Goal: Task Accomplishment & Management: Complete application form

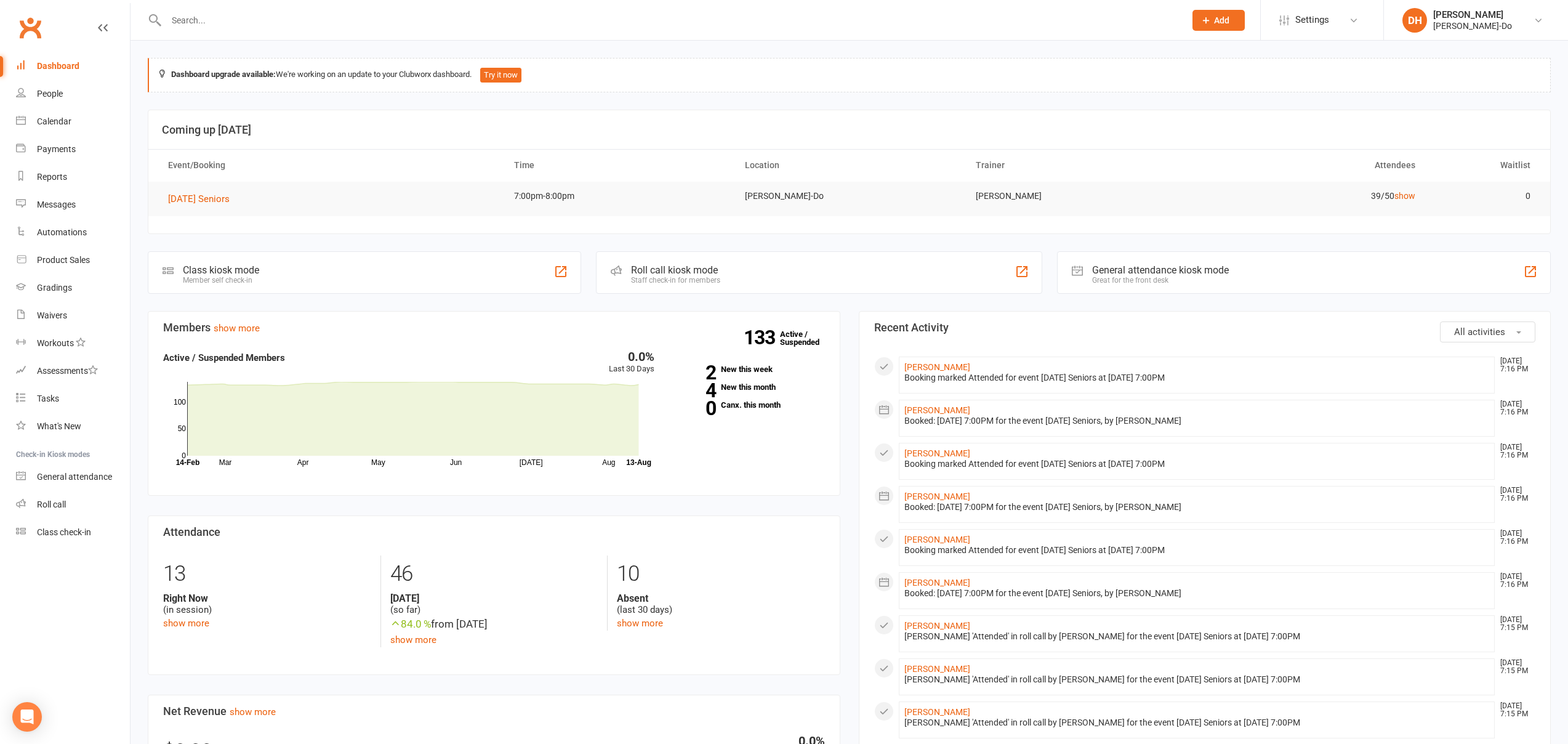
click at [233, 21] on input "text" at bounding box center [670, 20] width 1014 height 17
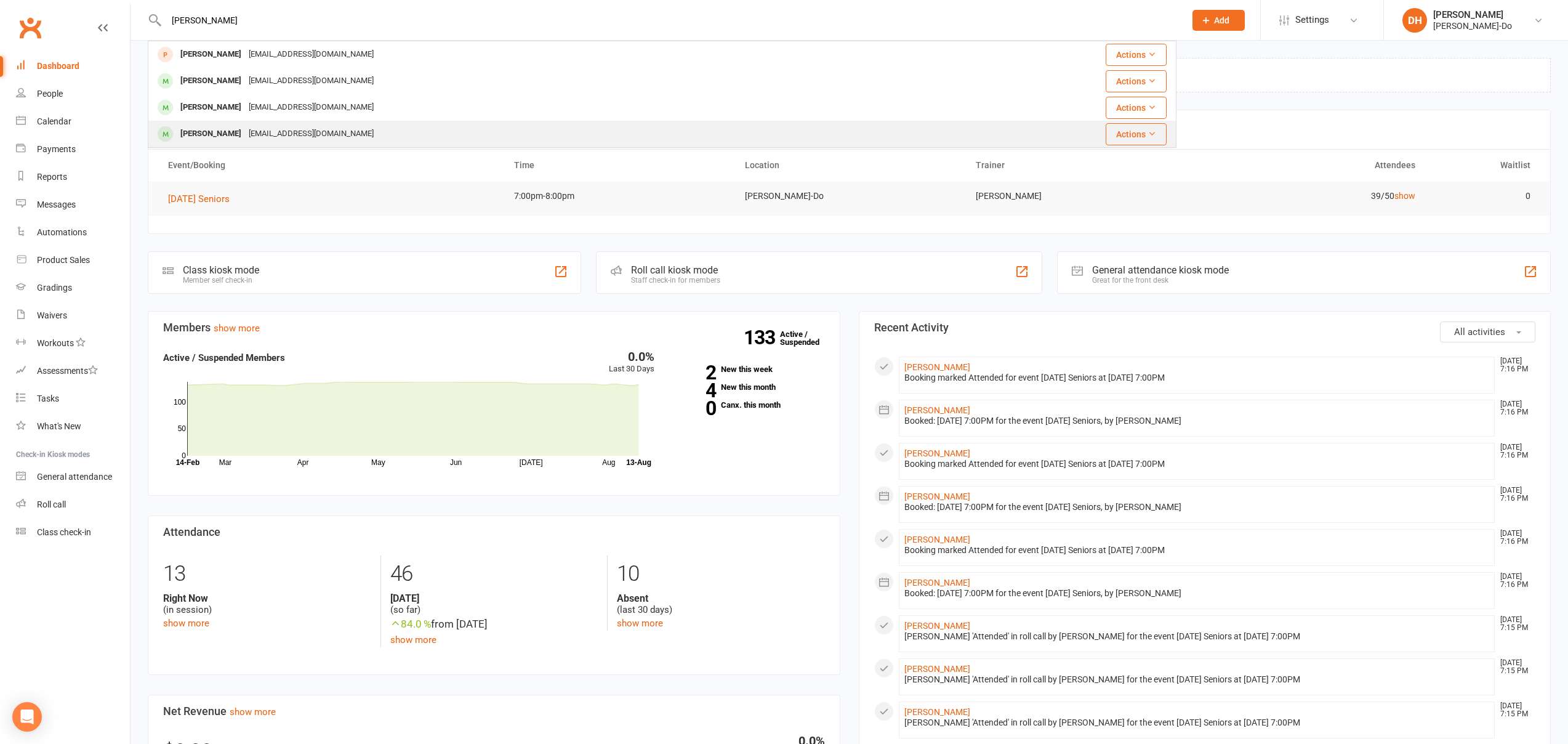
type input "[PERSON_NAME]"
click at [198, 134] on div "[PERSON_NAME]" at bounding box center [211, 134] width 68 height 17
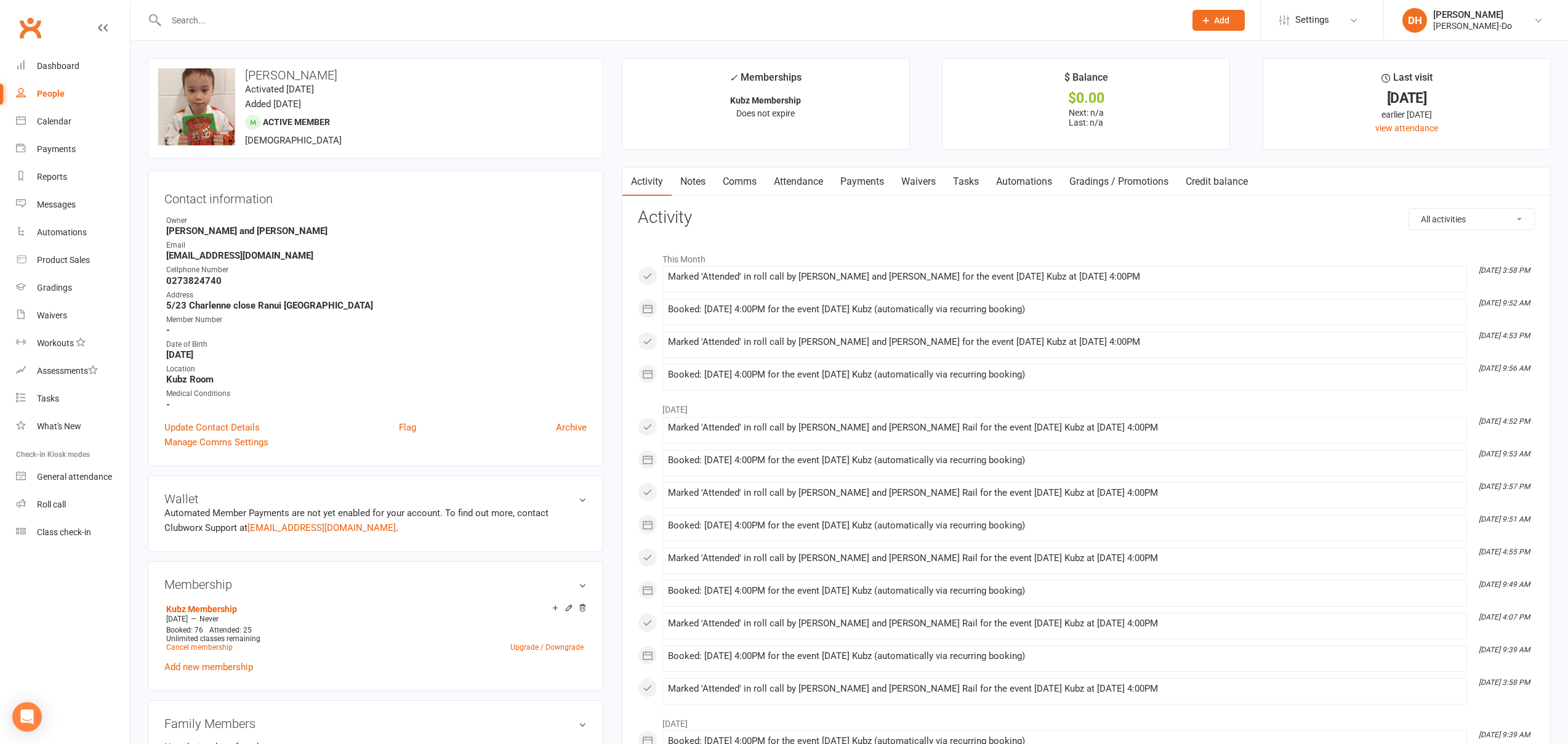
click at [46, 94] on div "People" at bounding box center [51, 93] width 28 height 10
select select "100"
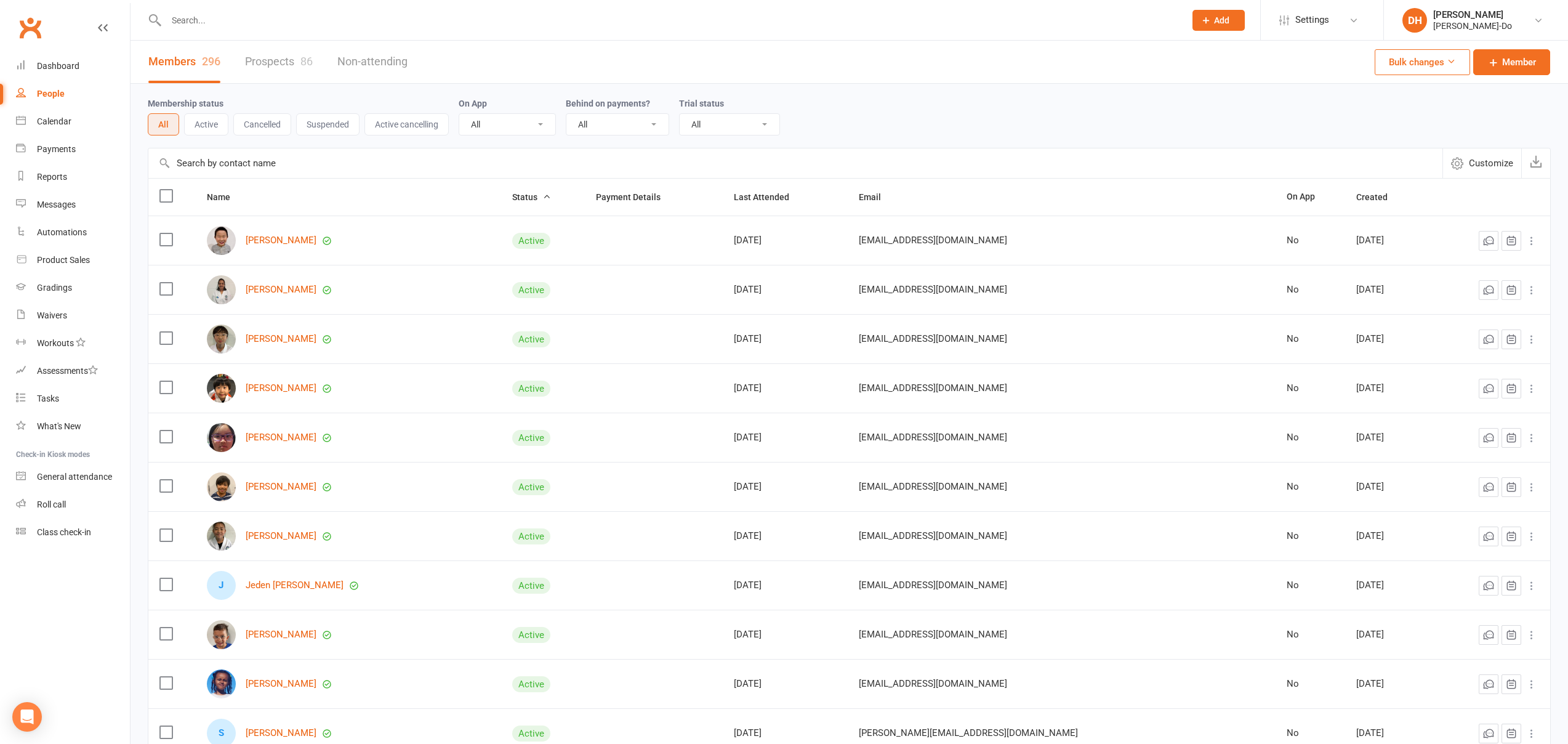
click at [284, 26] on input "text" at bounding box center [670, 20] width 1014 height 17
type input "[PERSON_NAME]"
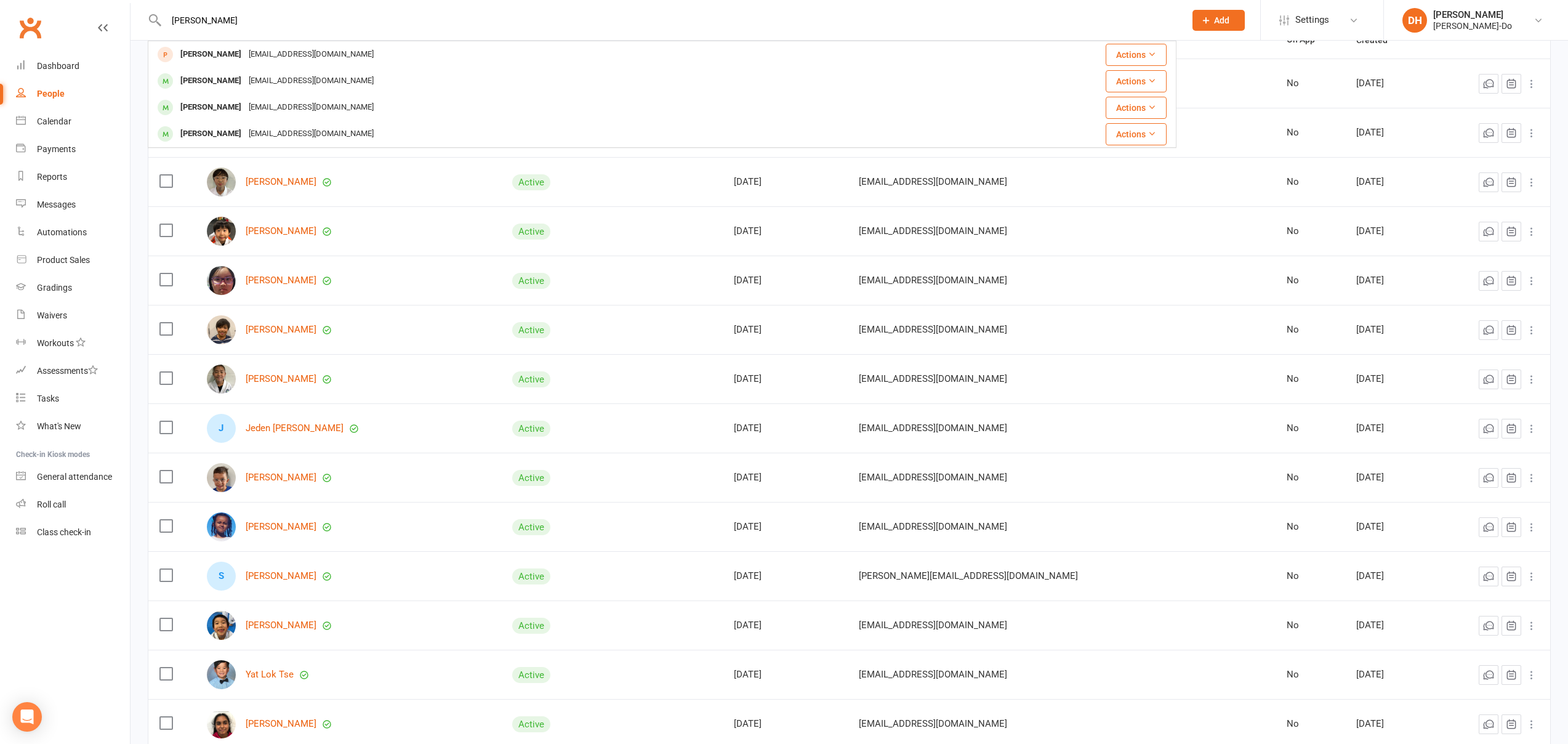
scroll to position [157, 0]
click at [216, 131] on div "[PERSON_NAME]" at bounding box center [211, 134] width 68 height 17
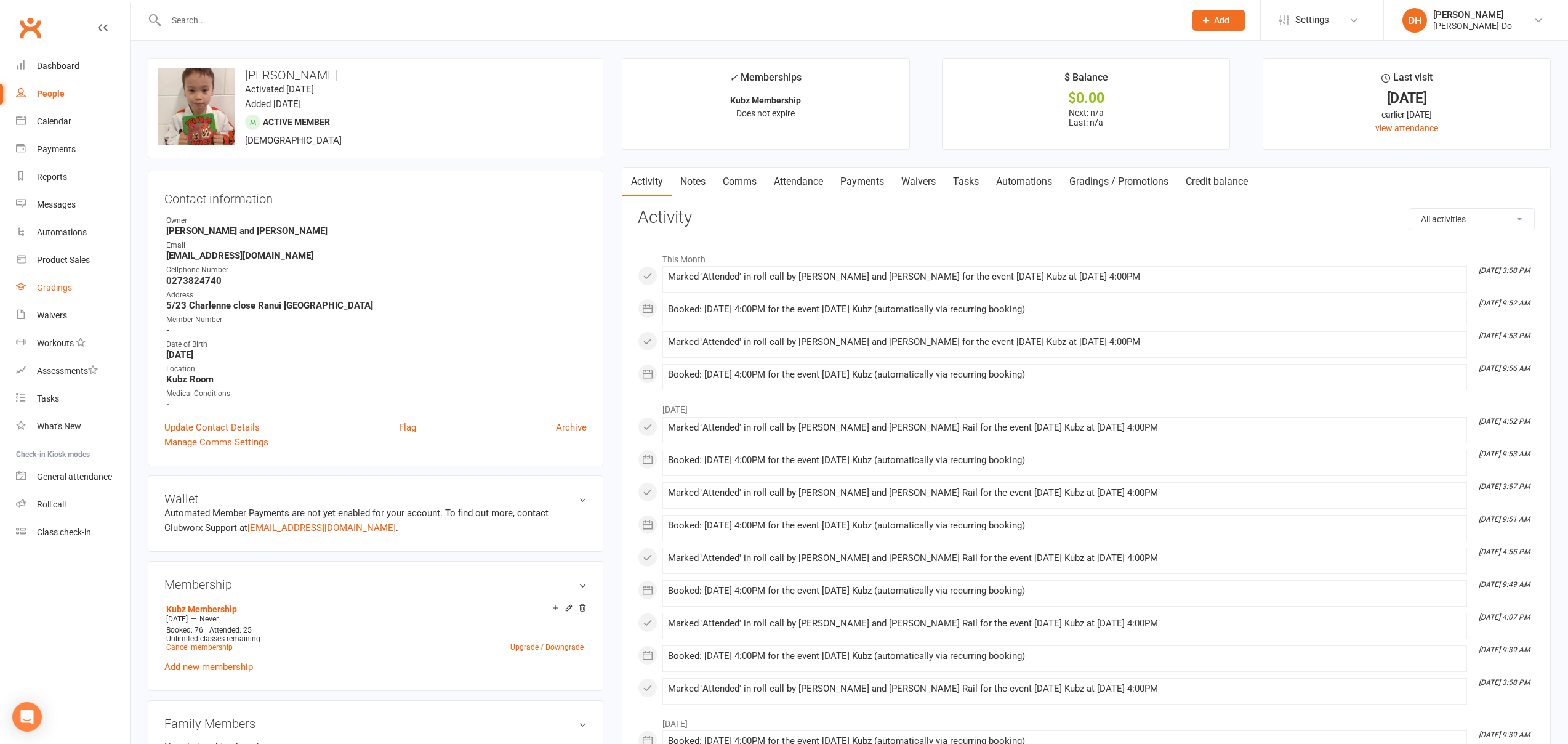
click at [64, 288] on div "Gradings" at bounding box center [54, 287] width 35 height 10
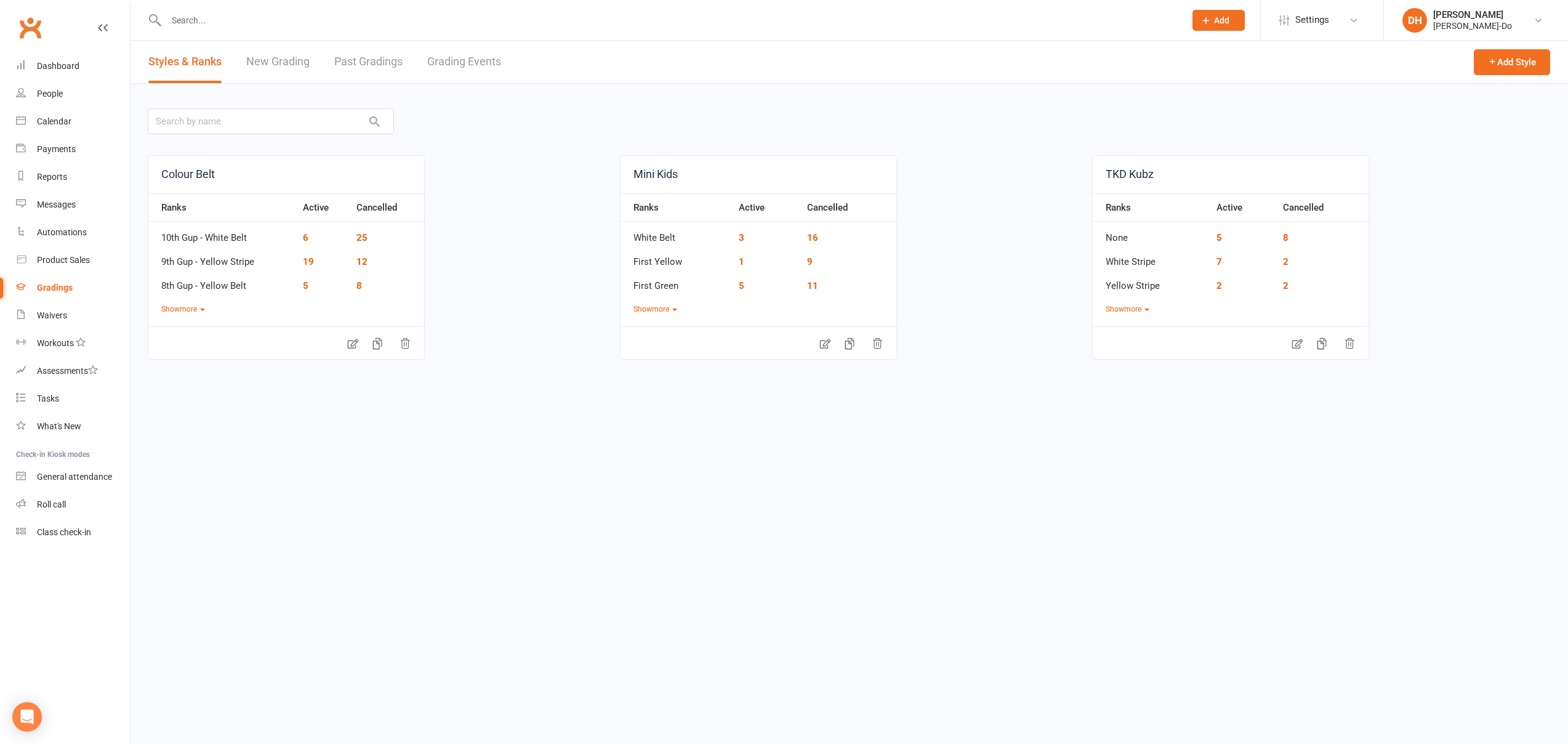
click at [1218, 17] on span "Add" at bounding box center [1222, 20] width 16 height 10
click at [1189, 203] on link "Grading event" at bounding box center [1205, 200] width 109 height 28
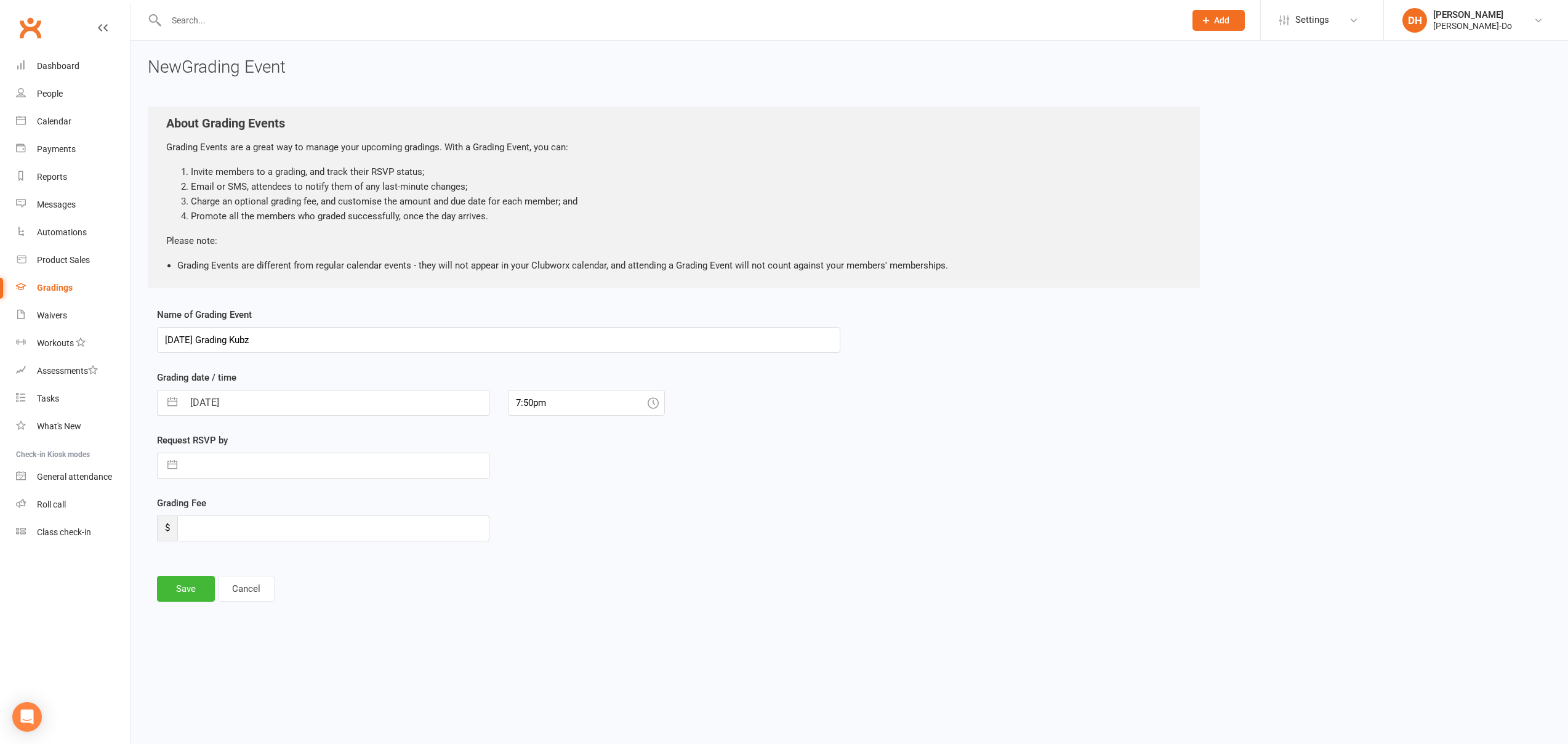
type input "[DATE] Grading Kubz"
click at [323, 414] on input "[DATE]" at bounding box center [336, 403] width 305 height 24
select select "6"
select select "2025"
select select "7"
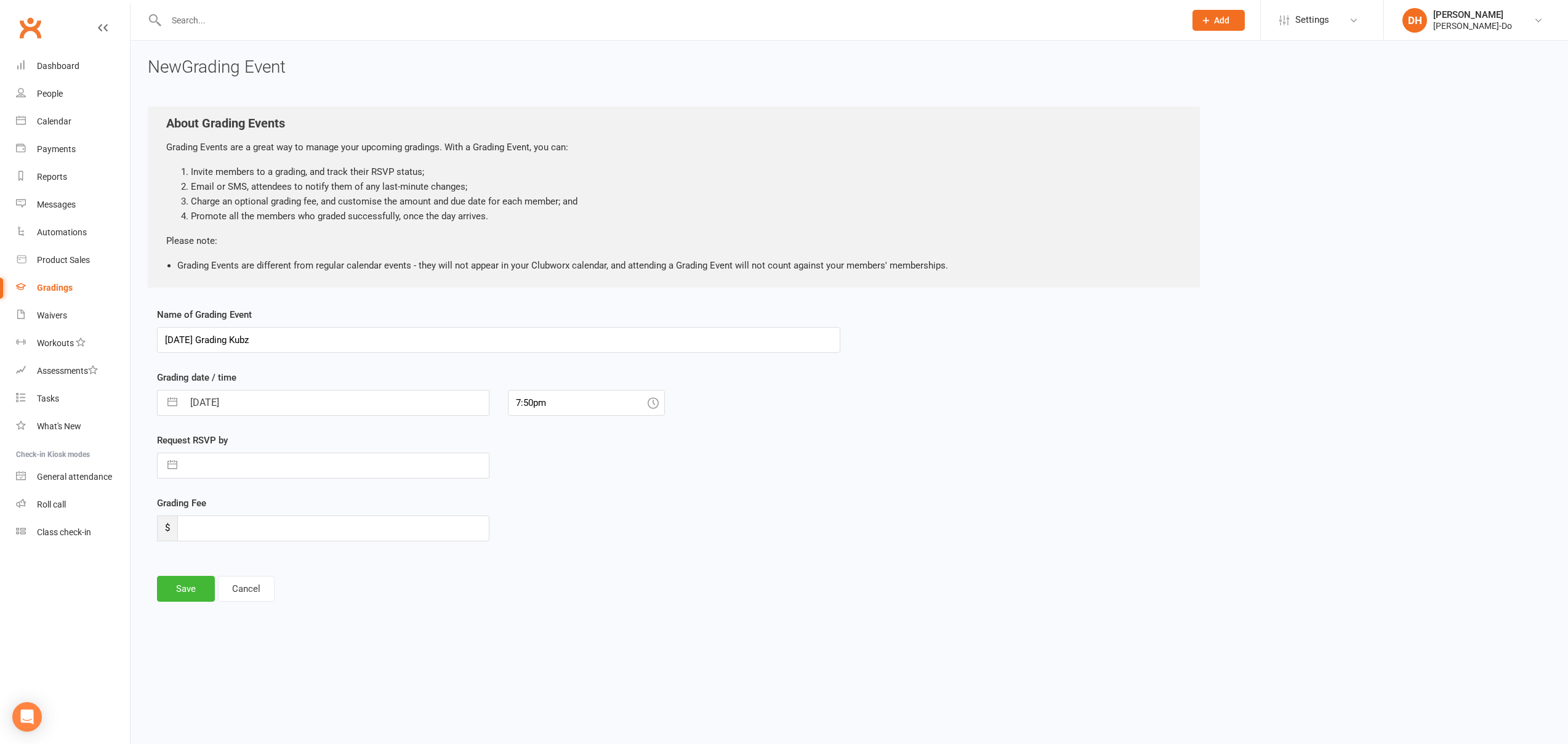
select select "2025"
select select "8"
select select "2025"
click at [257, 564] on td "20" at bounding box center [254, 567] width 24 height 24
type input "[DATE]"
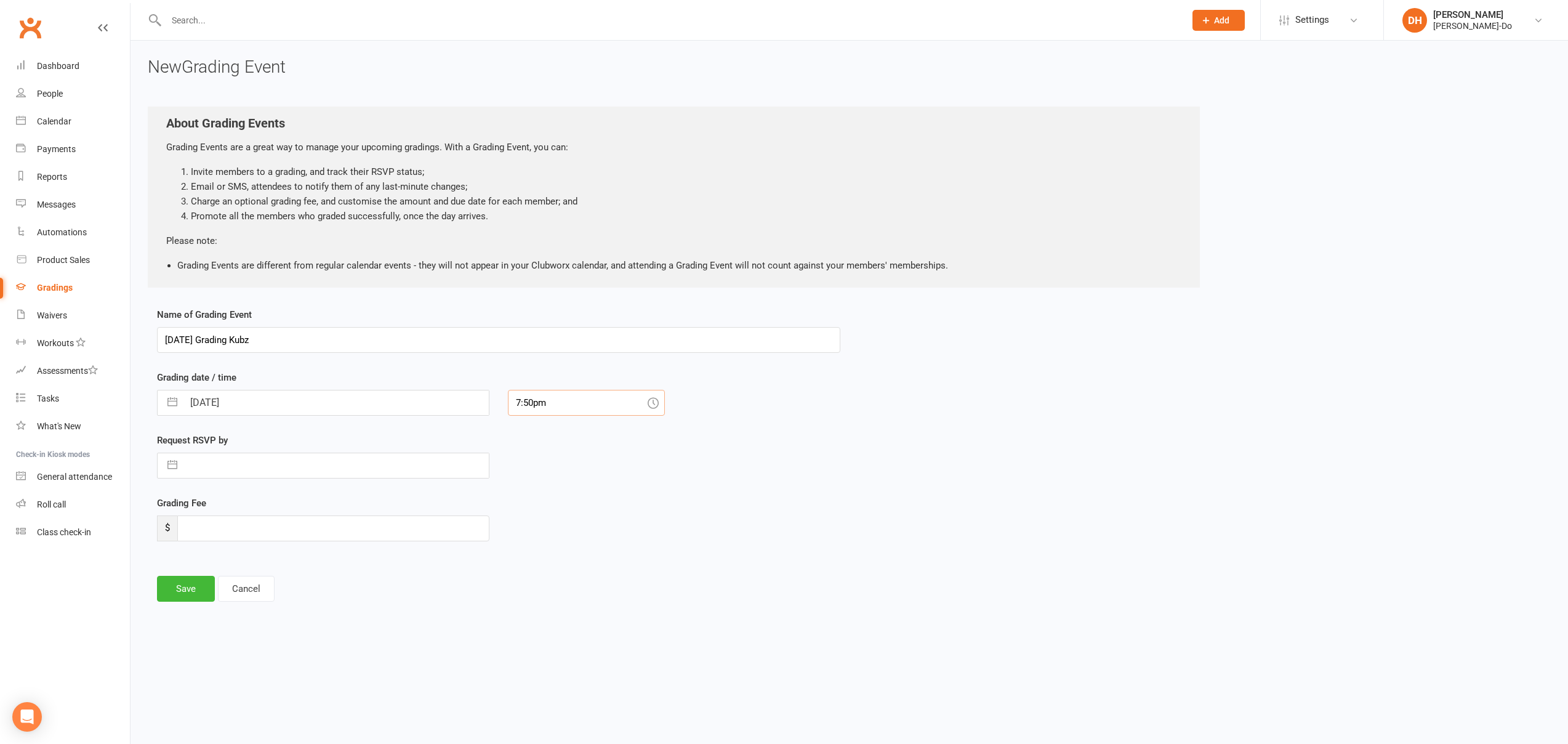
click at [574, 404] on input "7:50pm" at bounding box center [586, 403] width 157 height 26
click at [718, 449] on div "Request RSVP by Navigate forward to interact with the calendar and select a dat…" at bounding box center [498, 464] width 702 height 63
click at [606, 404] on input "7:50pm" at bounding box center [586, 403] width 157 height 26
click at [523, 447] on div "4:00pm" at bounding box center [586, 448] width 156 height 20
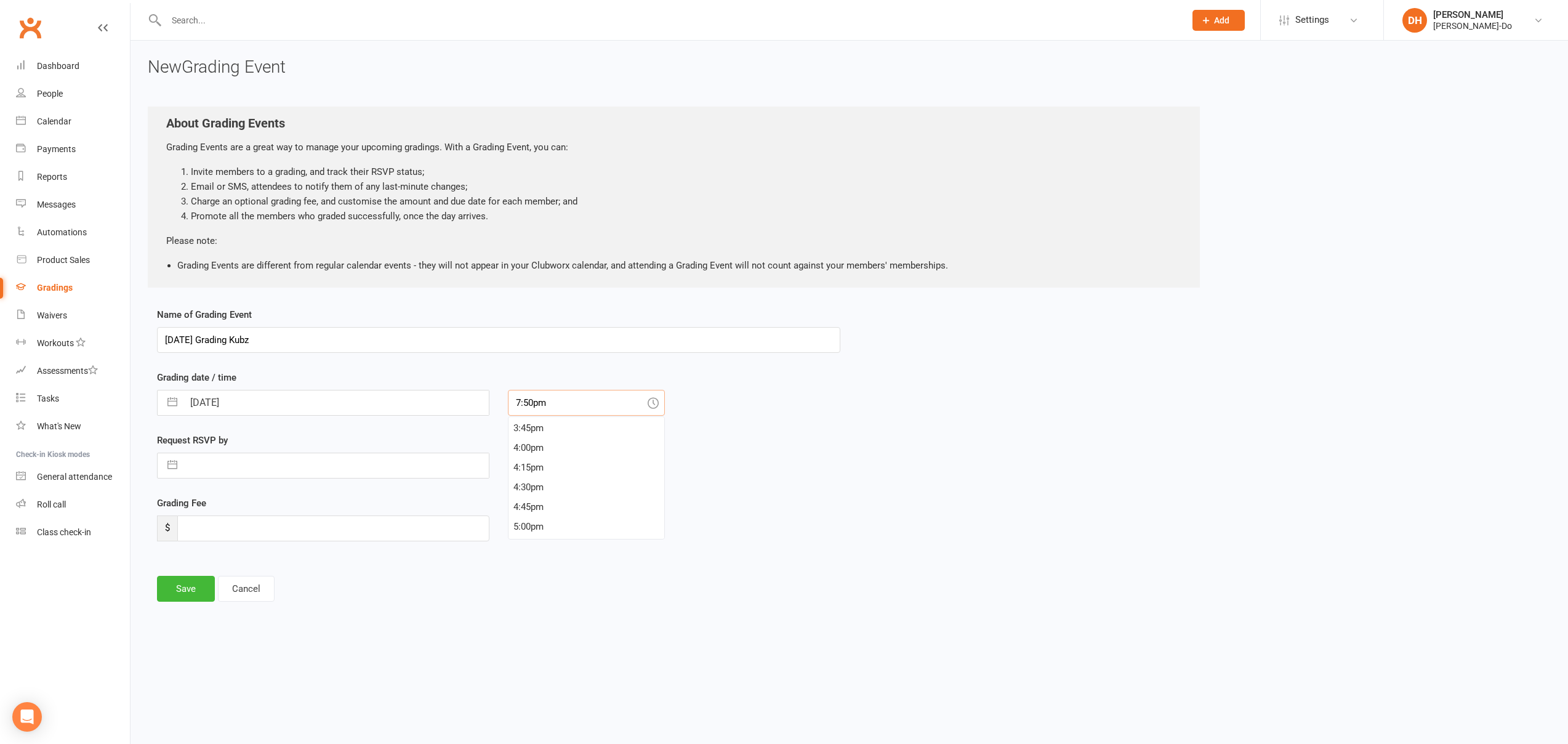
type input "4:00pm"
click at [283, 466] on input "text" at bounding box center [336, 466] width 305 height 24
select select "6"
select select "2025"
select select "7"
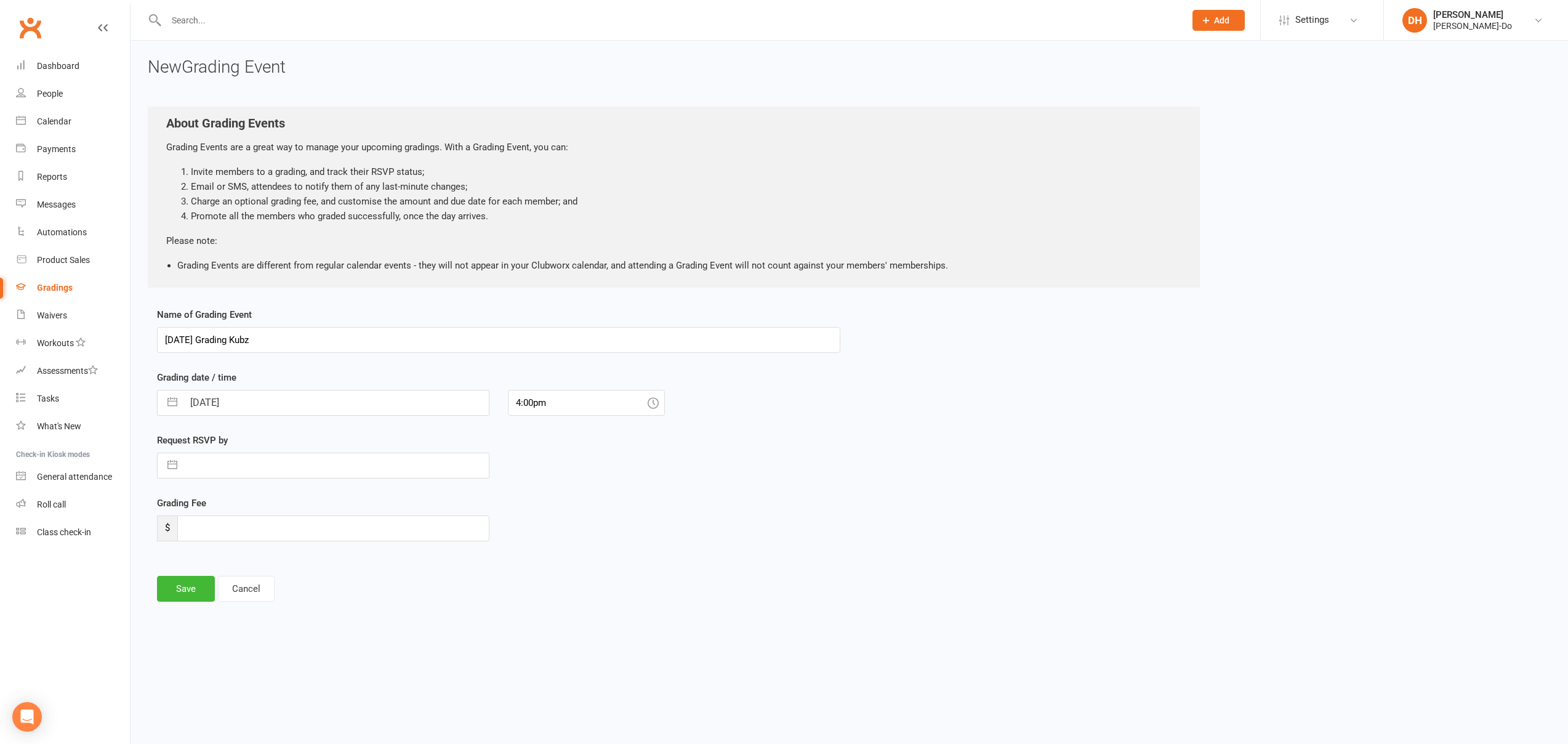
select select "2025"
select select "8"
select select "2025"
select select "6"
select select "2025"
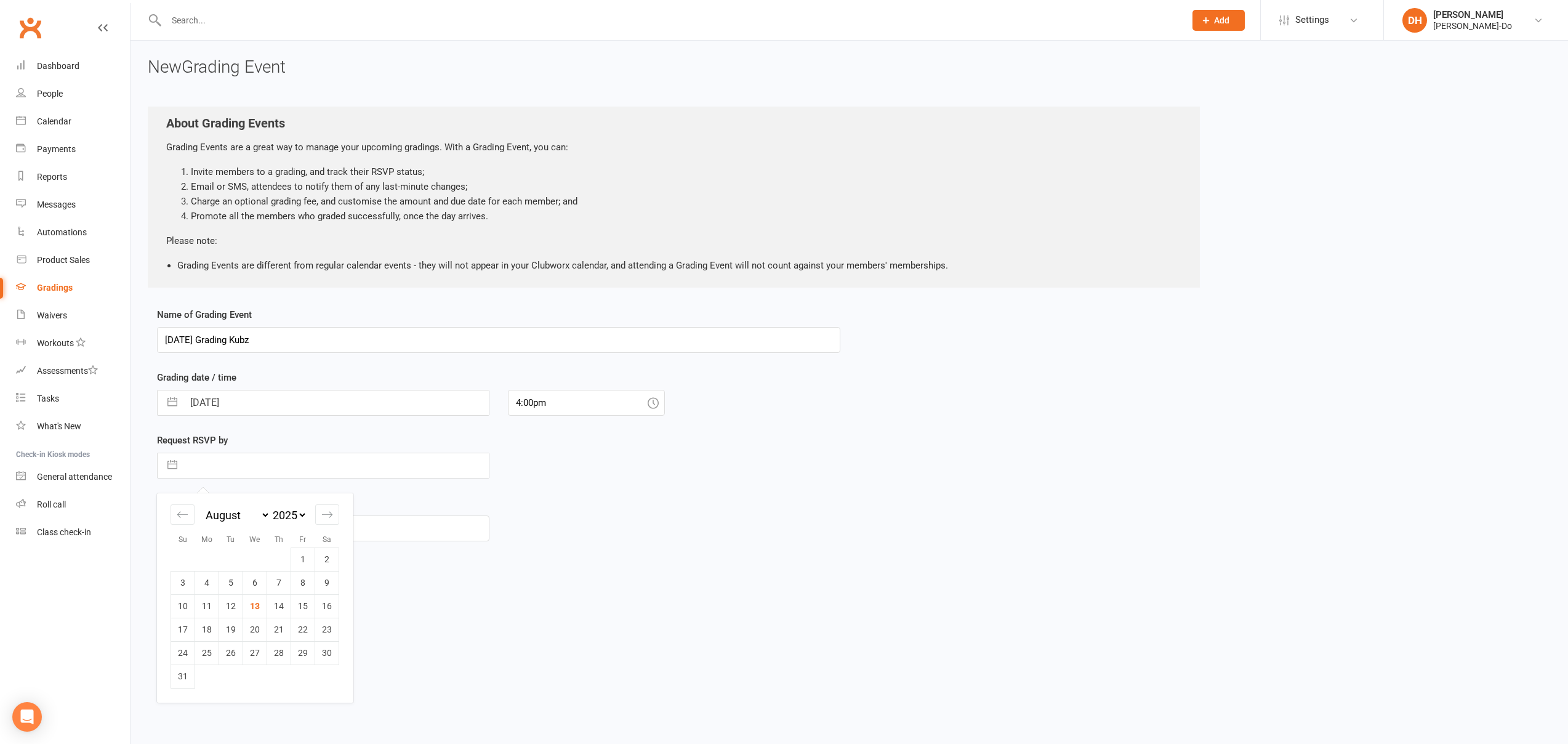
select select "7"
select select "2025"
select select "8"
select select "2025"
click at [269, 403] on input "[DATE]" at bounding box center [336, 403] width 305 height 24
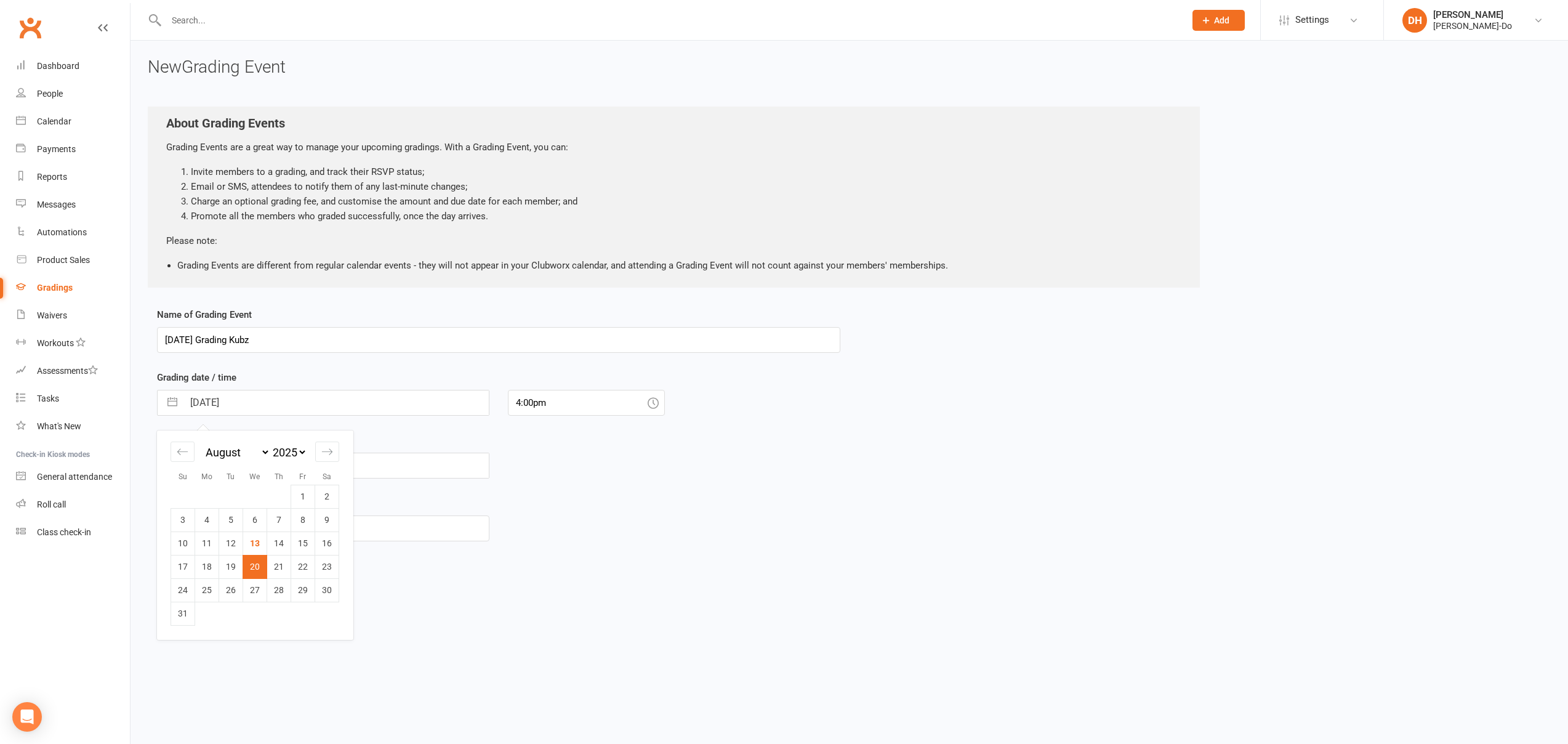
drag, startPoint x: 284, startPoint y: 400, endPoint x: 165, endPoint y: 396, distance: 119.1
click at [165, 396] on div "[DATE] Navigate forward to interact with the calendar and select a date. Press …" at bounding box center [323, 403] width 332 height 26
type input "[DATE]"
click at [657, 497] on div "Grading Fee $" at bounding box center [498, 527] width 702 height 63
click at [309, 473] on input "text" at bounding box center [336, 466] width 305 height 24
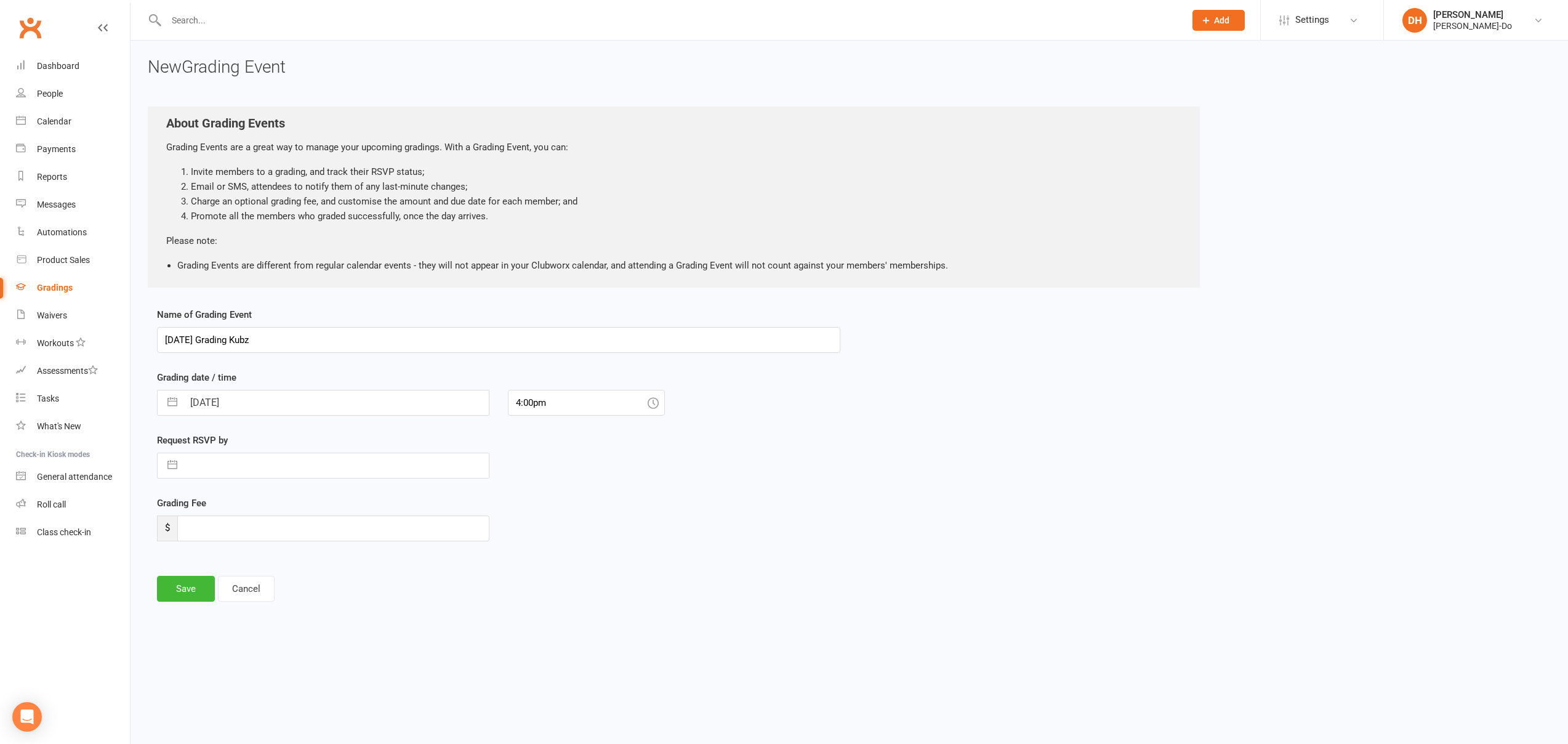
select select "6"
select select "2025"
select select "7"
select select "2025"
select select "8"
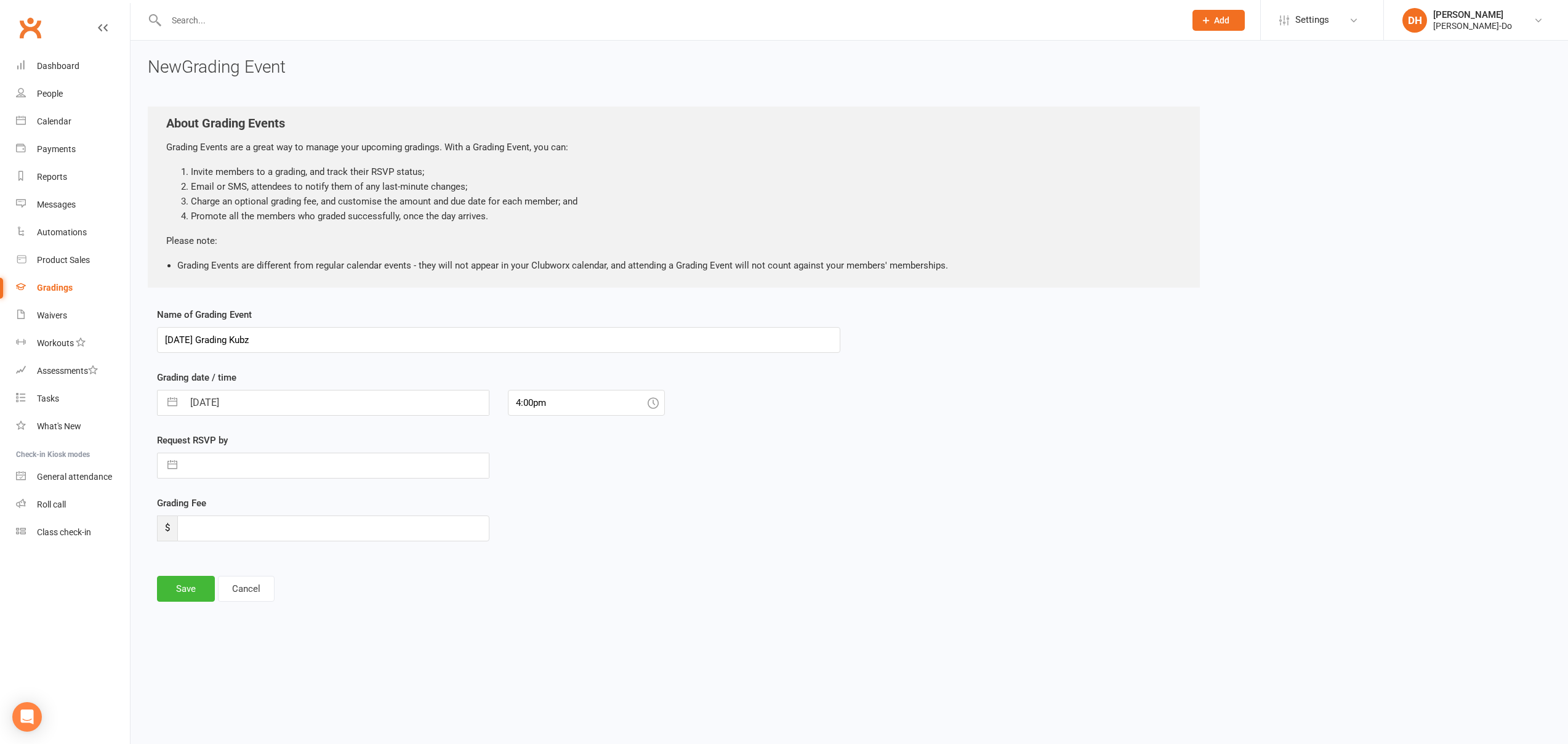
select select "2025"
click at [206, 630] on td "18" at bounding box center [206, 629] width 24 height 24
type input "[DATE]"
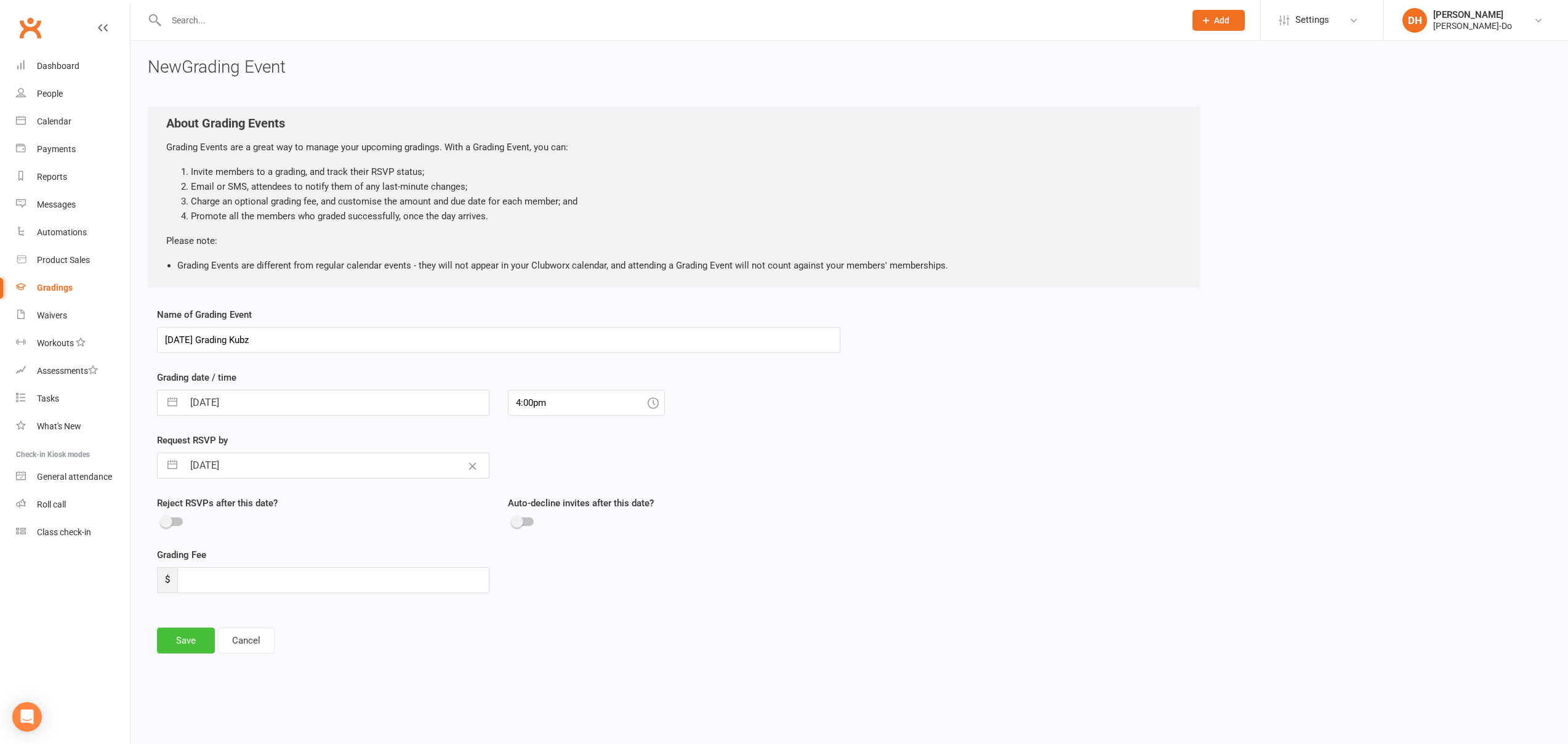
click at [186, 639] on button "Save" at bounding box center [186, 641] width 58 height 26
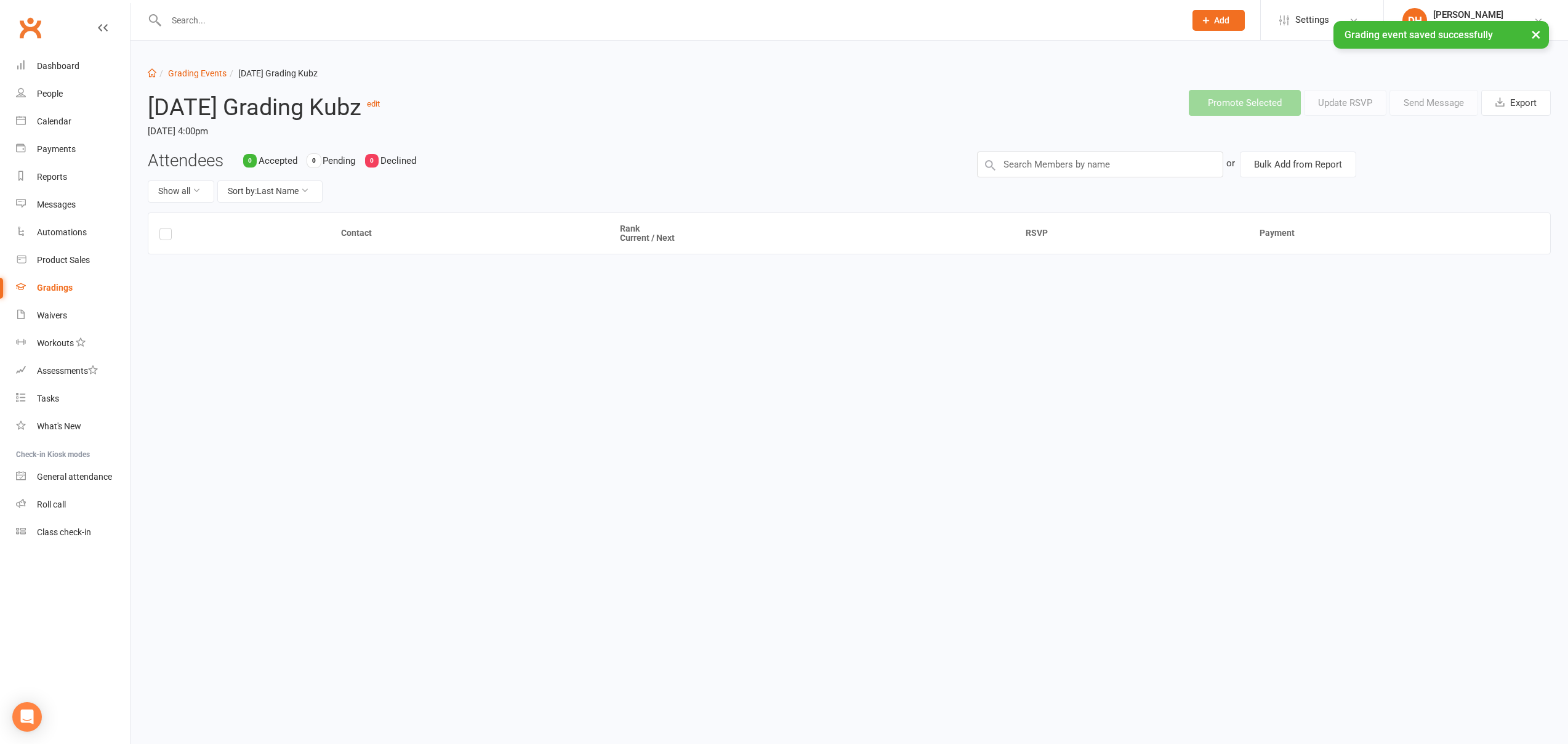
click at [198, 227] on th at bounding box center [239, 233] width 182 height 41
click at [1105, 166] on input "text" at bounding box center [1100, 164] width 246 height 26
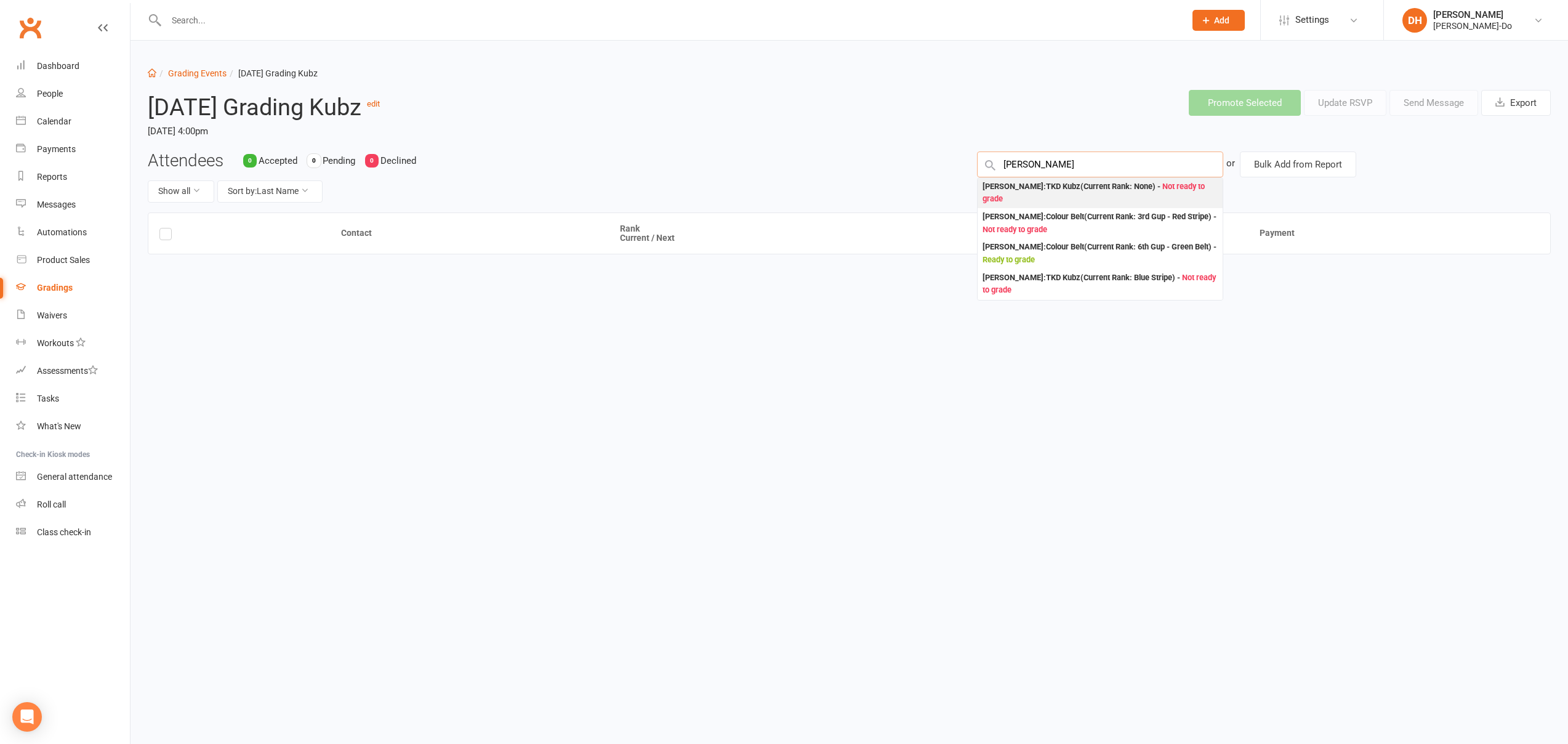
type input "[PERSON_NAME]"
click at [1059, 187] on div "[PERSON_NAME] : TKD Kubz (Current Rank: None ) - Not ready to grade" at bounding box center [1100, 192] width 235 height 25
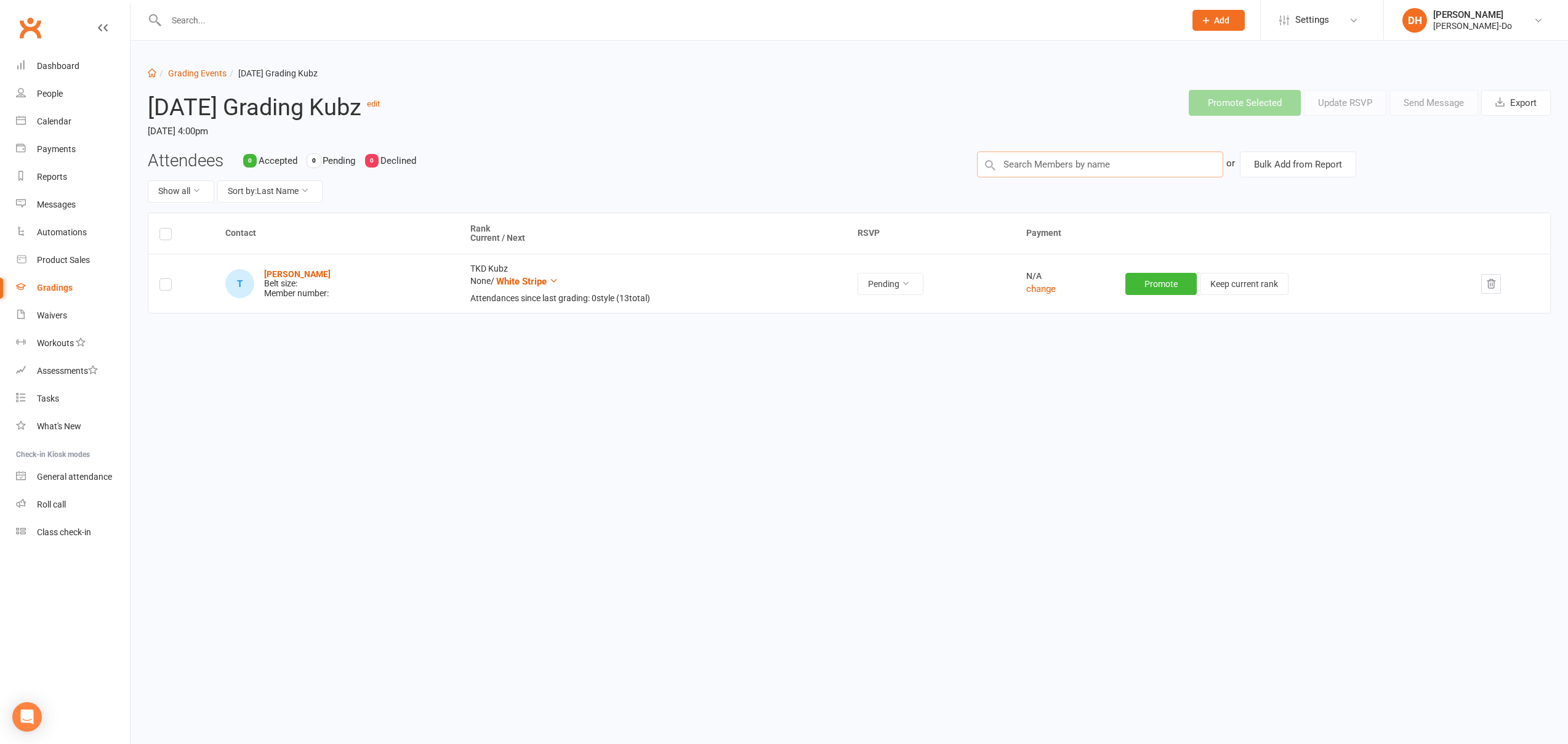
click at [1094, 170] on input "text" at bounding box center [1100, 164] width 246 height 26
type input "noah"
click at [1084, 184] on div "[PERSON_NAME] : TKD Kubz (Current Rank: None ) - Not ready to grade" at bounding box center [1100, 192] width 235 height 25
click at [542, 342] on span "White Stripe" at bounding box center [522, 340] width 51 height 11
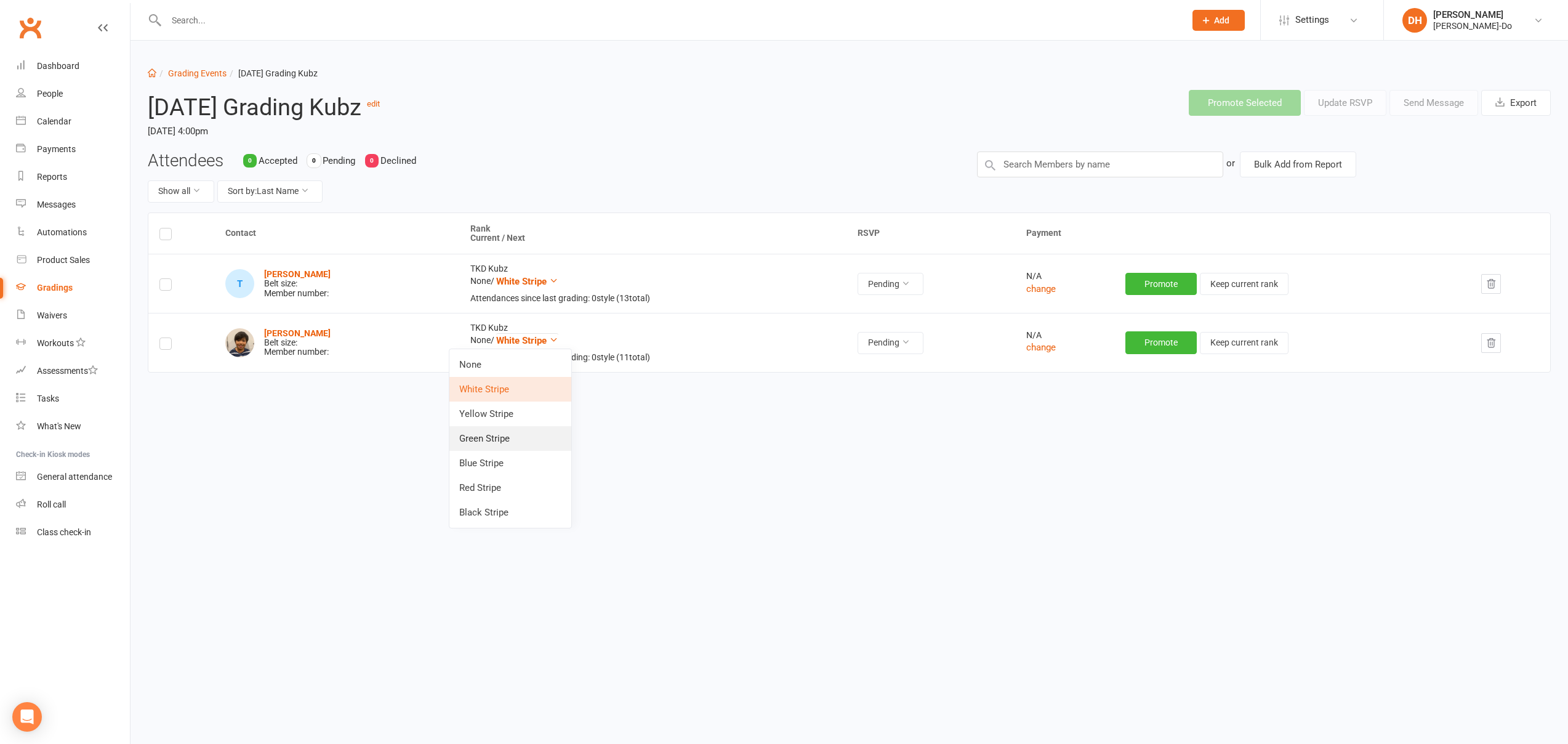
click at [513, 435] on link "Green Stripe" at bounding box center [510, 439] width 121 height 24
click at [1089, 168] on input "text" at bounding box center [1100, 164] width 246 height 26
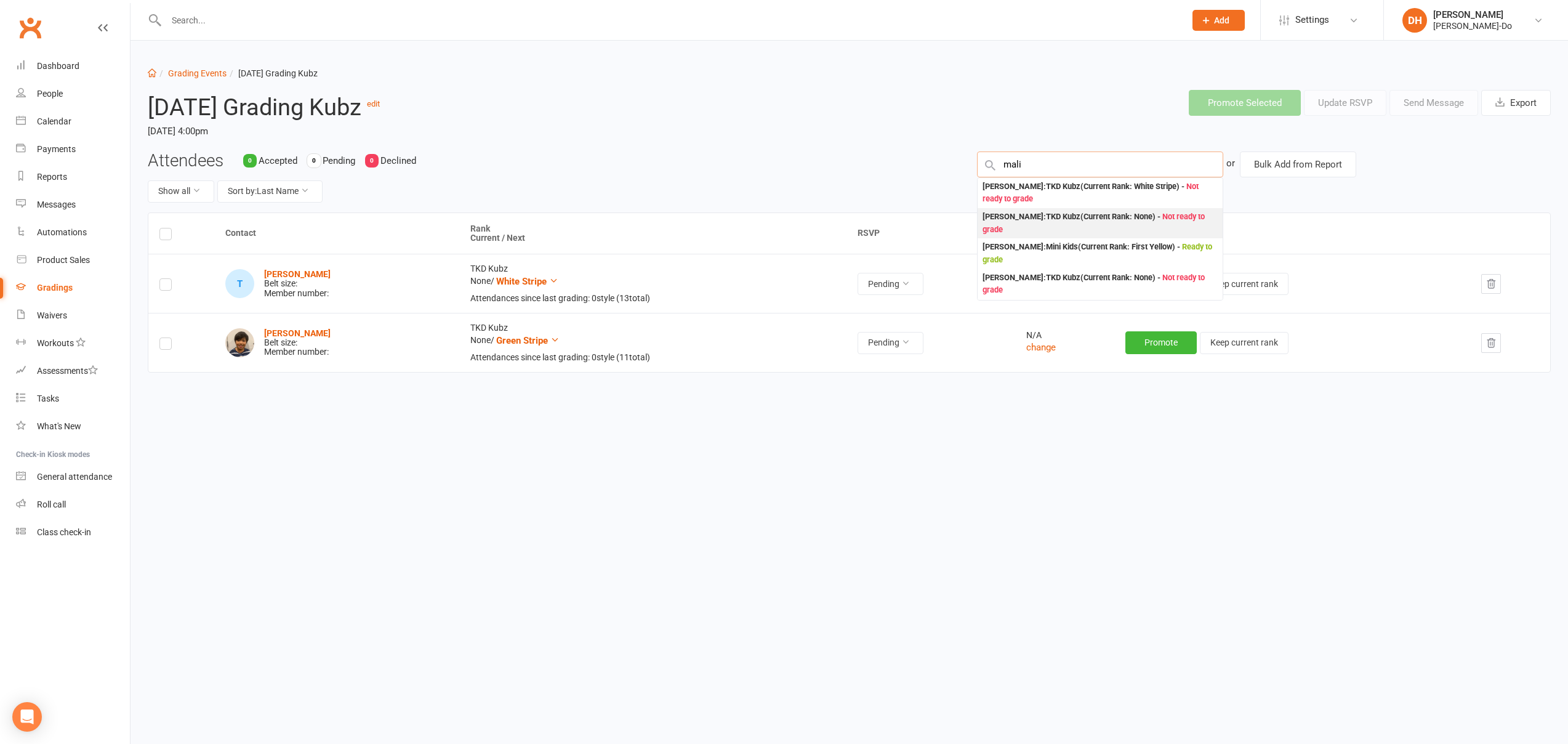
type input "mali"
click at [1074, 220] on div "Malibongwe Mdwara : TKD Kubz (Current Rank: None ) - Not ready to grade" at bounding box center [1100, 223] width 235 height 25
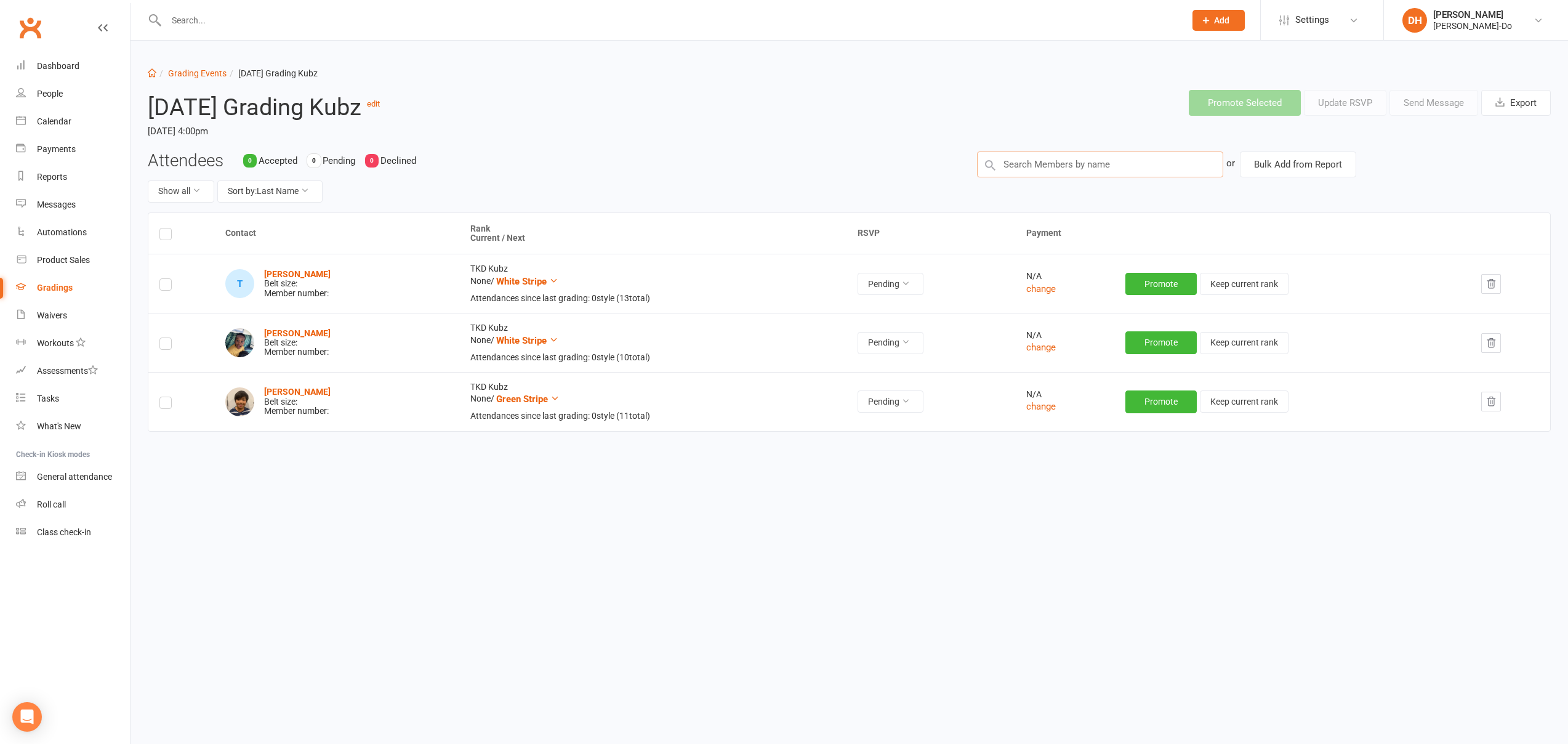
click at [1028, 170] on input "text" at bounding box center [1100, 164] width 246 height 26
type input "fynn"
click at [1038, 195] on div "[PERSON_NAME] : TKD Kubz (Current Rank: None ) - Not ready to grade" at bounding box center [1100, 192] width 235 height 25
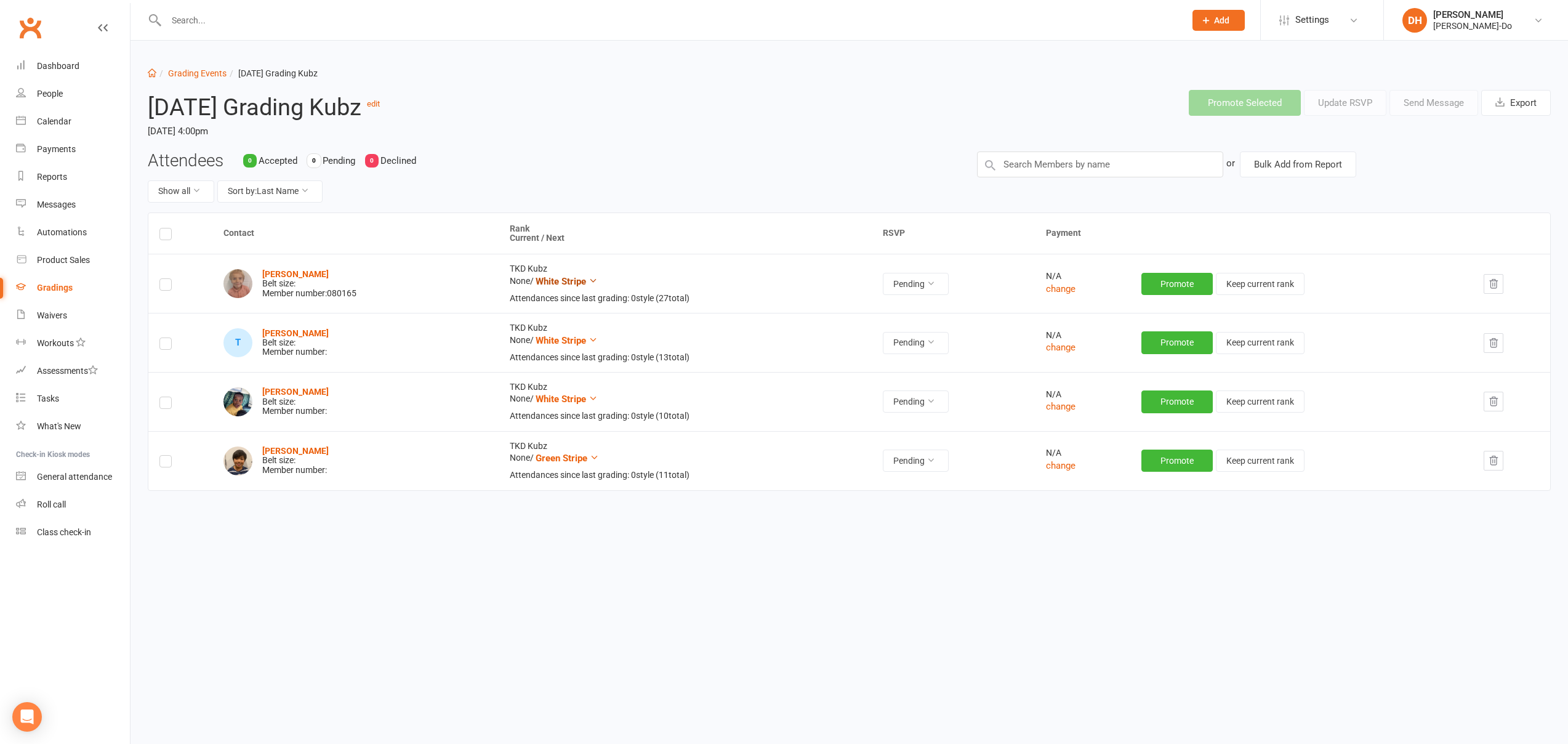
click at [566, 280] on span "White Stripe" at bounding box center [561, 282] width 51 height 11
click at [545, 379] on link "Green Stripe" at bounding box center [540, 379] width 121 height 24
click at [1062, 166] on input "text" at bounding box center [1100, 164] width 246 height 26
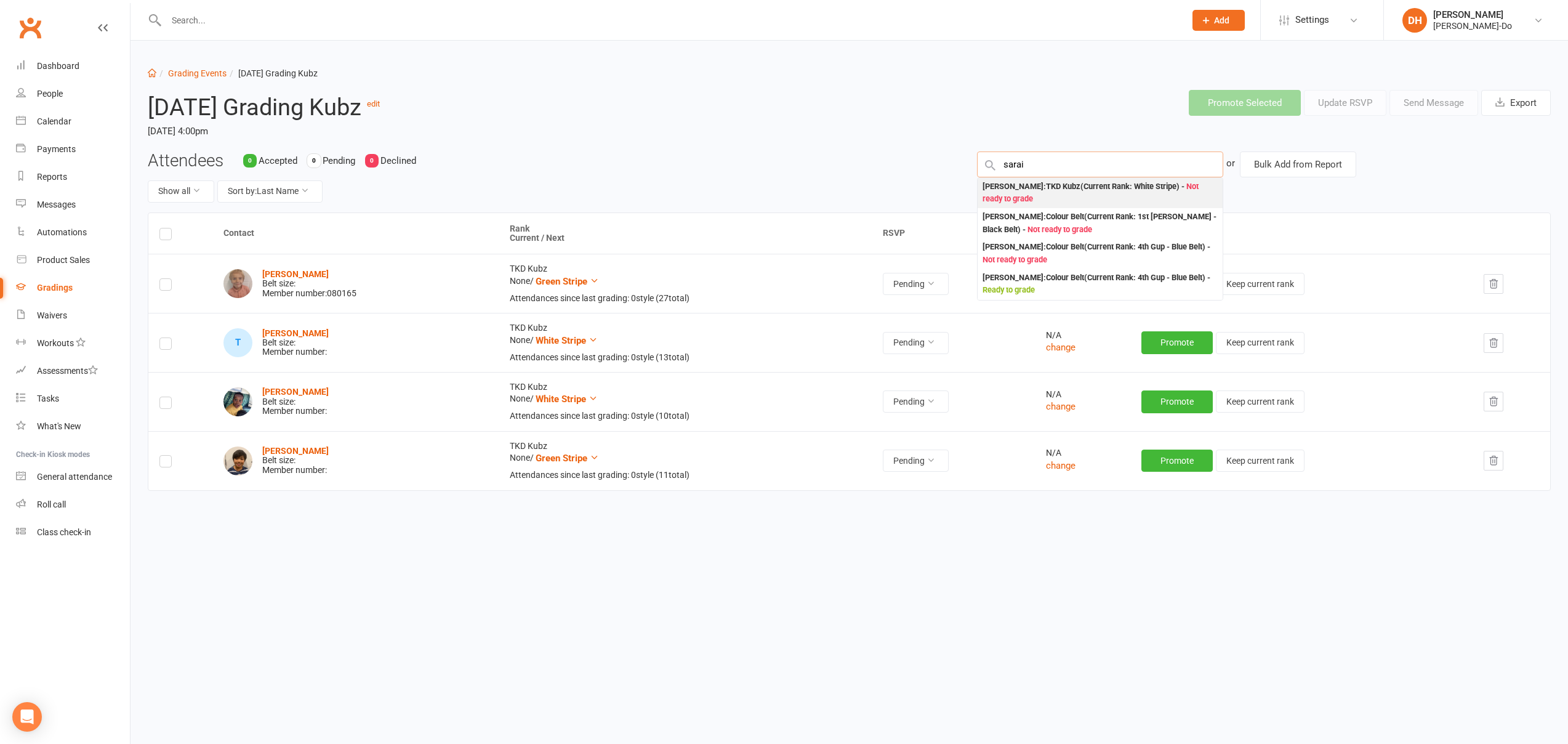
type input "sarai"
click at [1059, 191] on div "[PERSON_NAME] : TKD Kubz (Current Rank: White Stripe ) - Not ready to grade" at bounding box center [1100, 192] width 235 height 25
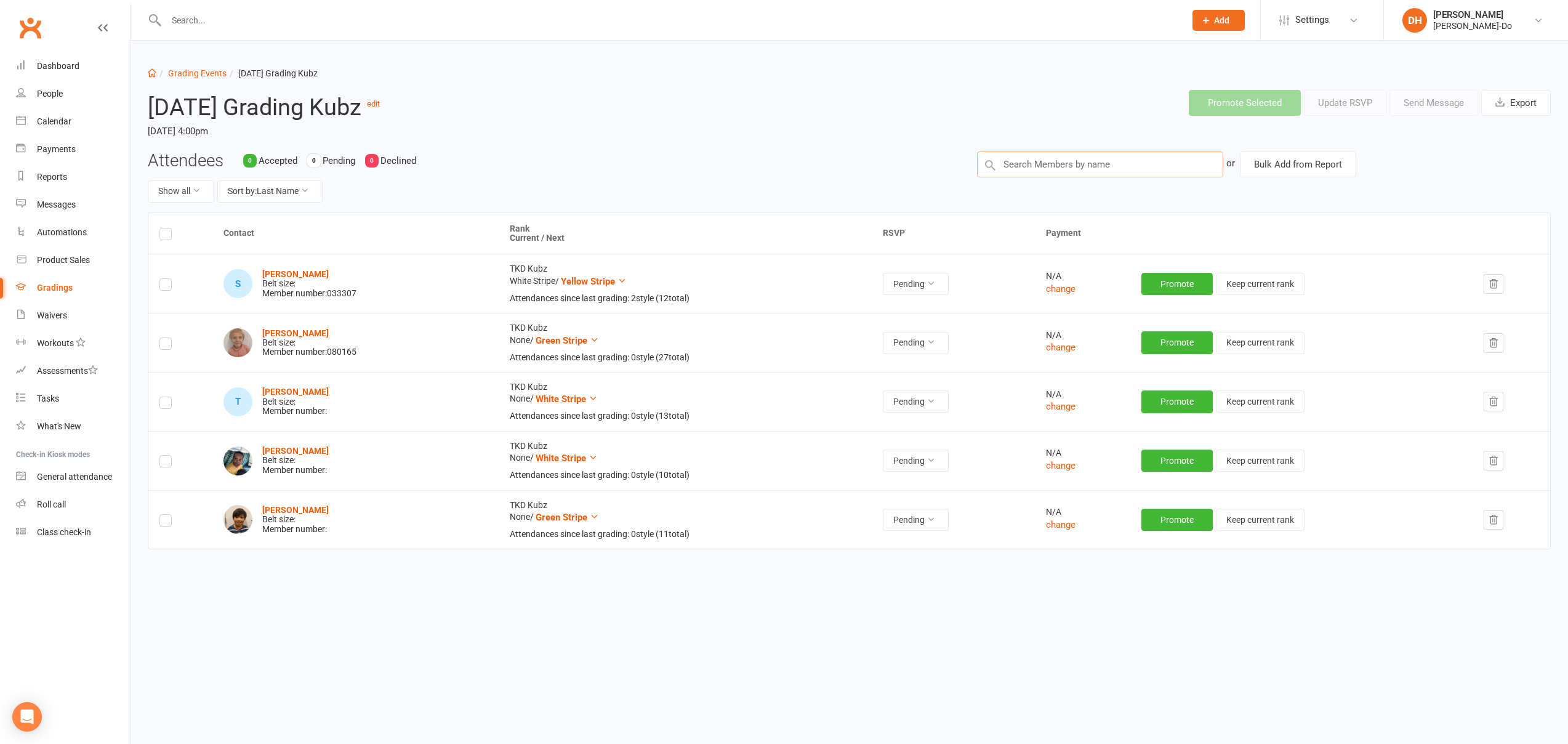
click at [1014, 166] on input "text" at bounding box center [1100, 164] width 246 height 26
type input "[PERSON_NAME]"
click at [1005, 186] on div "[PERSON_NAME] : TKD Kubz (Current Rank: White Stripe ) - Not ready to grade" at bounding box center [1100, 192] width 235 height 25
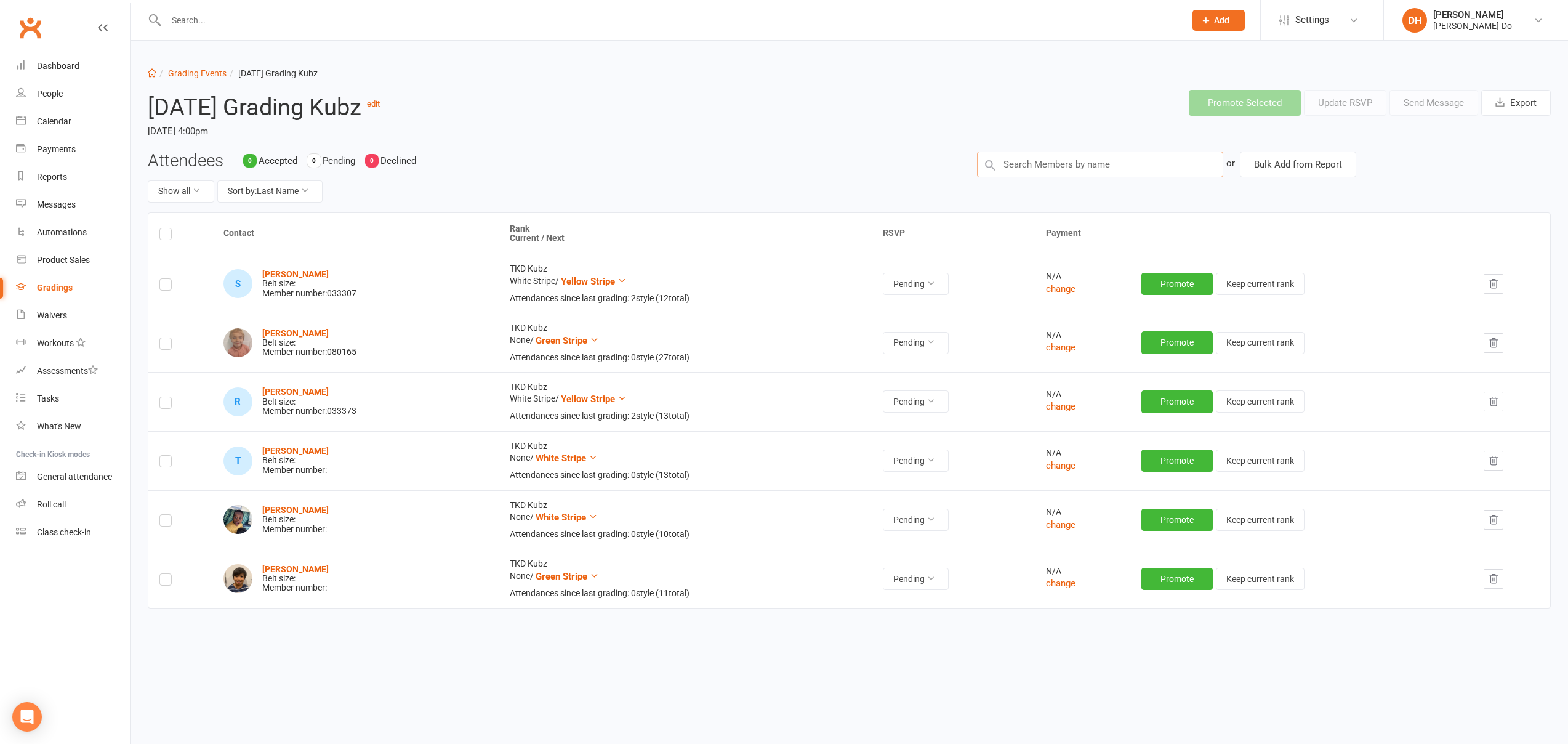
click at [1093, 168] on input "text" at bounding box center [1100, 164] width 246 height 26
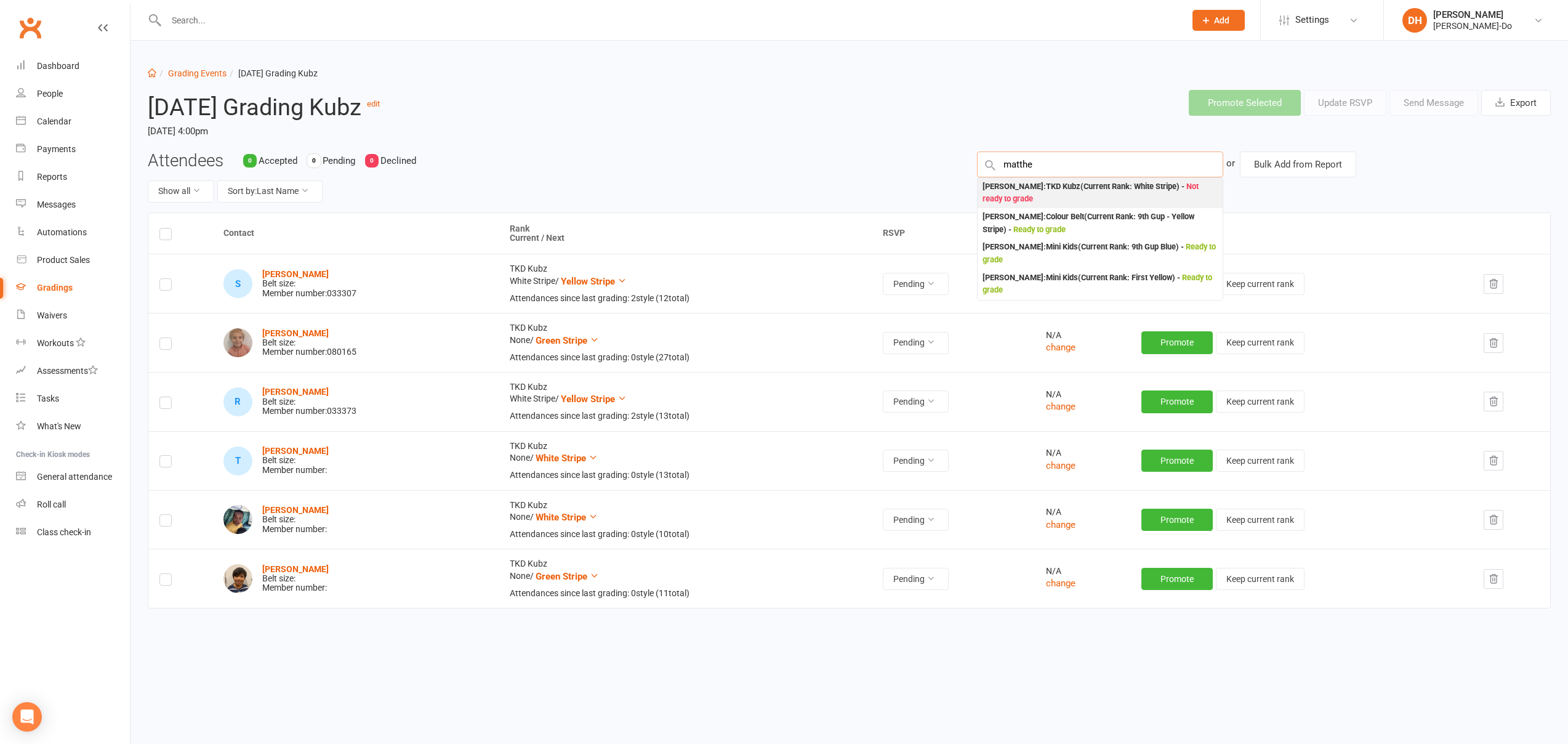
type input "matthe"
click at [1079, 190] on div "[PERSON_NAME] : TKD Kubz (Current Rank: White Stripe ) - Not ready to grade" at bounding box center [1100, 192] width 235 height 25
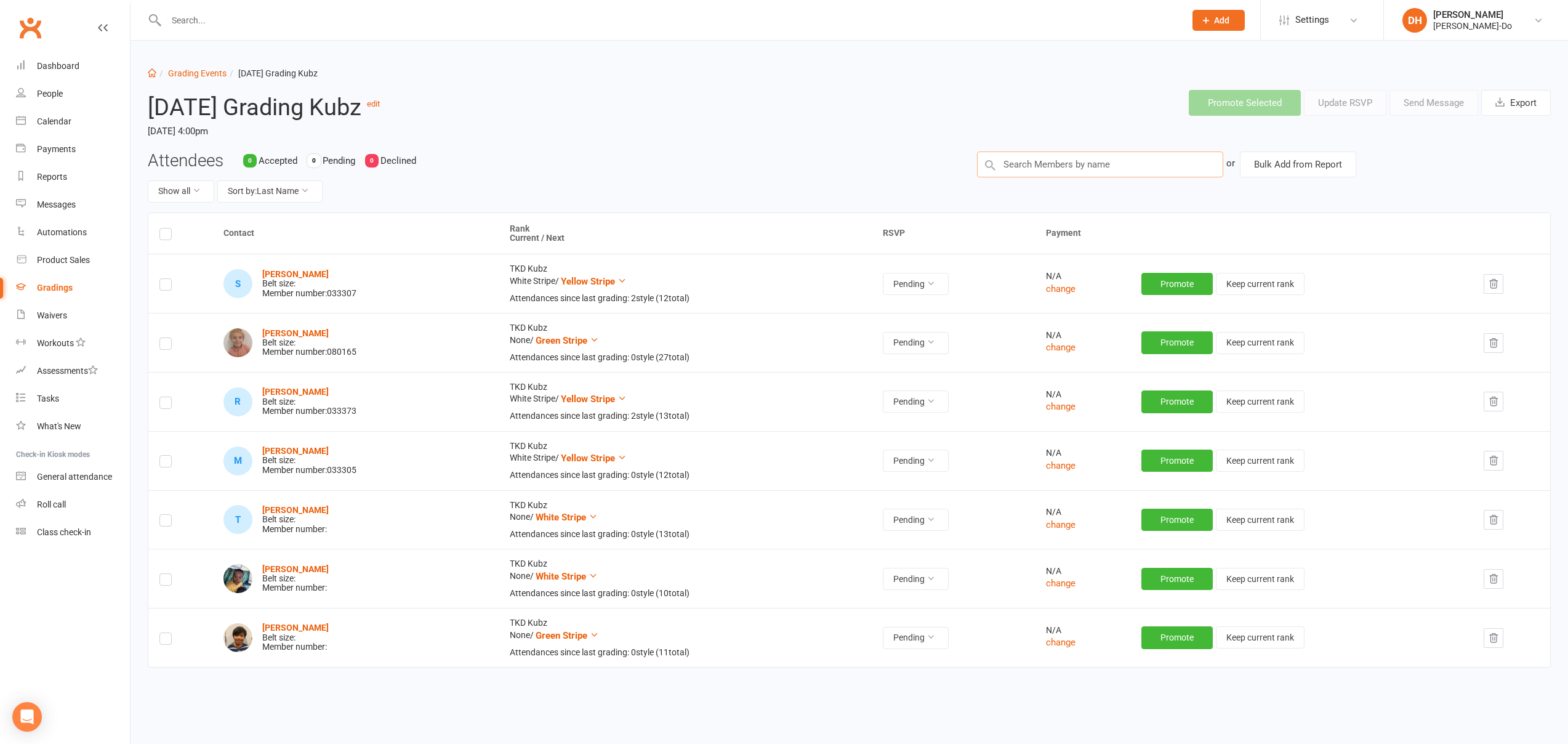
click at [1065, 165] on input "text" at bounding box center [1100, 164] width 246 height 26
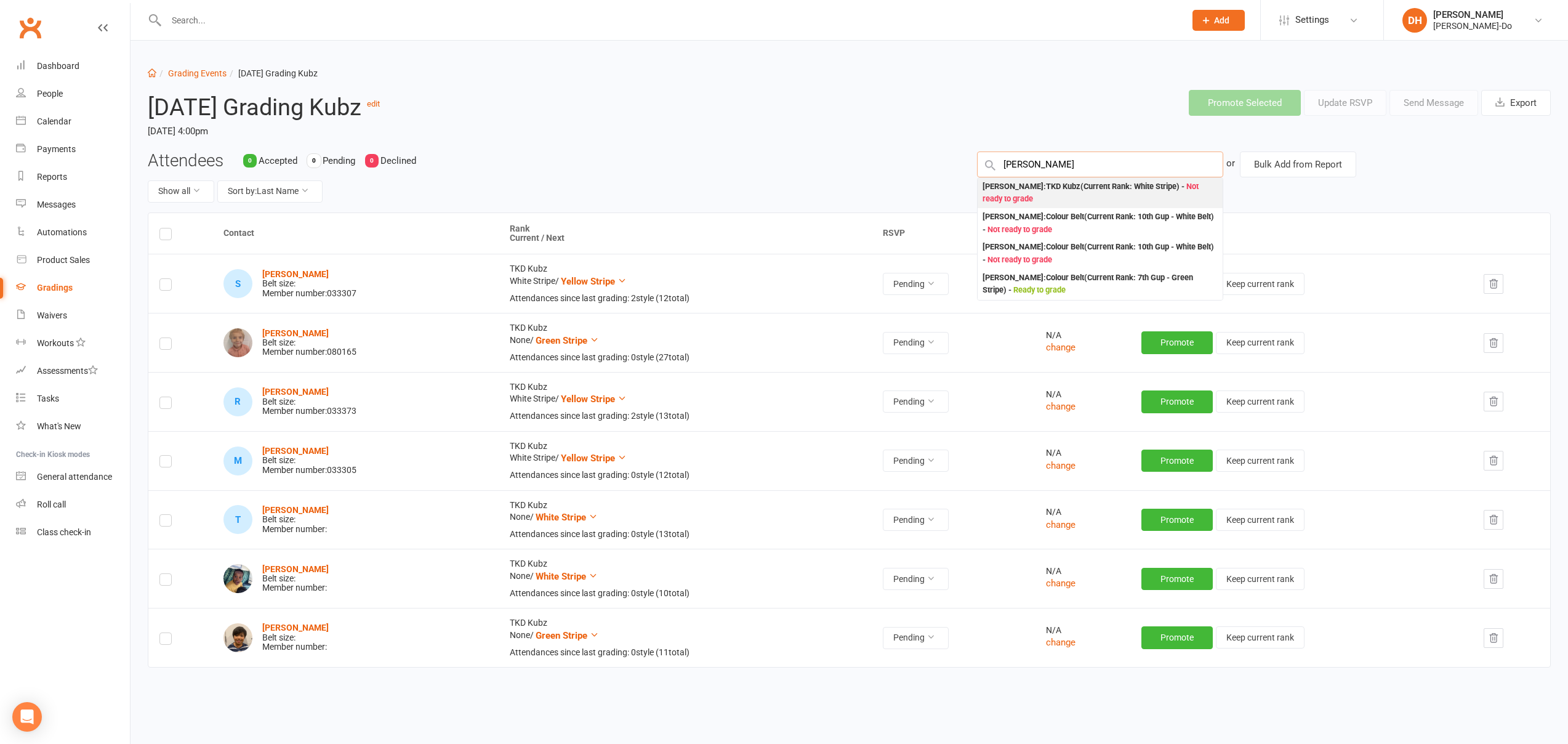
type input "[PERSON_NAME]"
click at [1066, 186] on div "[PERSON_NAME] : TKD Kubz (Current Rank: White Stripe ) - Not ready to grade" at bounding box center [1100, 192] width 235 height 25
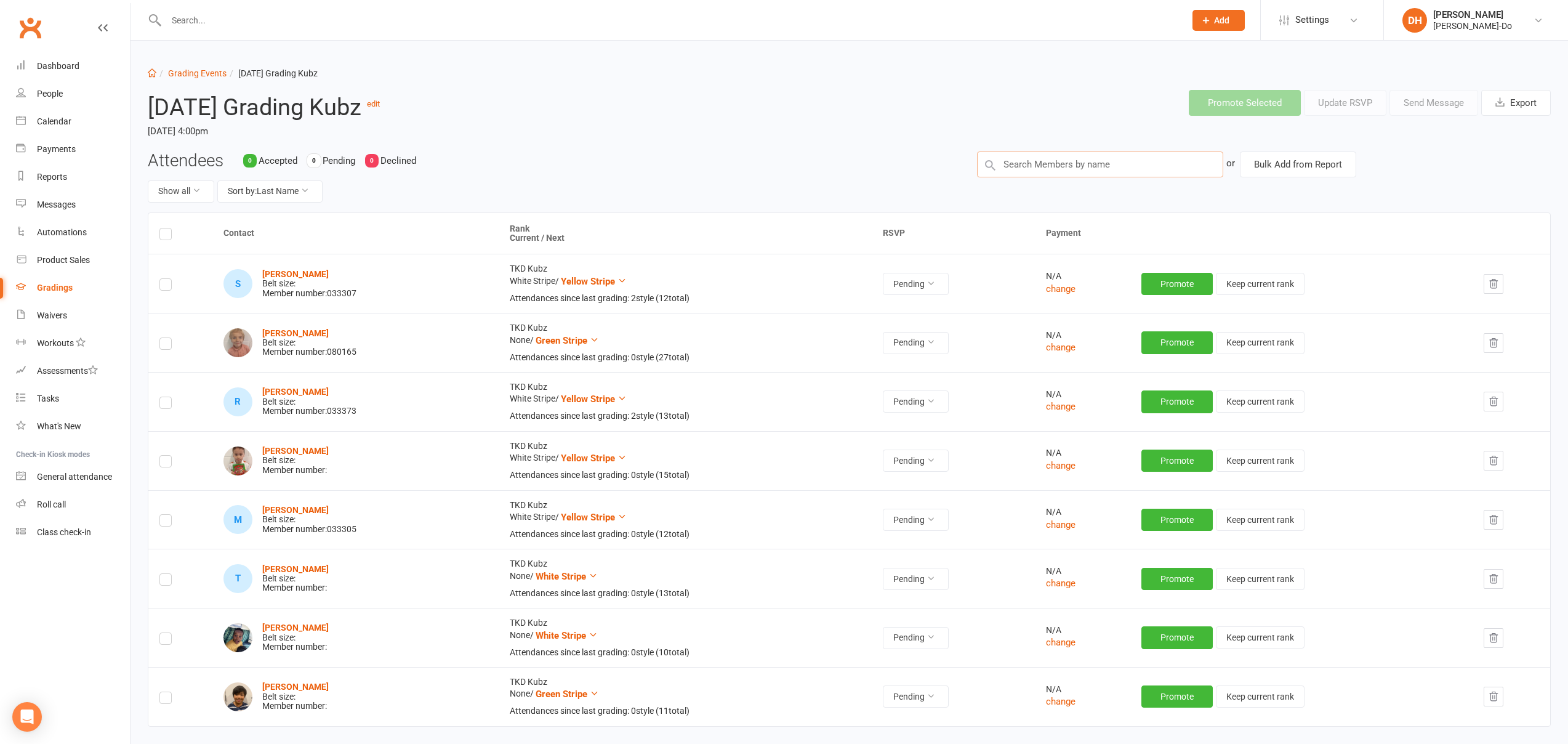
click at [1058, 168] on input "text" at bounding box center [1100, 164] width 246 height 26
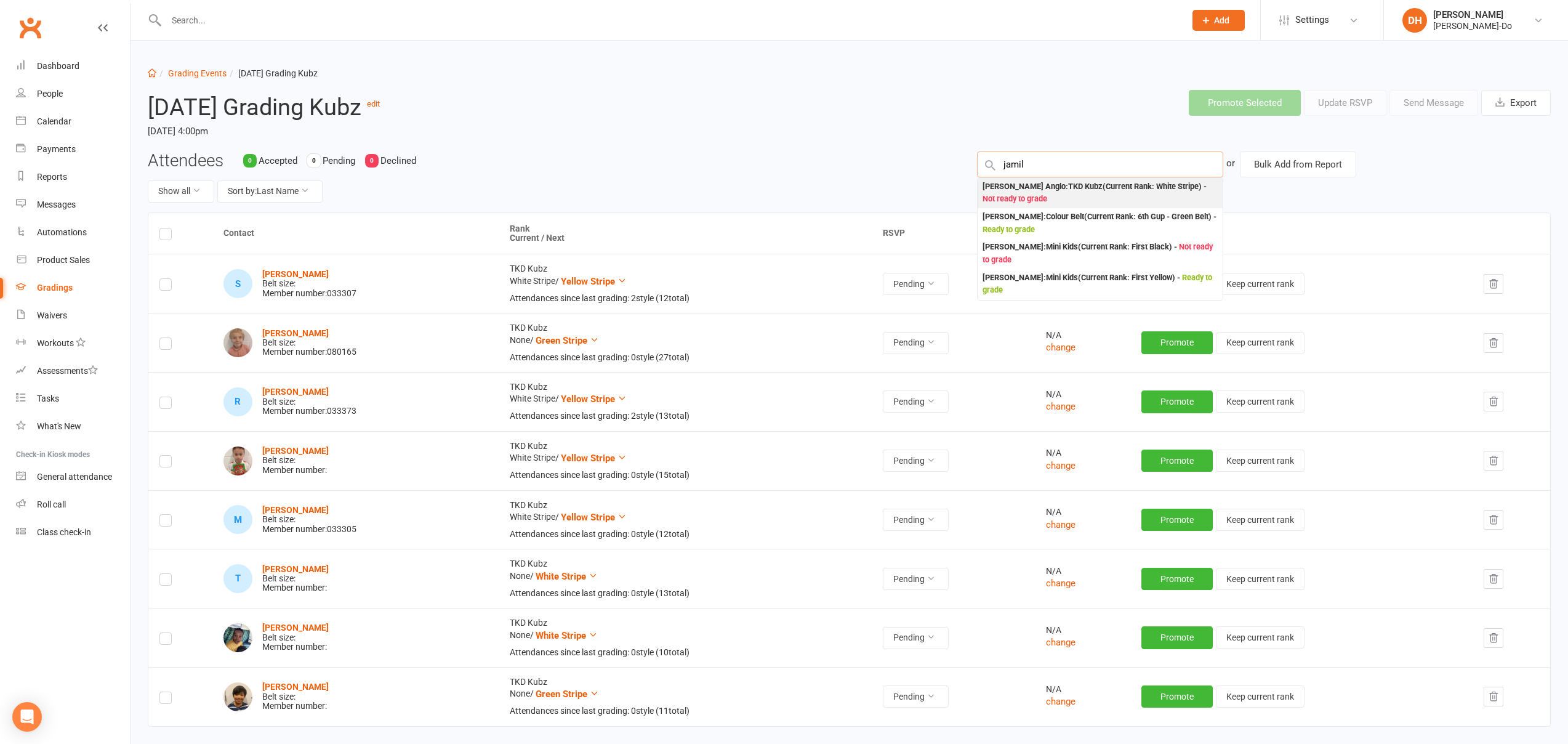
type input "jamil"
click at [1052, 184] on div "[PERSON_NAME] Anglo : TKD Kubz (Current Rank: White Stripe ) - Not ready to gra…" at bounding box center [1100, 192] width 235 height 25
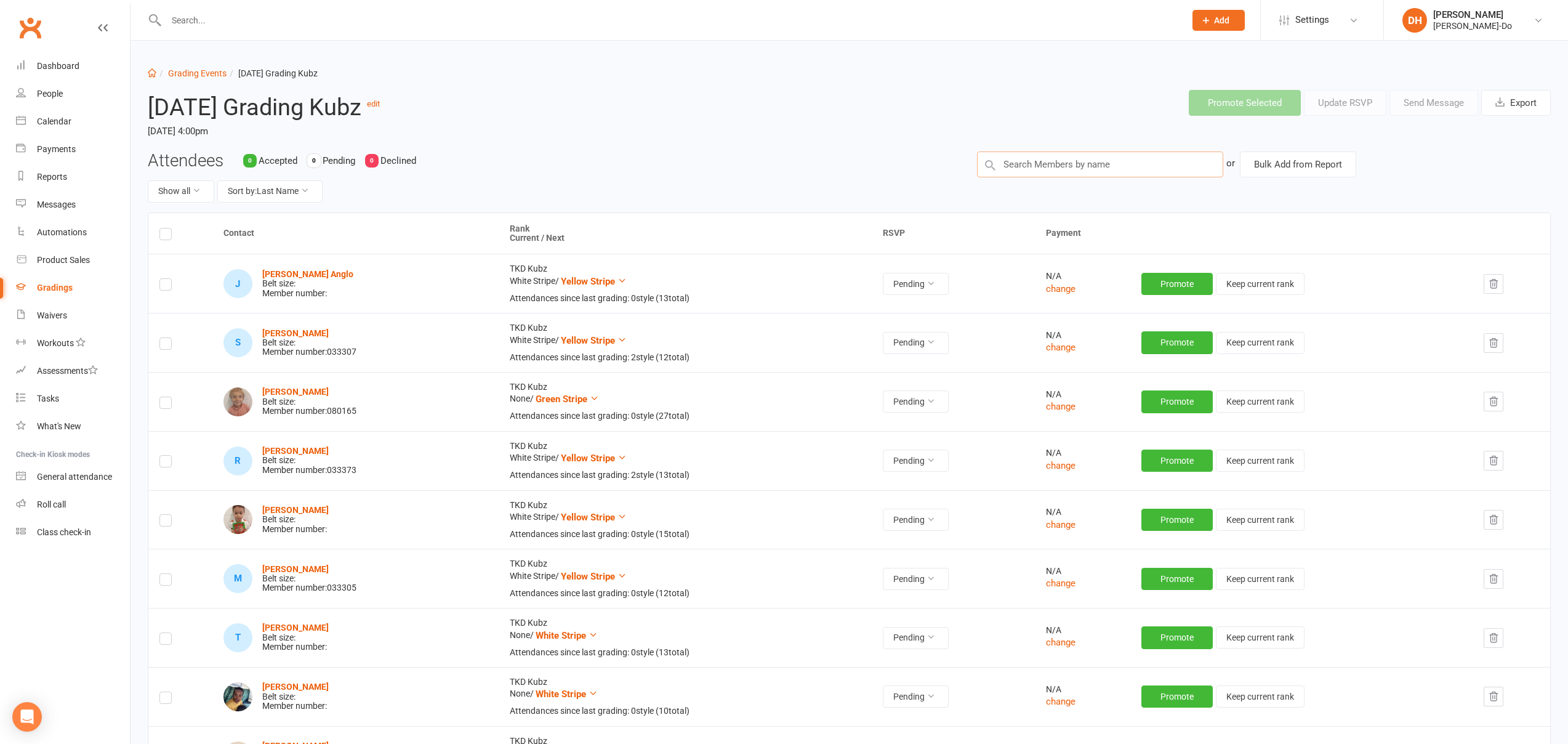
click at [1058, 166] on input "text" at bounding box center [1100, 164] width 246 height 26
type input "dhiy"
click at [1053, 190] on div "Dhiyaan [PERSON_NAME] : TKD Kubz (Current Rank: White Stripe ) - Not ready to g…" at bounding box center [1100, 192] width 235 height 25
click at [1053, 163] on input "text" at bounding box center [1100, 164] width 246 height 26
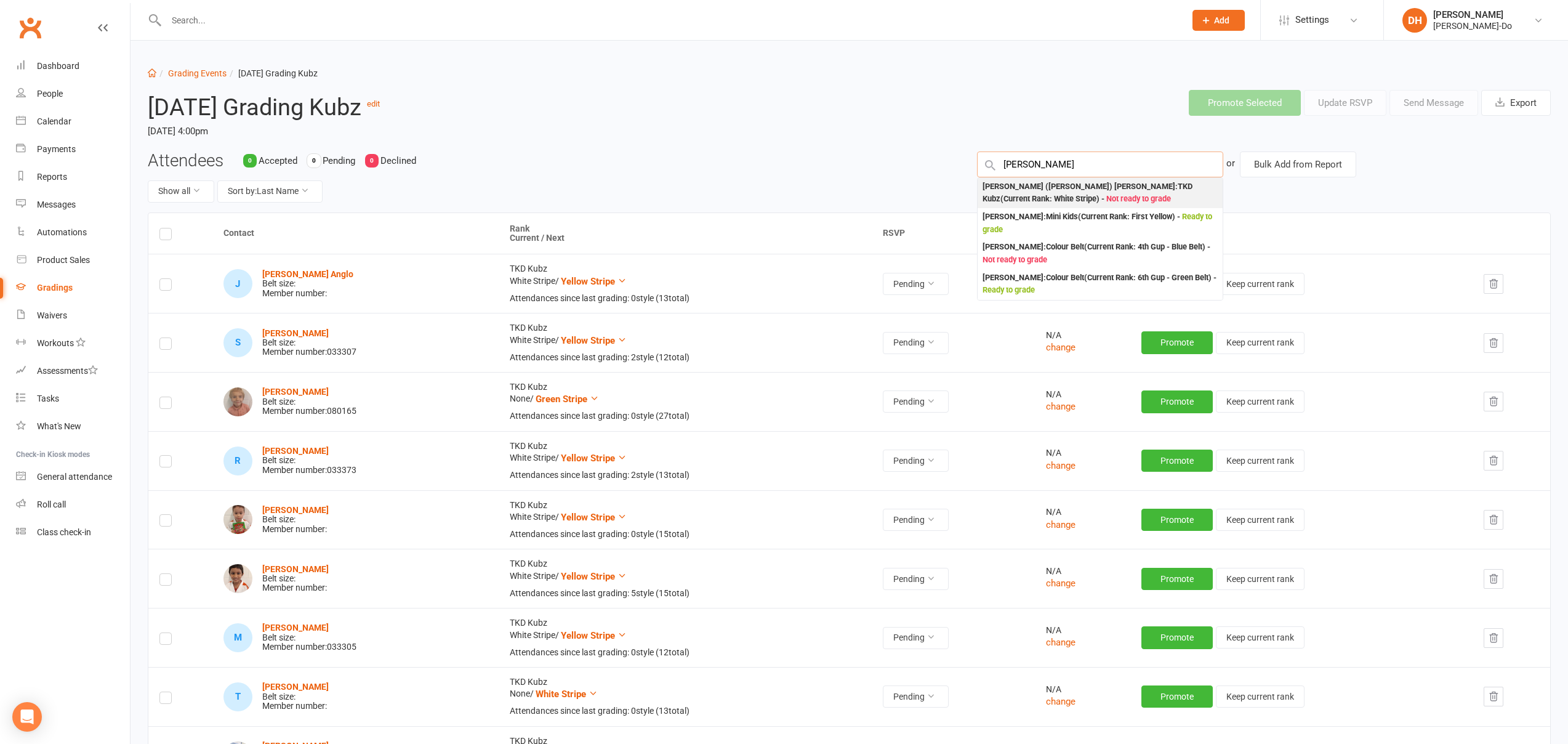
type input "[PERSON_NAME]"
click at [1039, 190] on div "[PERSON_NAME] ([PERSON_NAME]) [PERSON_NAME] : TKD Kubz (Current Rank: White Str…" at bounding box center [1100, 192] width 235 height 25
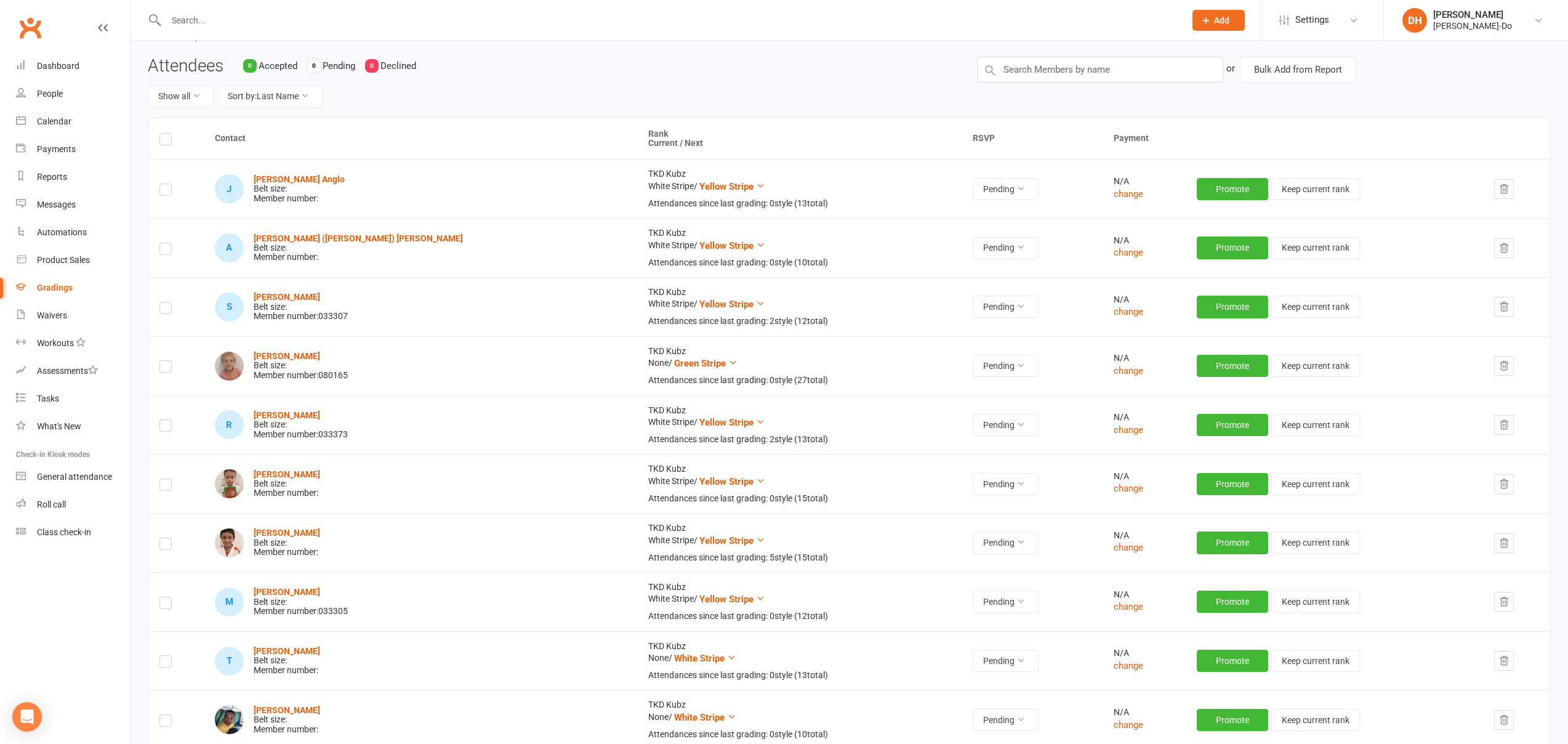
scroll to position [96, 0]
click at [699, 487] on button "Yellow Stripe" at bounding box center [732, 480] width 66 height 15
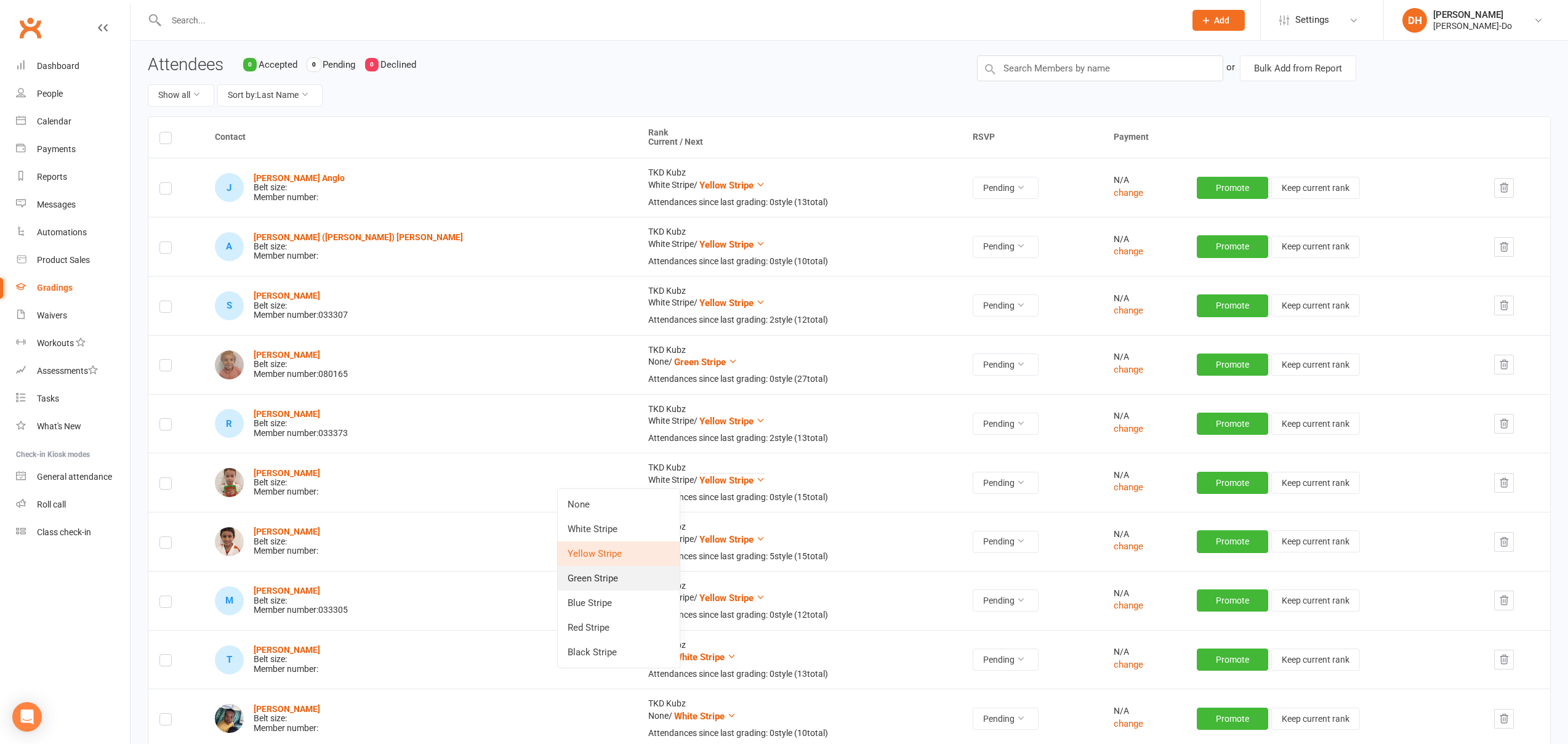
click at [616, 580] on link "Green Stripe" at bounding box center [618, 578] width 121 height 24
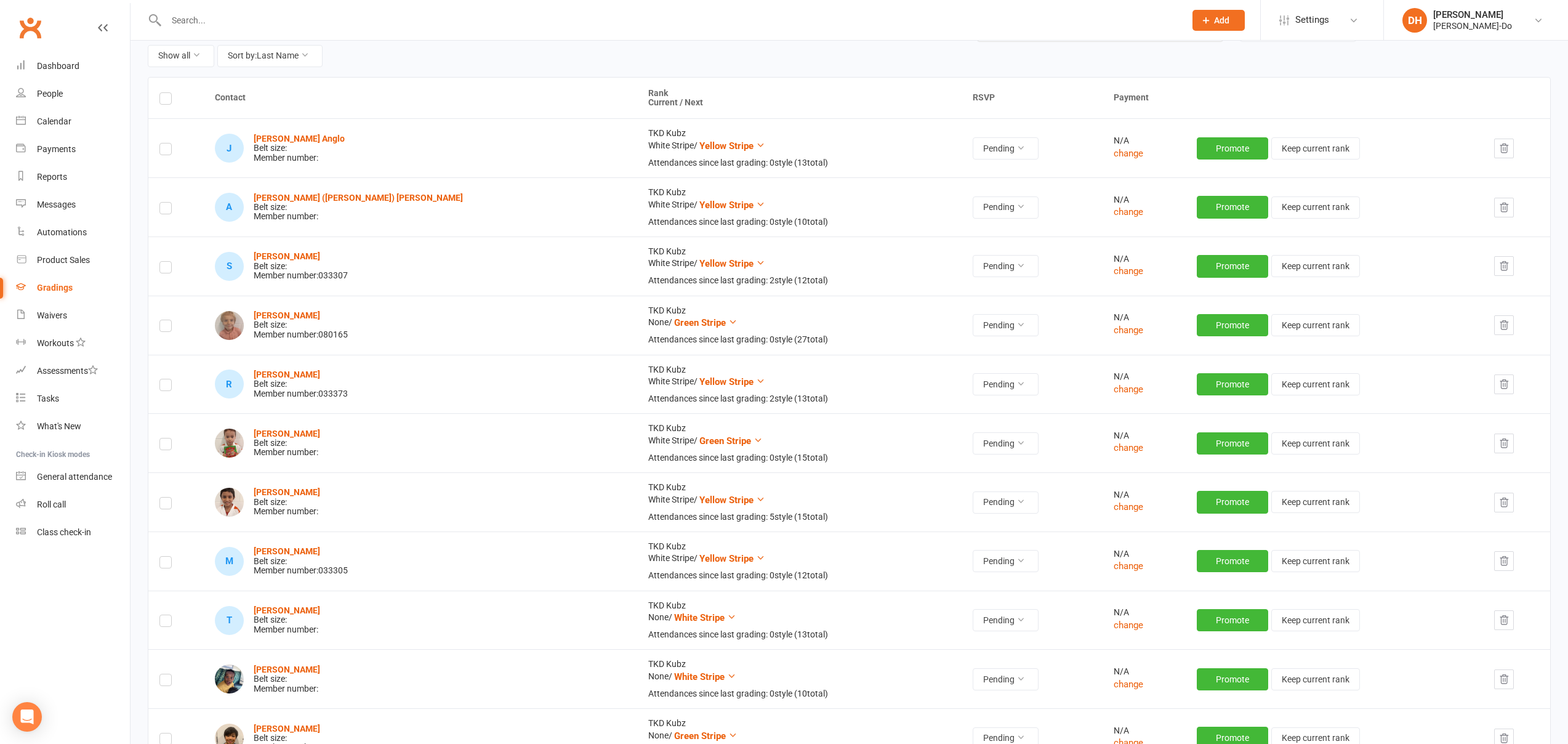
scroll to position [136, 0]
click at [699, 144] on span "Yellow Stripe" at bounding box center [726, 145] width 54 height 11
click at [613, 272] on link "Blue Stripe" at bounding box center [618, 268] width 121 height 24
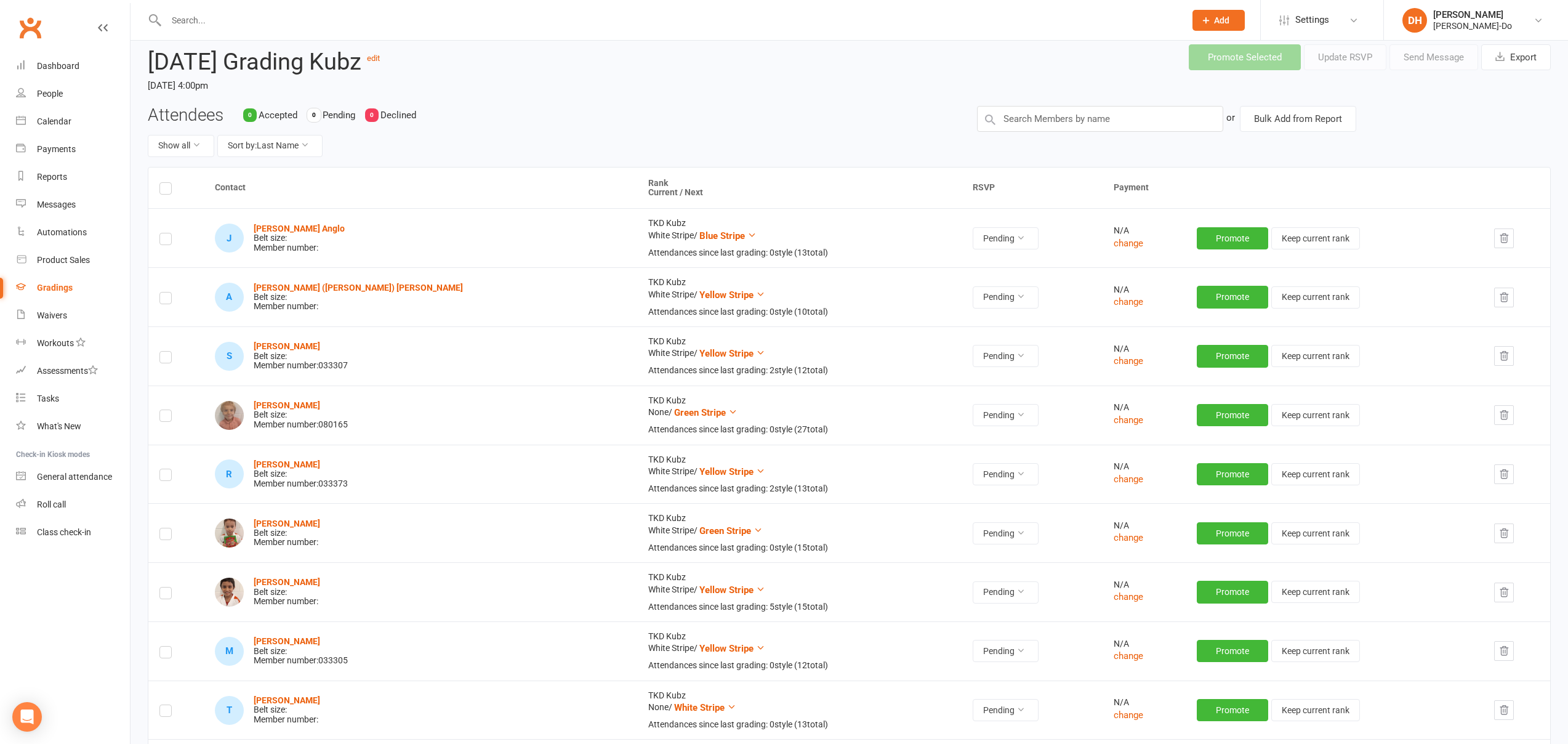
scroll to position [0, 0]
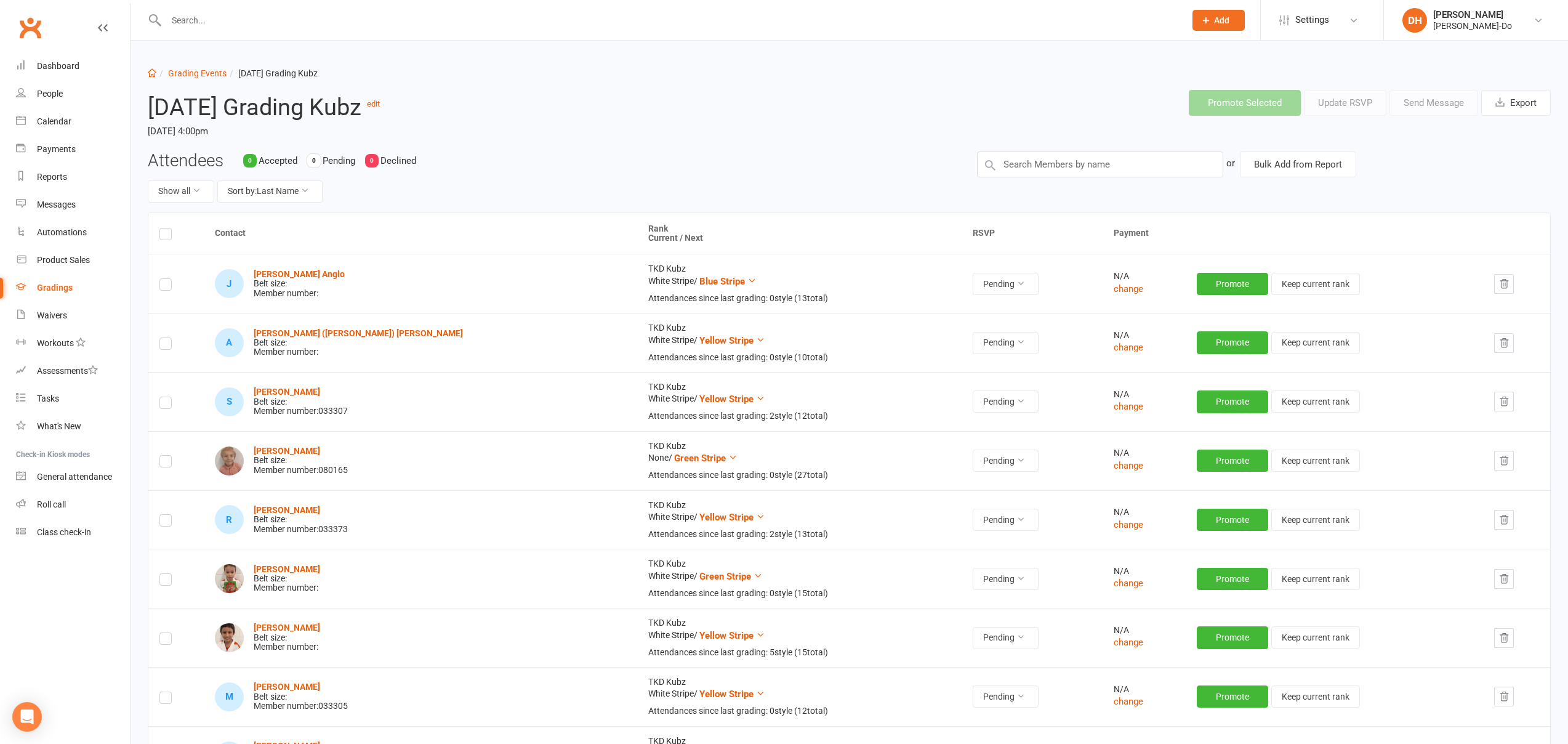
drag, startPoint x: 1051, startPoint y: 183, endPoint x: 1048, endPoint y: 174, distance: 9.5
click at [1051, 182] on div "Attendees 0 Accepted 0 Pending 0 Declined Show all Sort by: Last Name or Bulk A…" at bounding box center [850, 182] width 1422 height 61
click at [1042, 163] on input "text" at bounding box center [1100, 164] width 246 height 26
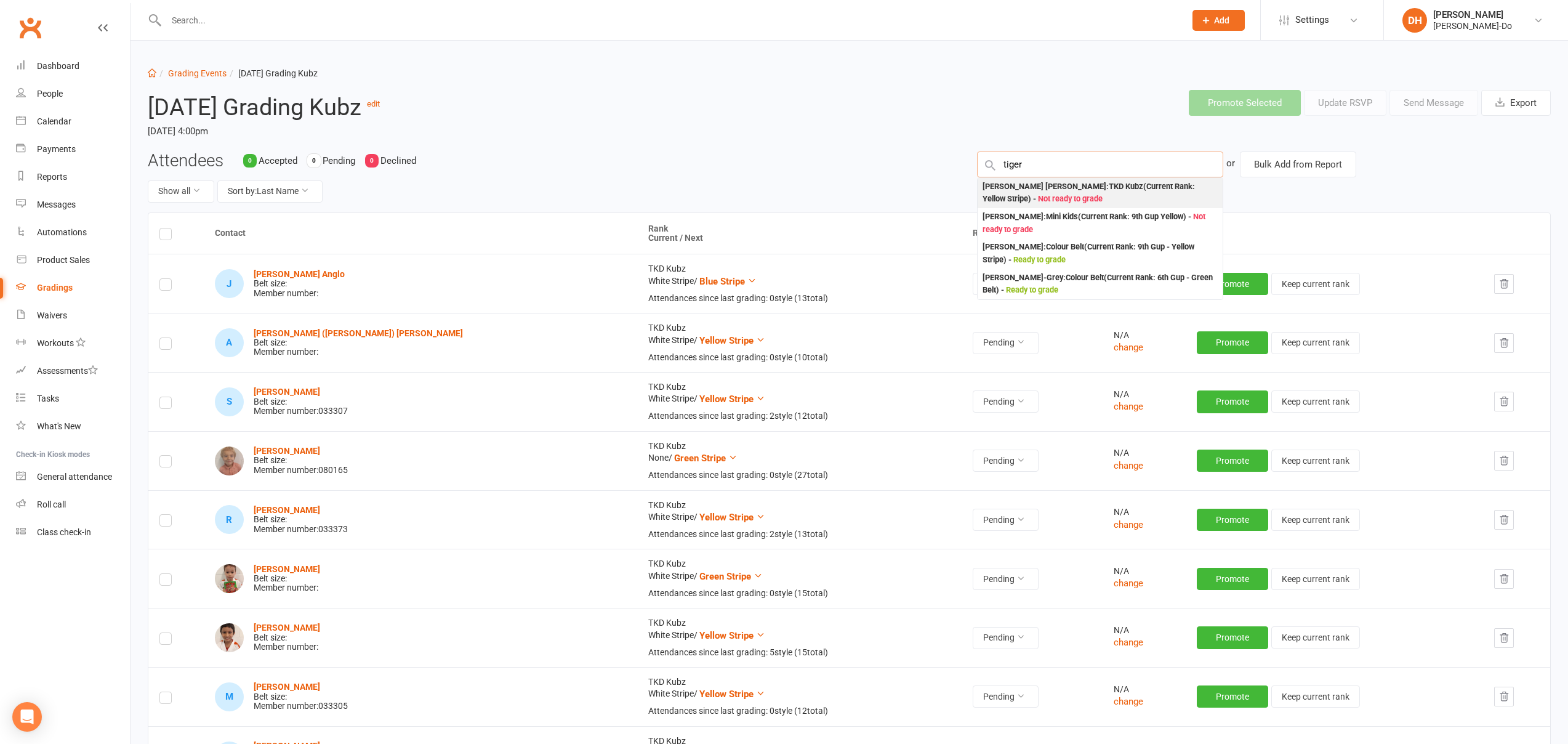
type input "tiger"
click at [1039, 191] on div "[PERSON_NAME] [PERSON_NAME] : TKD Kubz (Current Rank: Yellow Stripe ) - Not rea…" at bounding box center [1100, 192] width 235 height 25
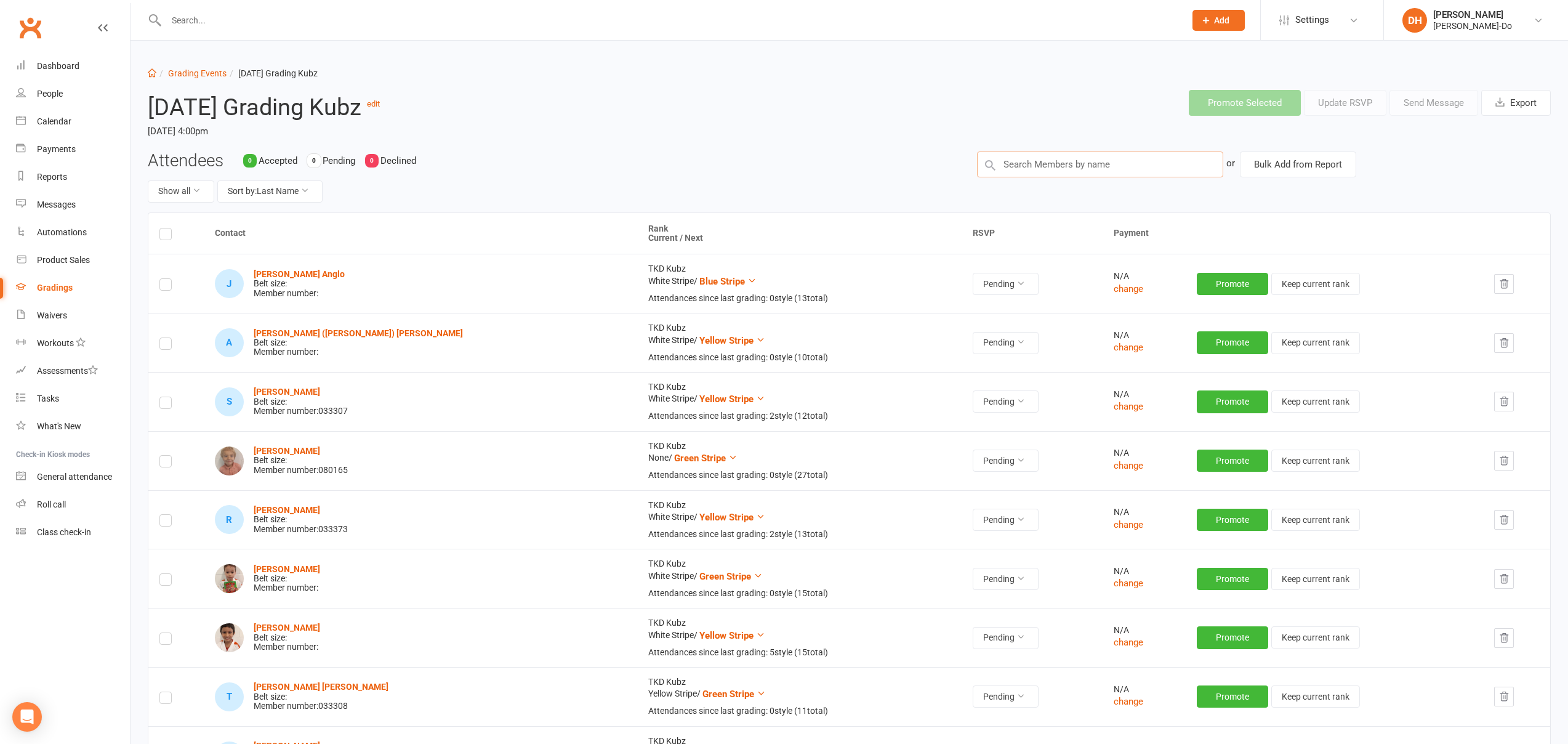
click at [1040, 163] on input "text" at bounding box center [1100, 164] width 246 height 26
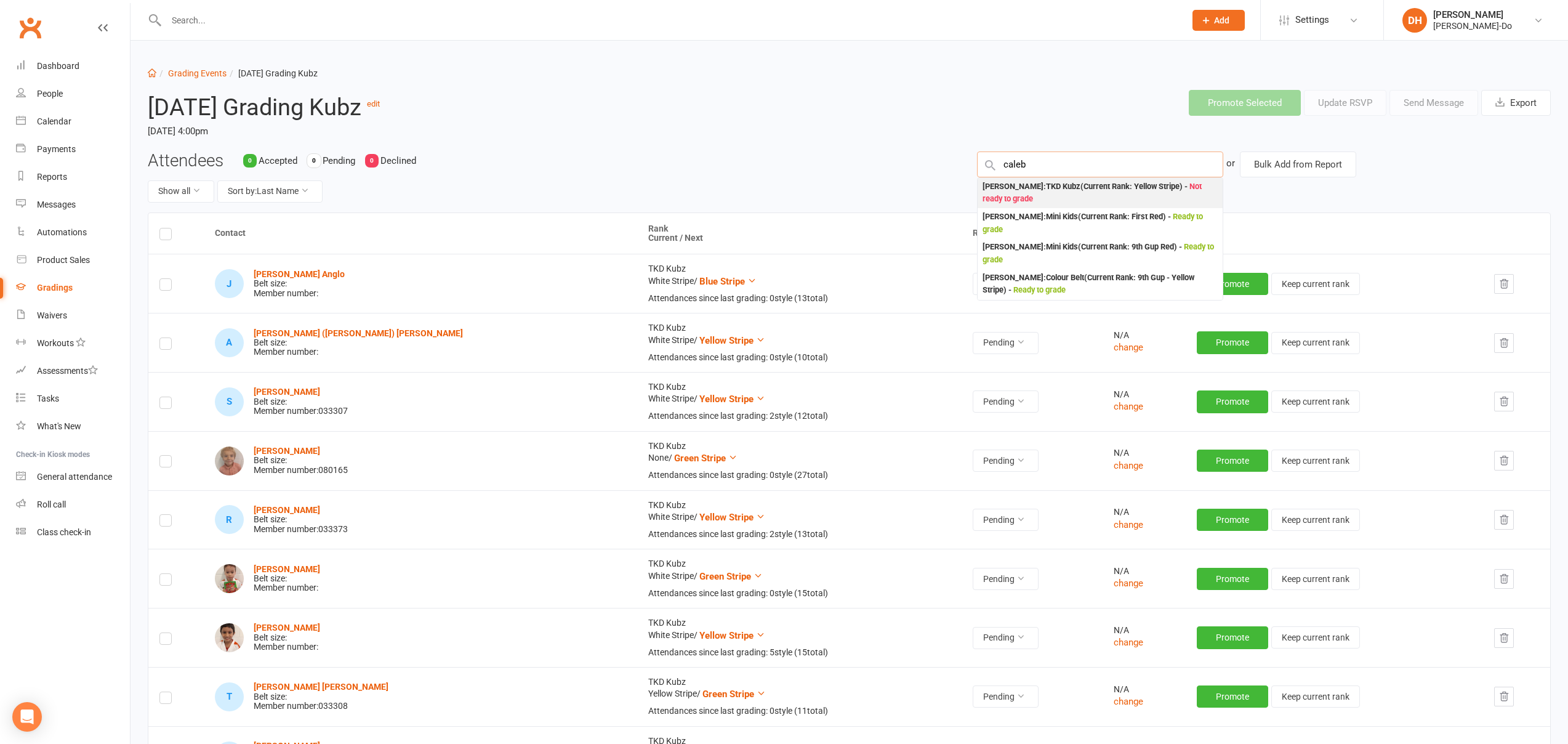
type input "caleb"
click at [1036, 191] on div "[PERSON_NAME] : TKD Kubz (Current Rank: Yellow Stripe ) - Not ready to grade" at bounding box center [1100, 192] width 235 height 25
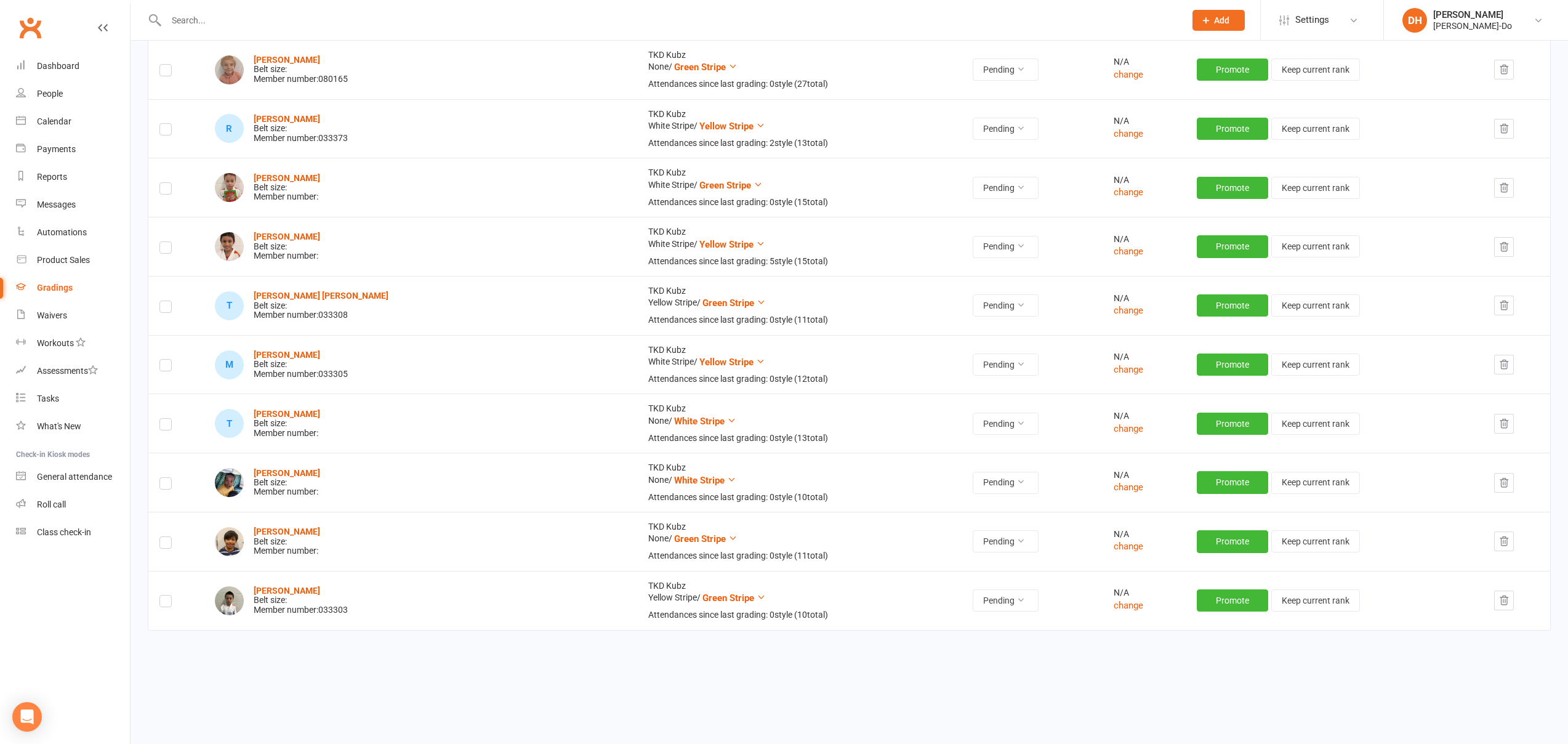
scroll to position [392, 0]
click at [703, 600] on span "Green Stripe" at bounding box center [728, 597] width 52 height 11
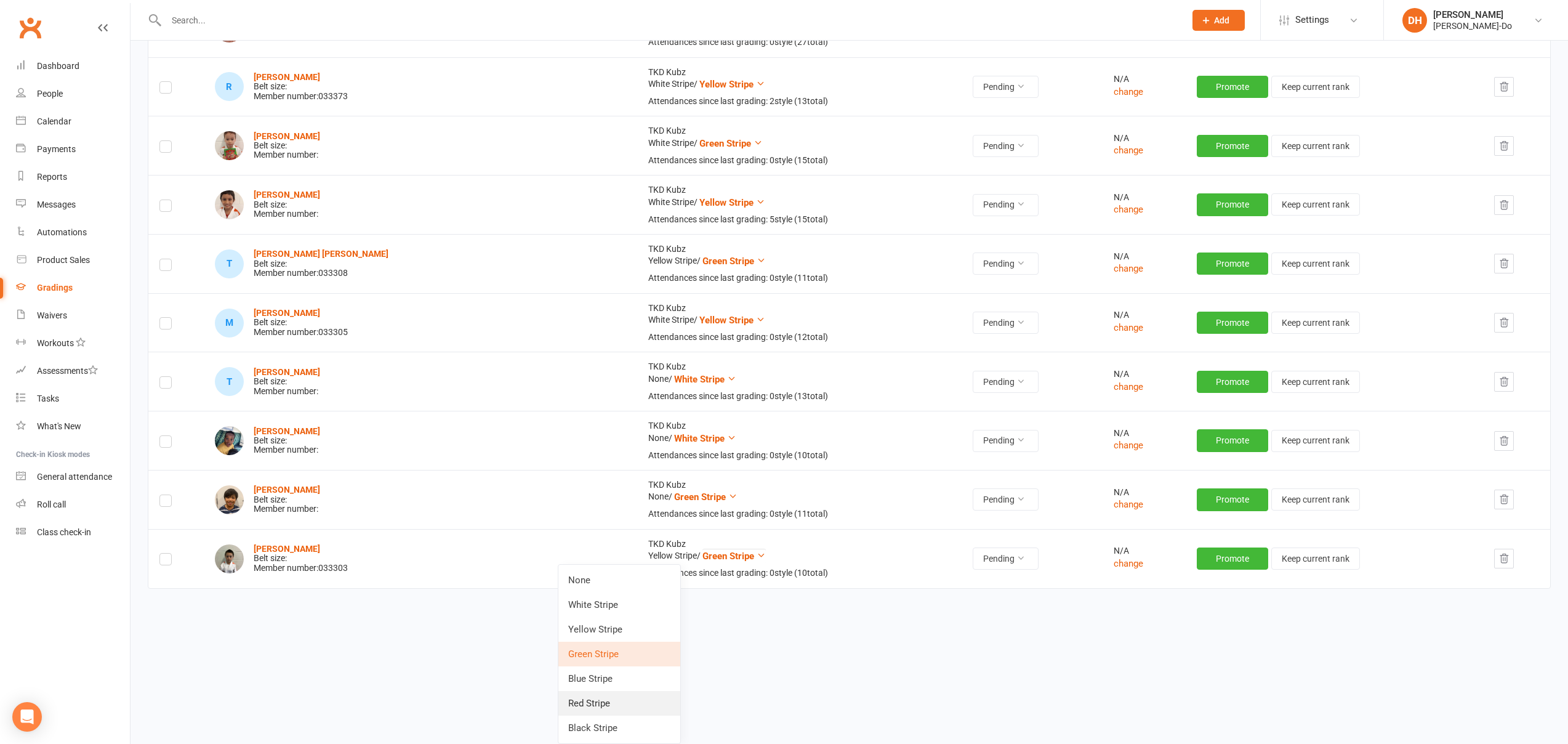
click at [601, 707] on link "Red Stripe" at bounding box center [619, 703] width 121 height 24
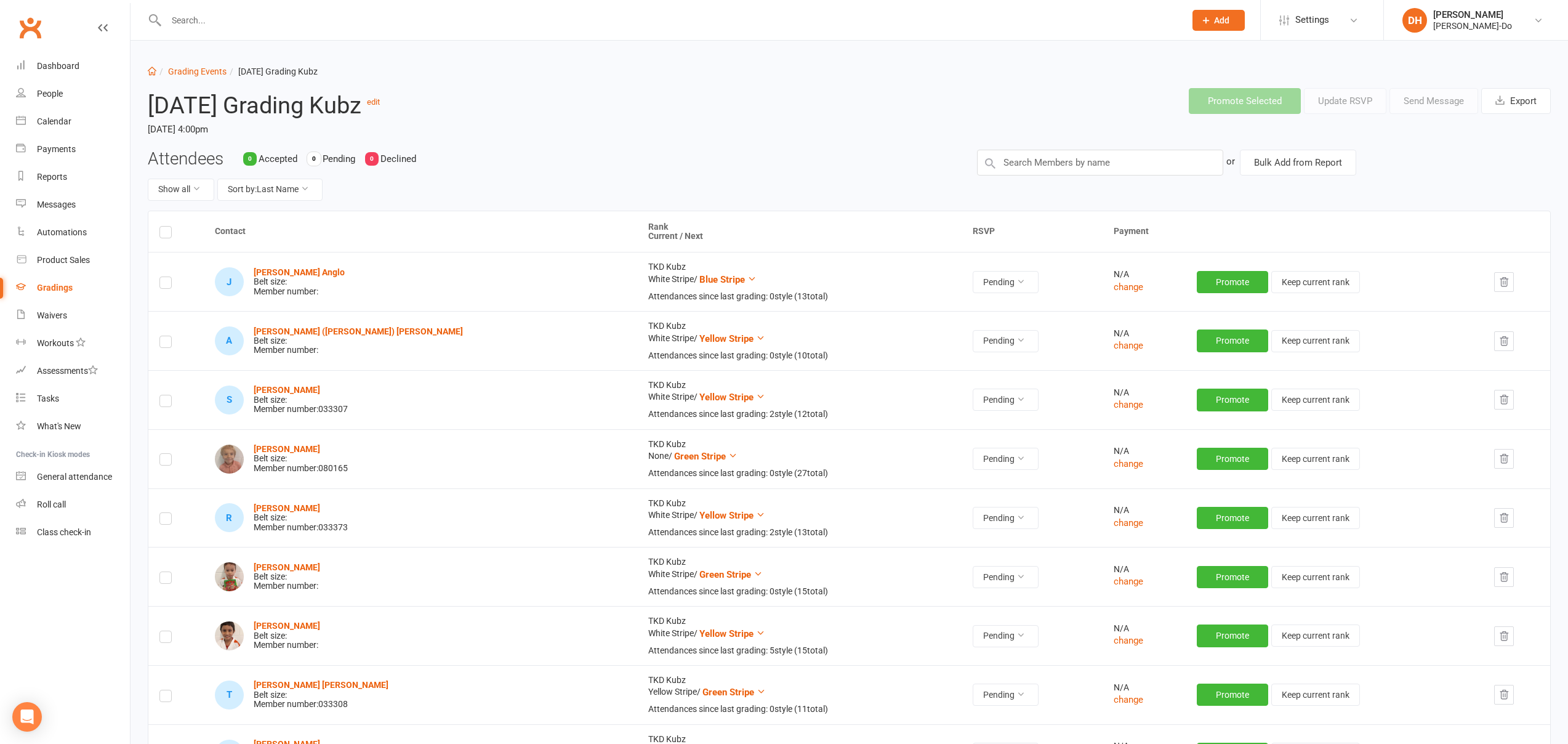
scroll to position [0, 0]
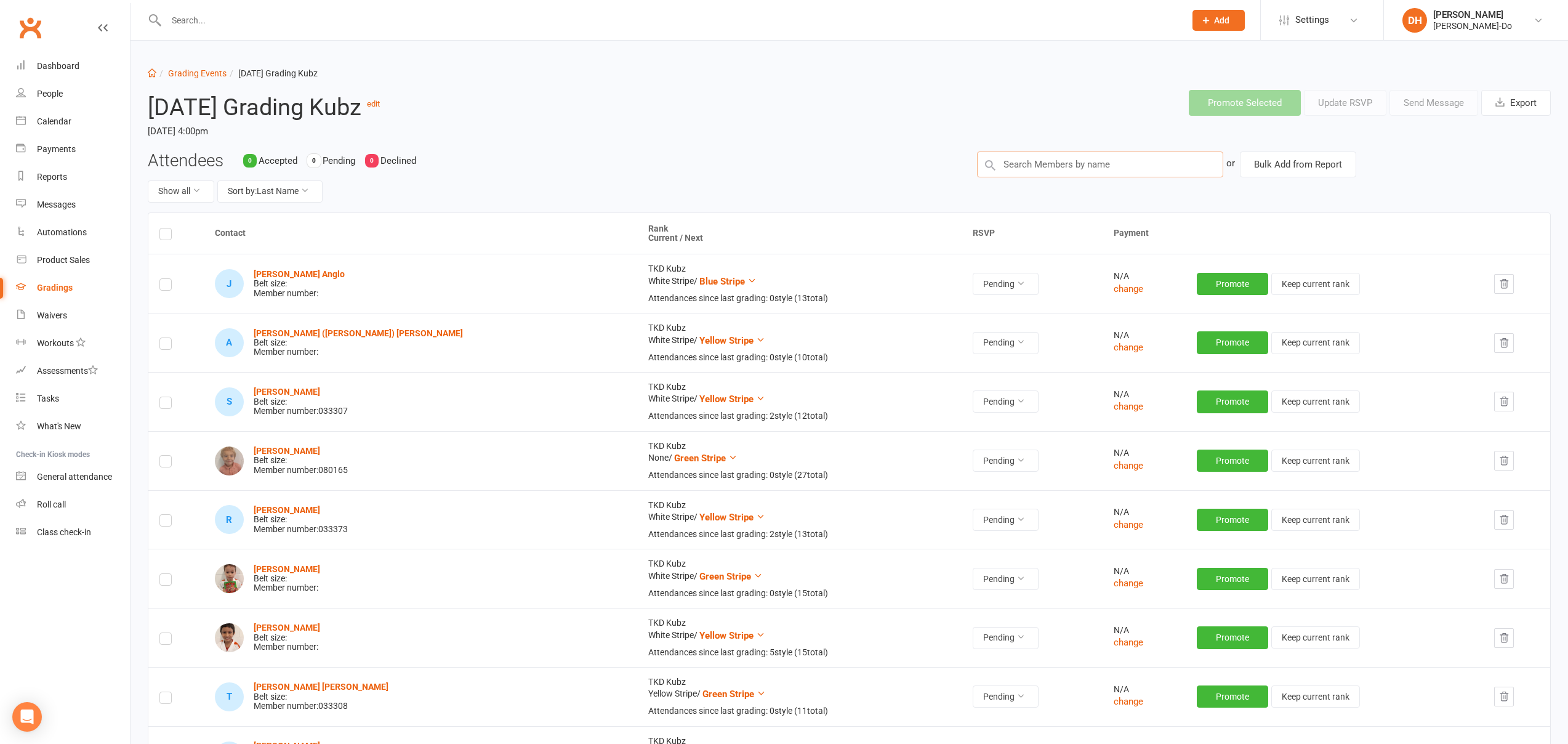
click at [1065, 162] on input "text" at bounding box center [1100, 164] width 246 height 26
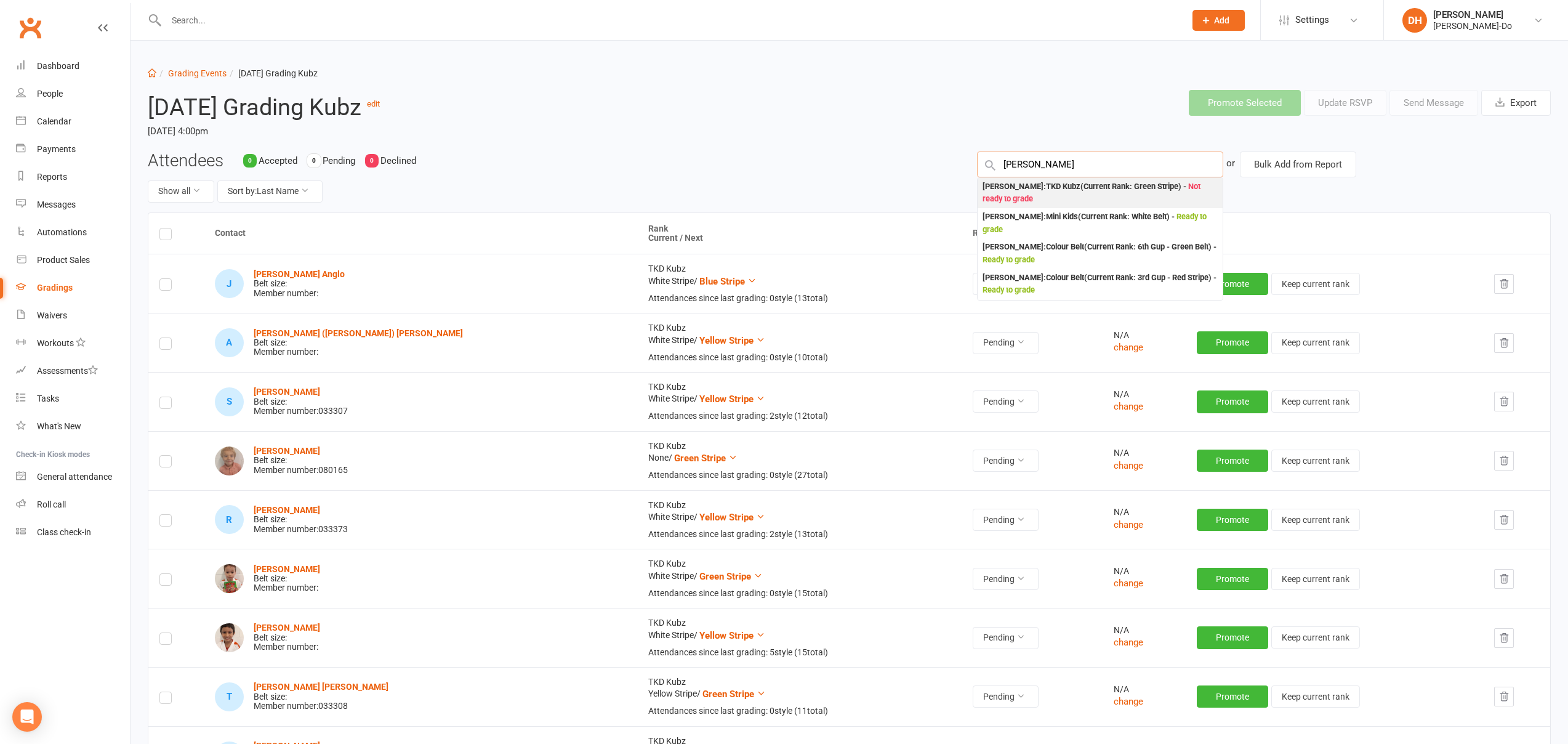
type input "[PERSON_NAME]"
click at [1058, 185] on div "[PERSON_NAME] : TKD Kubz (Current Rank: Green Stripe ) - Not ready to grade" at bounding box center [1100, 192] width 235 height 25
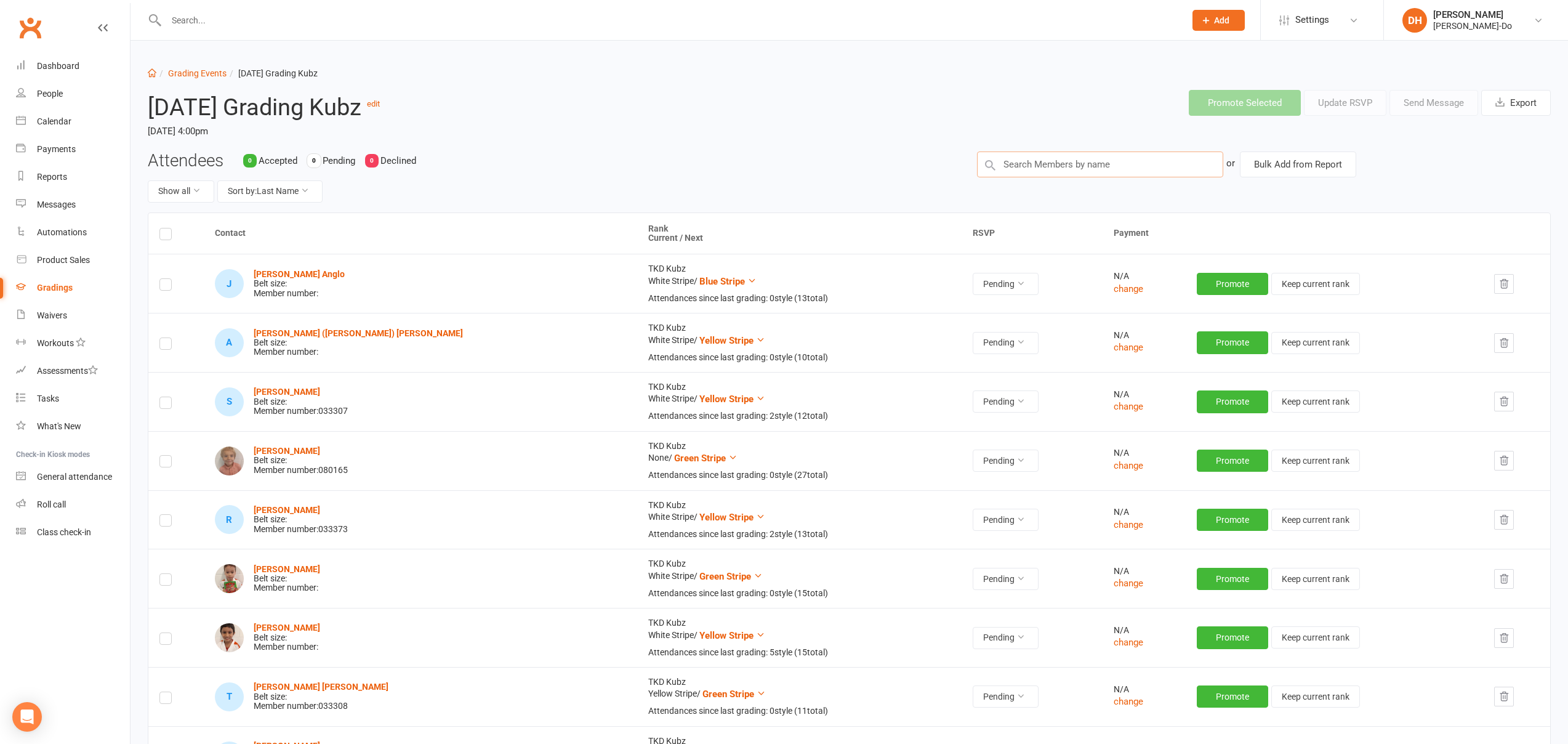
click at [1055, 162] on input "text" at bounding box center [1100, 164] width 246 height 26
type input "Odin"
click at [1120, 184] on div "Odin Creek : TKD Kubz (Current Rank: Blue Stripe ) - Not ready to grade" at bounding box center [1100, 192] width 235 height 25
click at [1085, 171] on input "text" at bounding box center [1100, 164] width 246 height 26
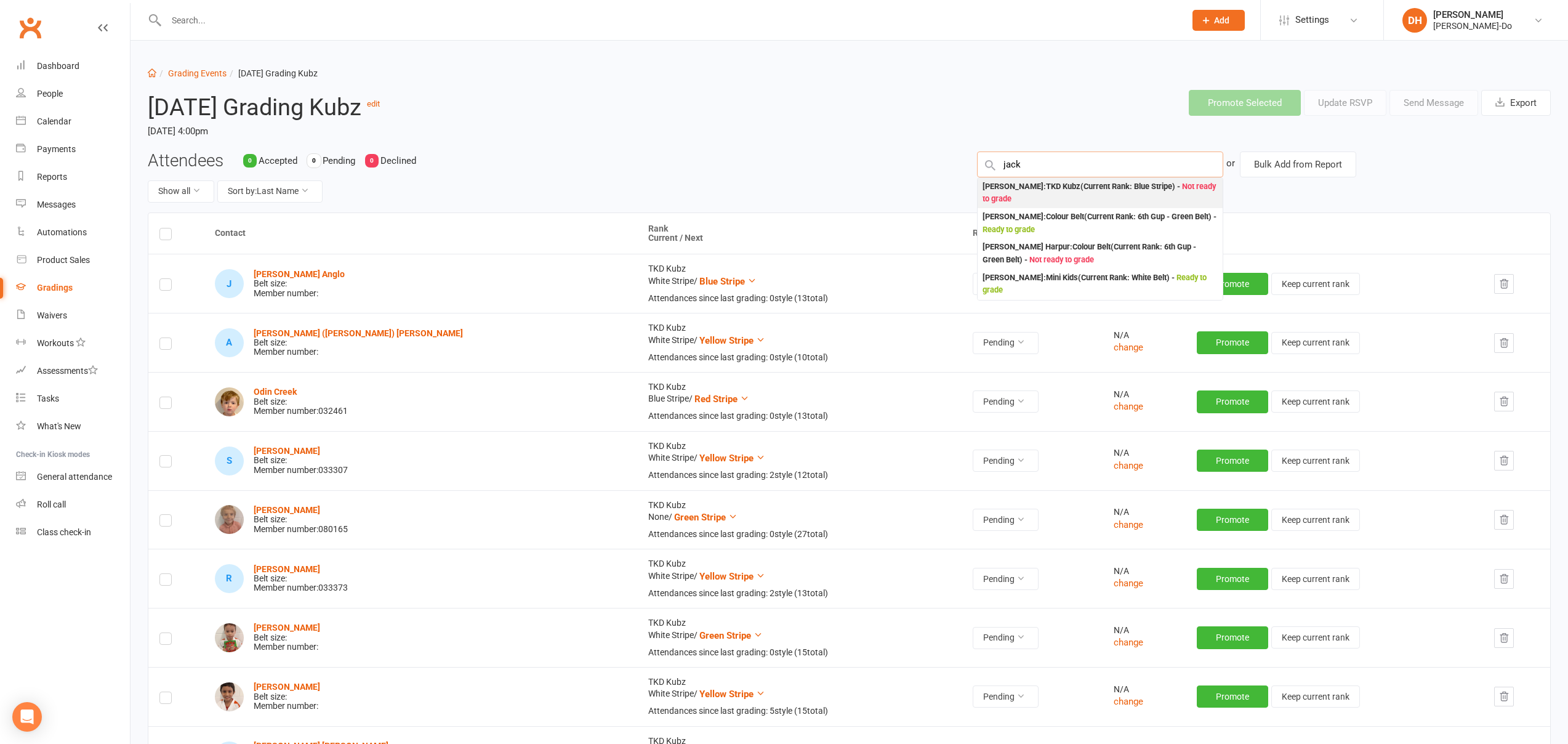
type input "jack"
click at [1029, 191] on div "[PERSON_NAME] : TKD Kubz (Current Rank: Blue Stripe ) - Not ready to grade" at bounding box center [1100, 192] width 235 height 25
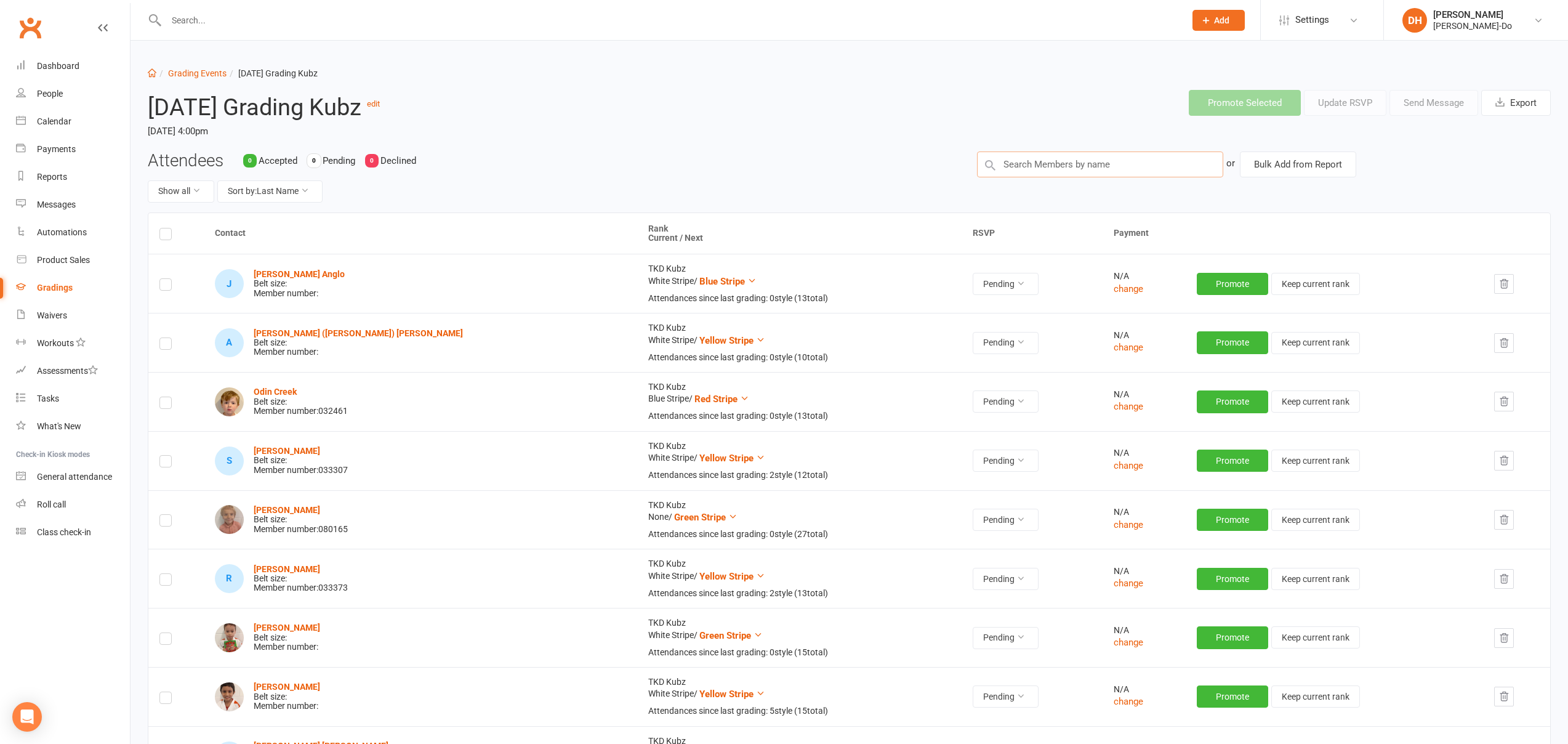
click at [1044, 162] on input "text" at bounding box center [1100, 164] width 246 height 26
type input "[PERSON_NAME]"
click at [1039, 187] on div "[PERSON_NAME] : TKD Kubz (Current Rank: Blue Stripe ) - Not ready to grade" at bounding box center [1100, 192] width 235 height 25
click at [1045, 164] on input "text" at bounding box center [1100, 164] width 246 height 26
type input "enz"
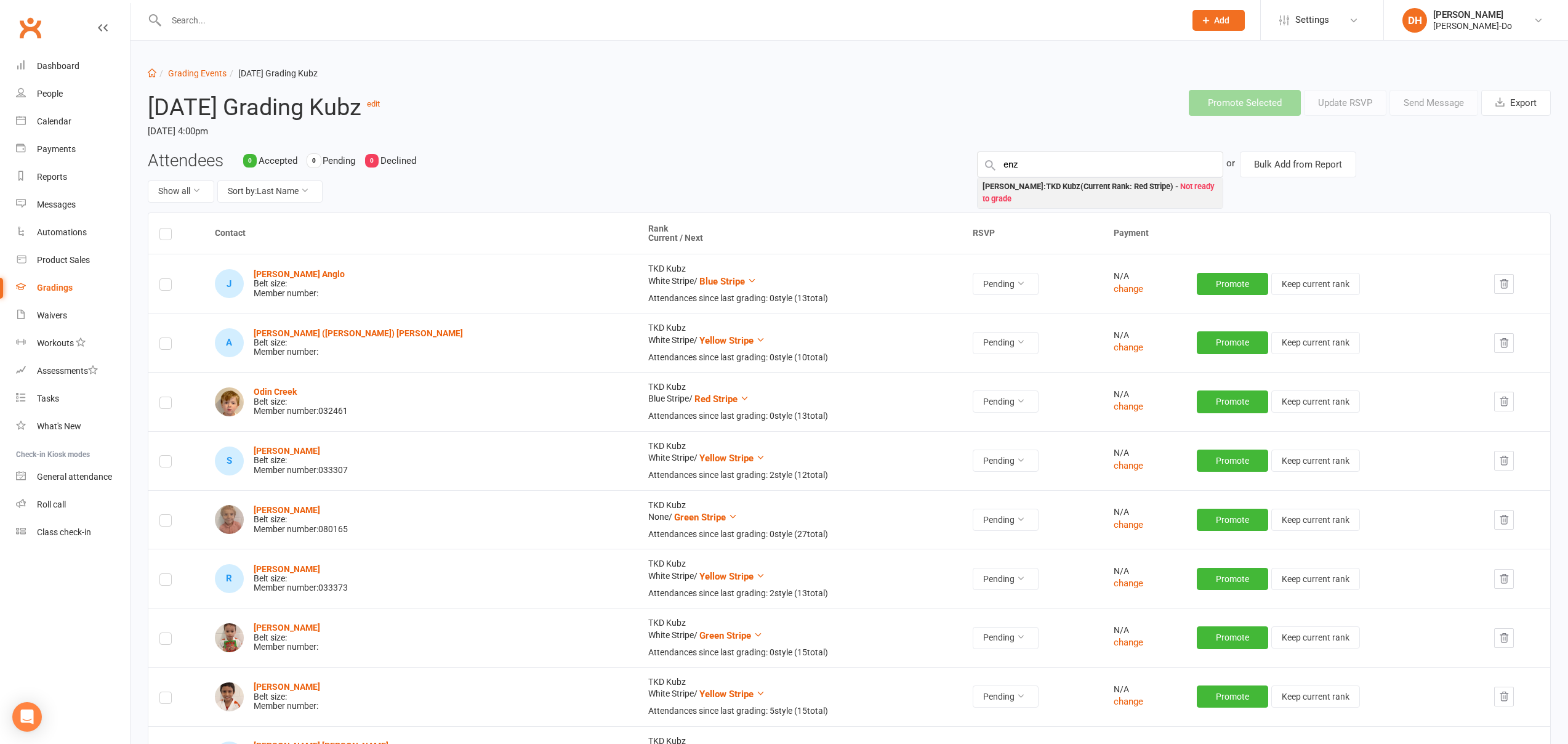
click at [1064, 195] on div "[PERSON_NAME] : TKD Kubz (Current Rank: Red Stripe ) - Not ready to grade" at bounding box center [1100, 192] width 235 height 25
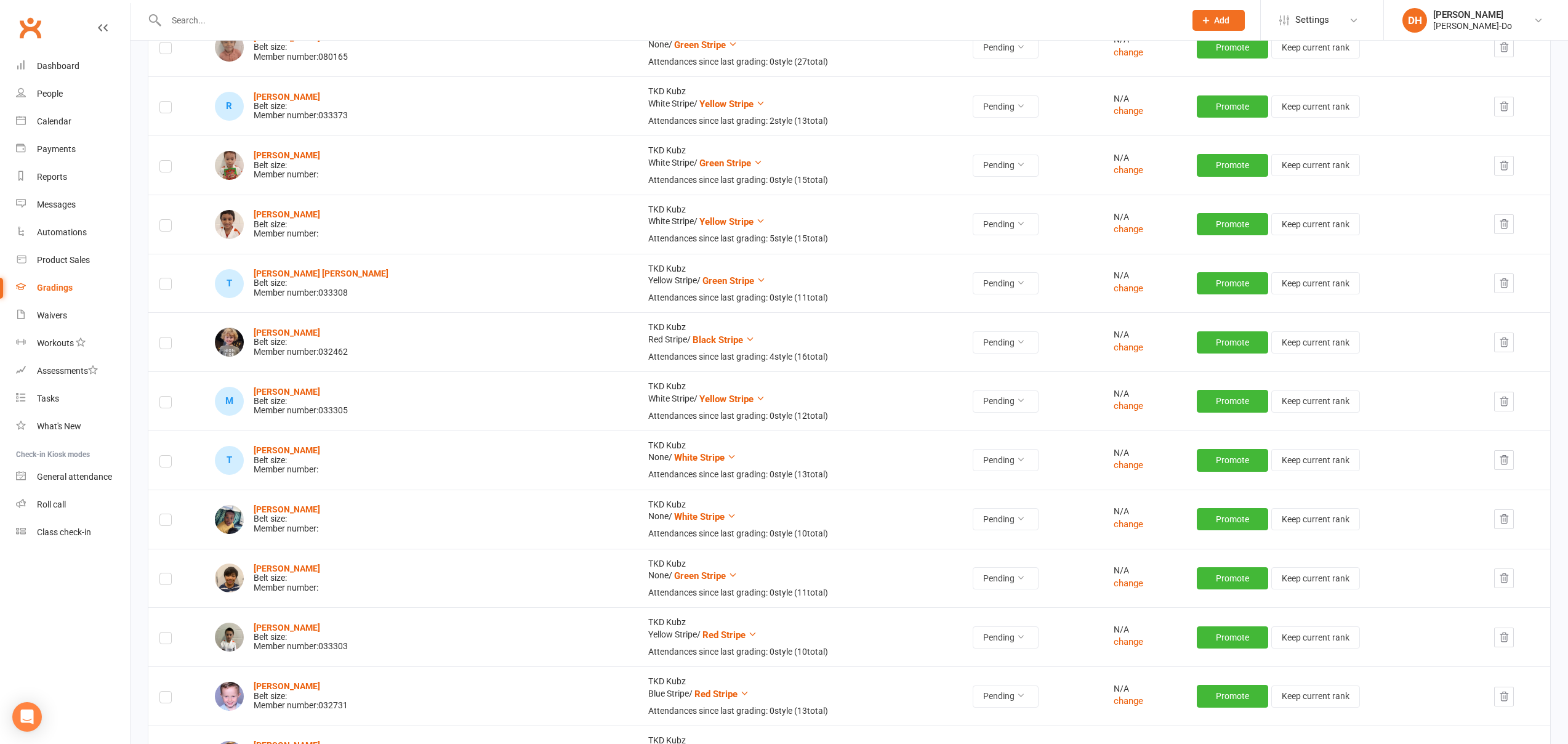
scroll to position [687, 0]
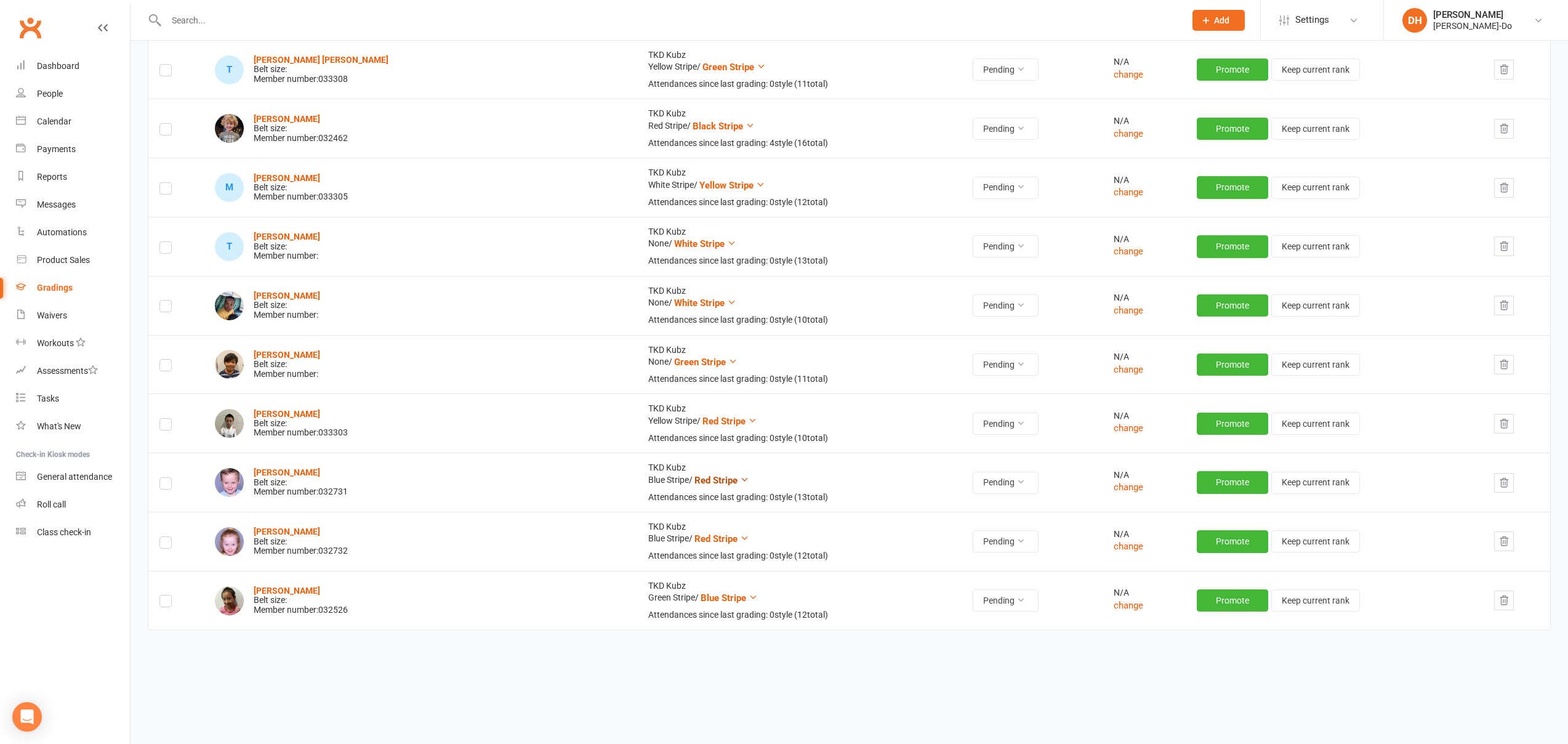
click at [695, 478] on span "Red Stripe" at bounding box center [716, 480] width 43 height 11
click at [601, 650] on link "Black Stripe" at bounding box center [601, 652] width 121 height 24
click at [695, 536] on span "Red Stripe" at bounding box center [716, 539] width 43 height 11
click at [586, 710] on link "Black Stripe" at bounding box center [601, 712] width 121 height 24
click at [193, 22] on input "text" at bounding box center [670, 20] width 1014 height 17
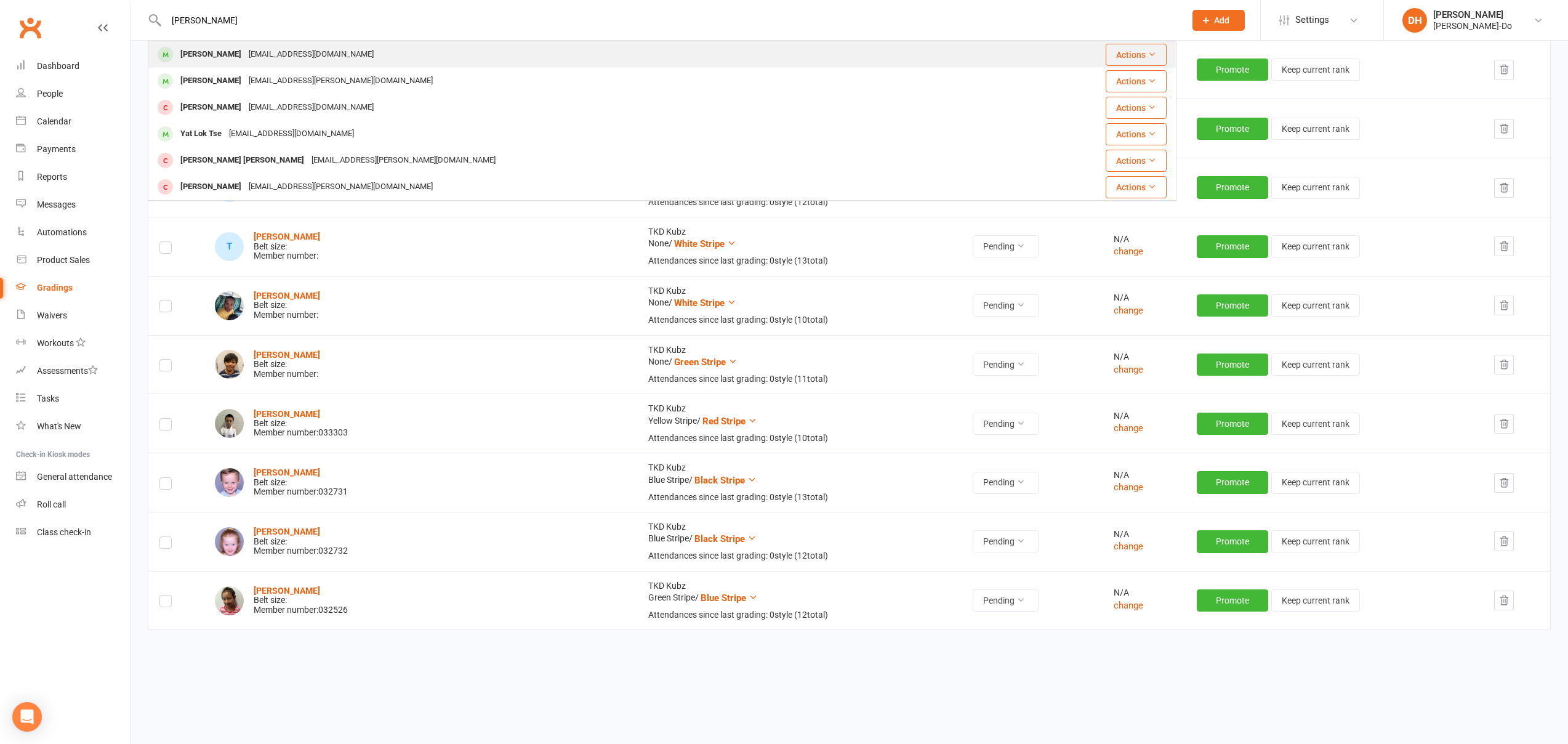
type input "[PERSON_NAME]"
click at [199, 57] on div "[PERSON_NAME]" at bounding box center [211, 54] width 68 height 17
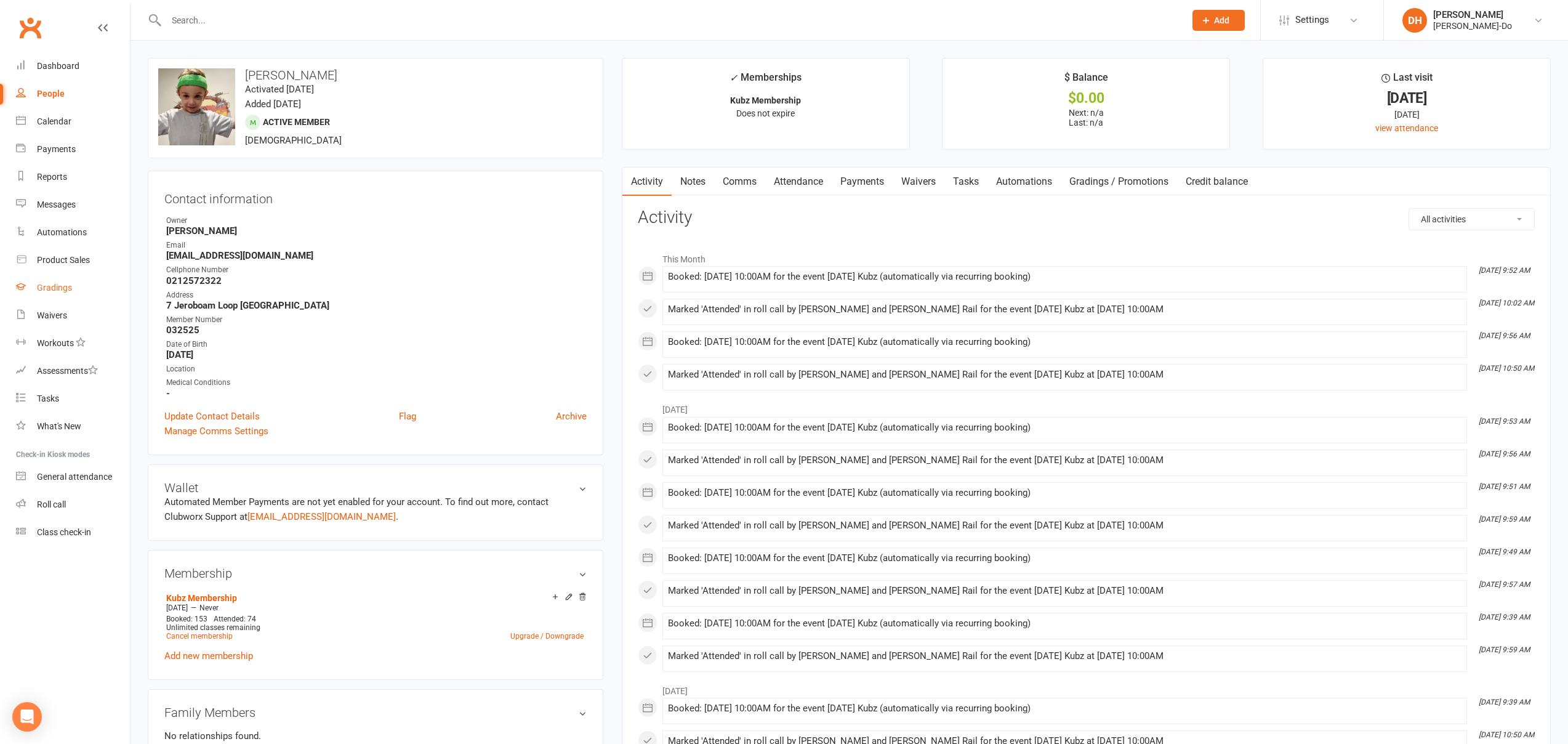
click at [55, 287] on div "Gradings" at bounding box center [54, 287] width 35 height 10
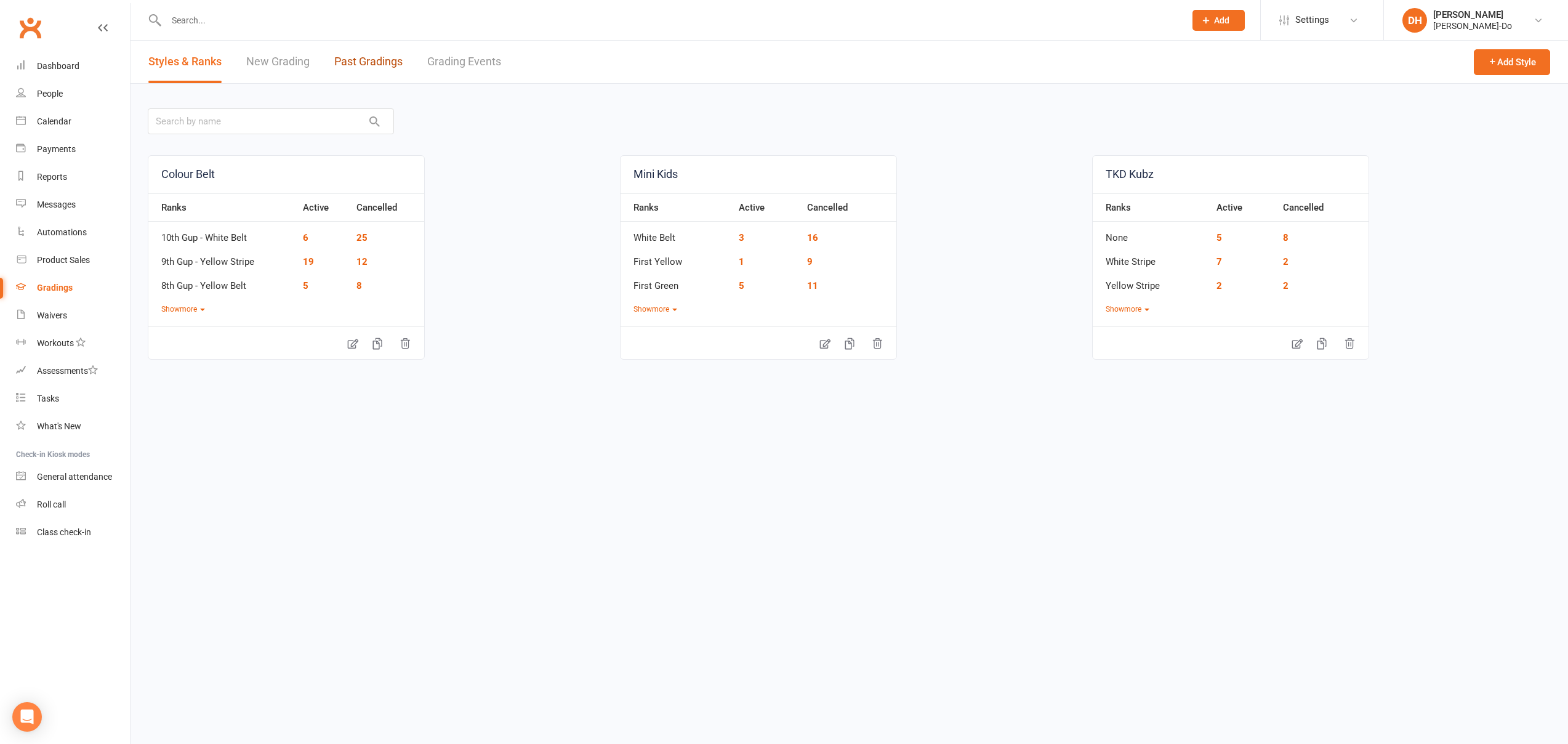
click at [370, 62] on link "Past Gradings" at bounding box center [369, 61] width 68 height 43
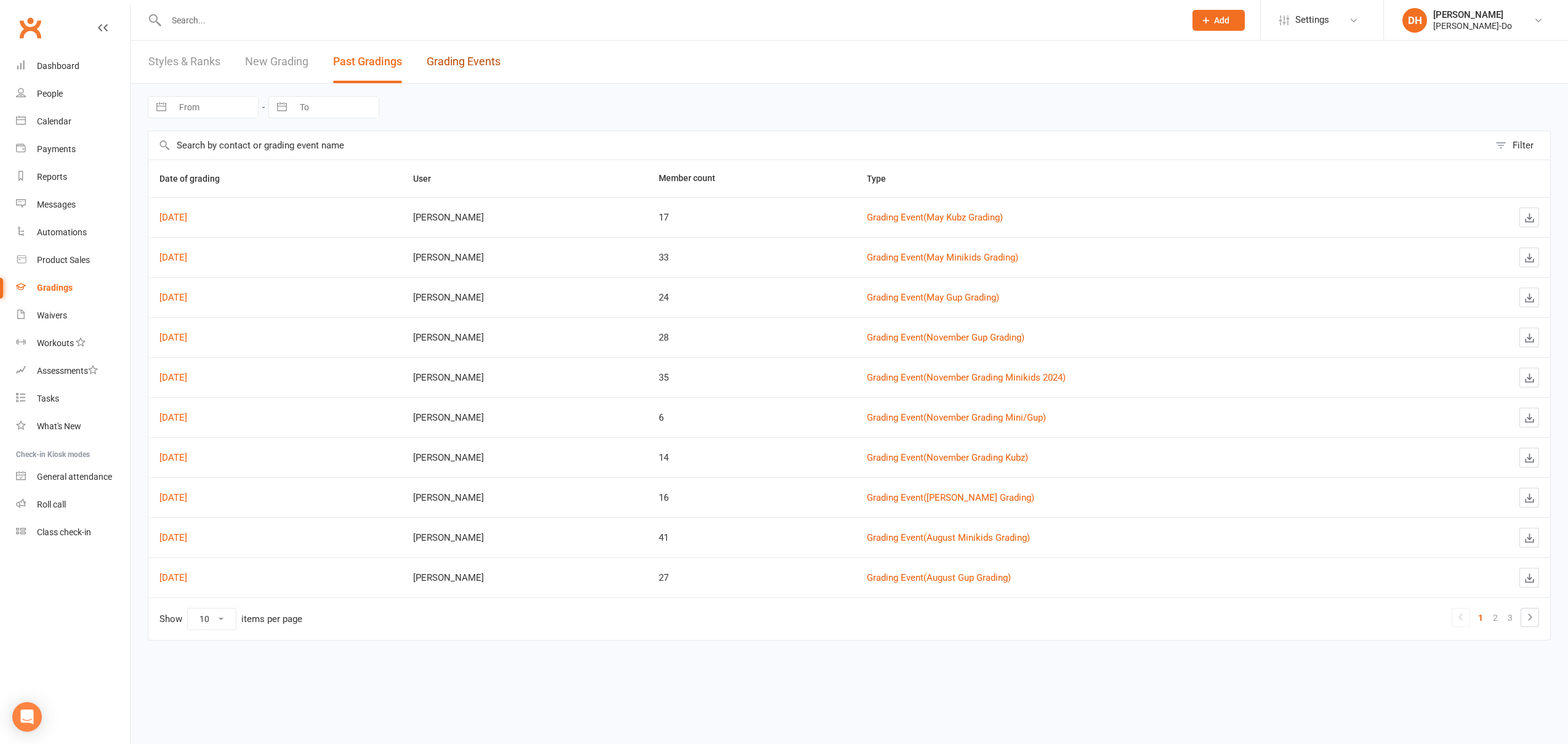
click at [474, 73] on link "Grading Events" at bounding box center [463, 61] width 74 height 43
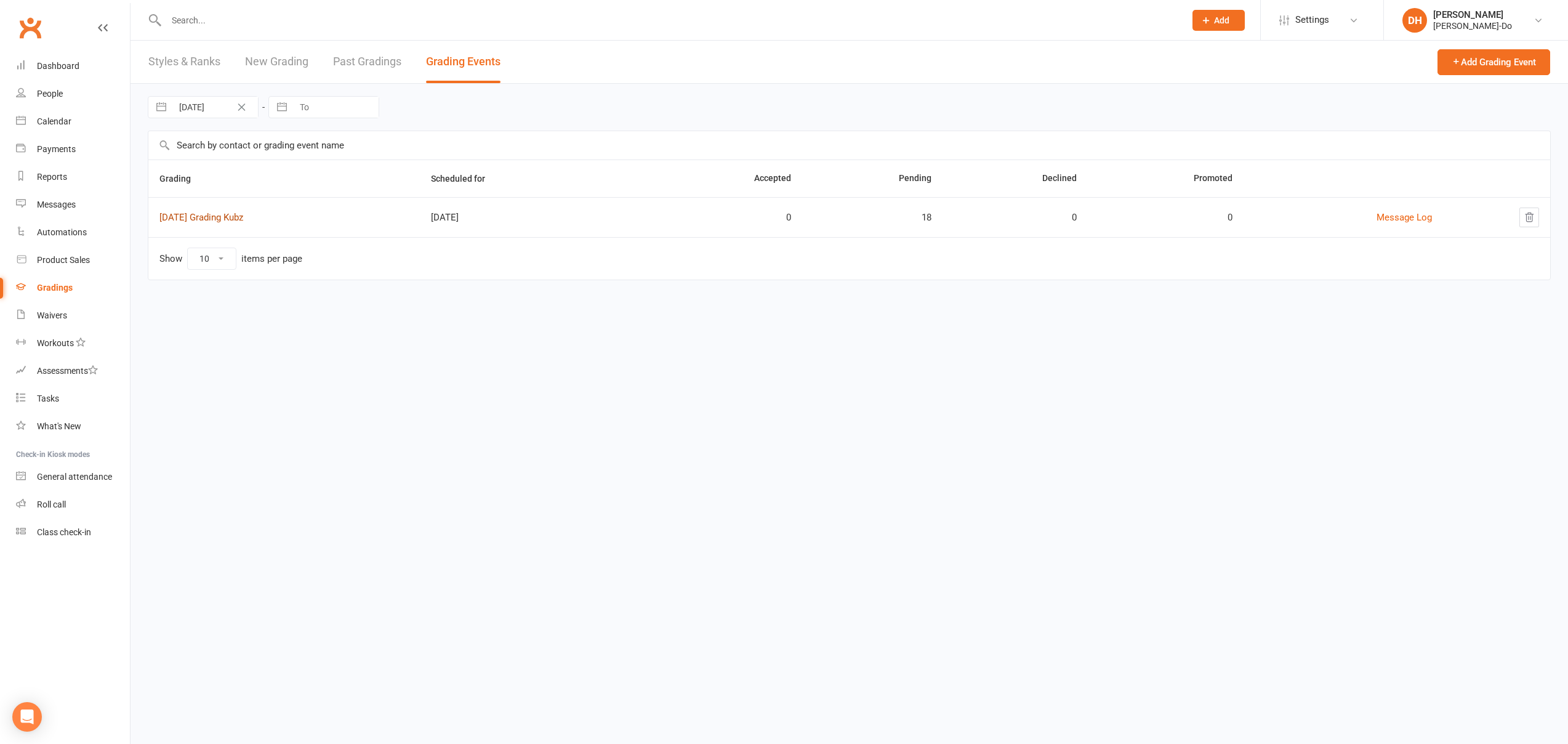
click at [243, 222] on link "[DATE] Grading Kubz" at bounding box center [201, 217] width 84 height 11
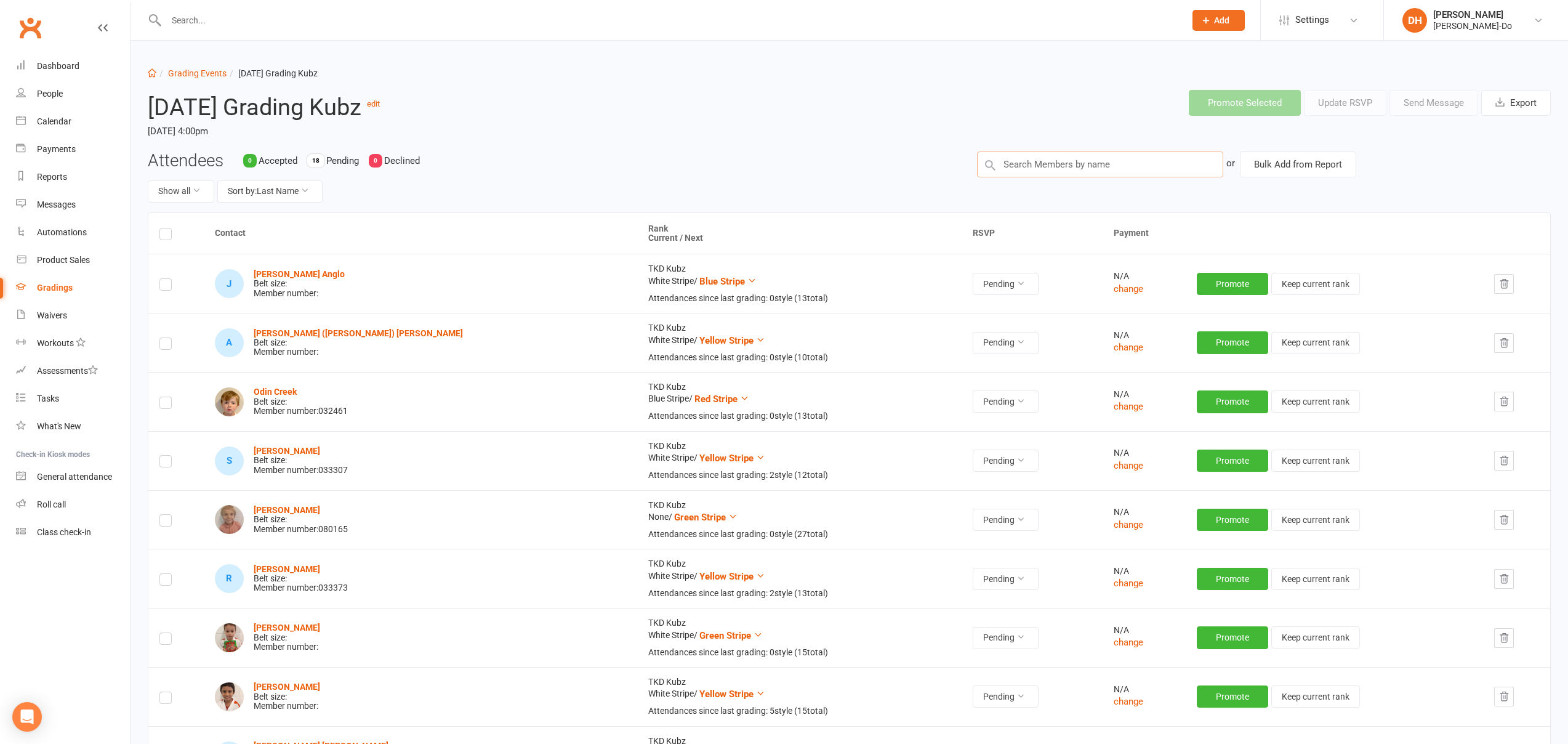
click at [1104, 172] on input "text" at bounding box center [1100, 164] width 246 height 26
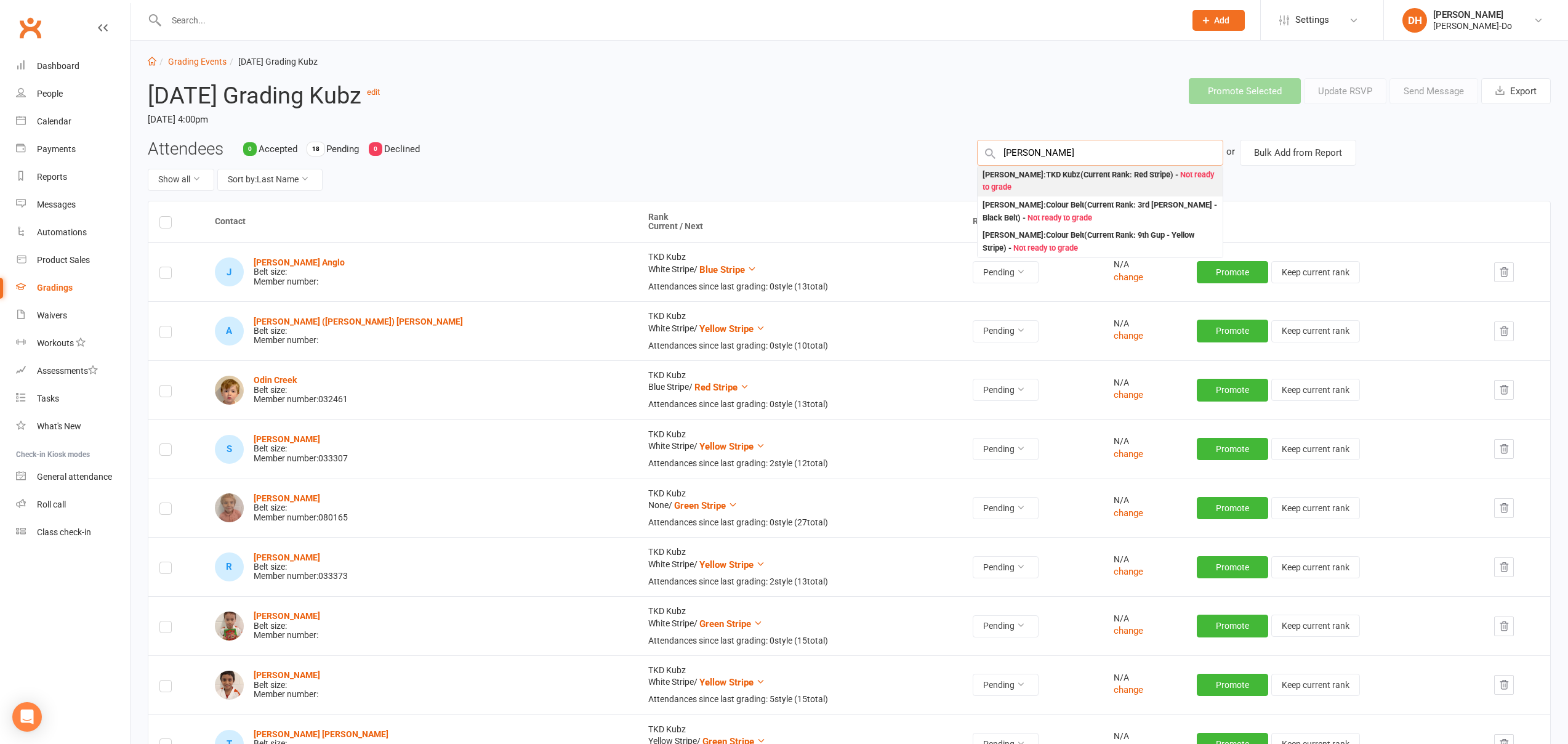
scroll to position [12, 0]
type input "[PERSON_NAME]"
click at [1056, 184] on div "[PERSON_NAME] : TKD Kubz (Current Rank: Red Stripe ) - Not ready to grade" at bounding box center [1100, 180] width 235 height 25
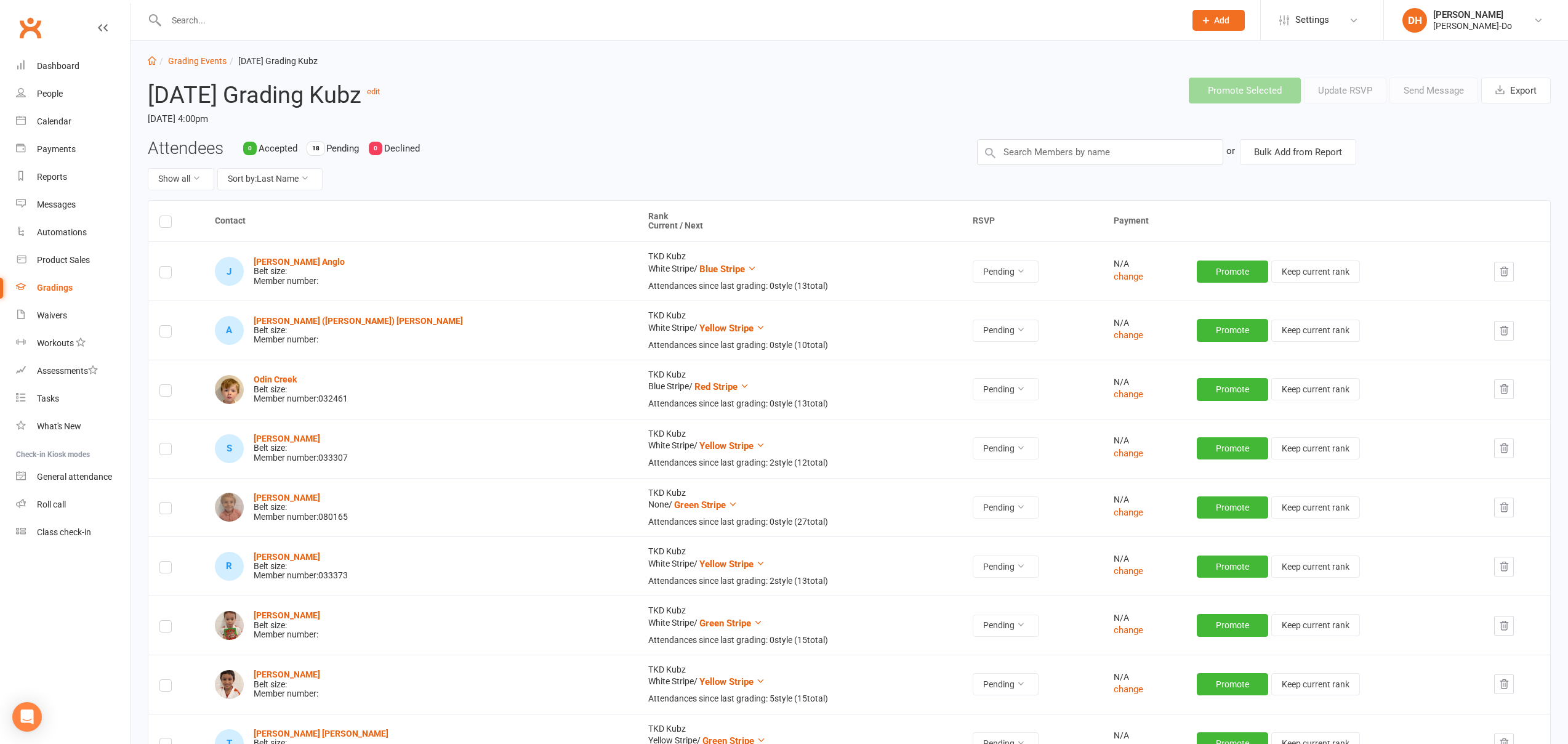
scroll to position [0, 0]
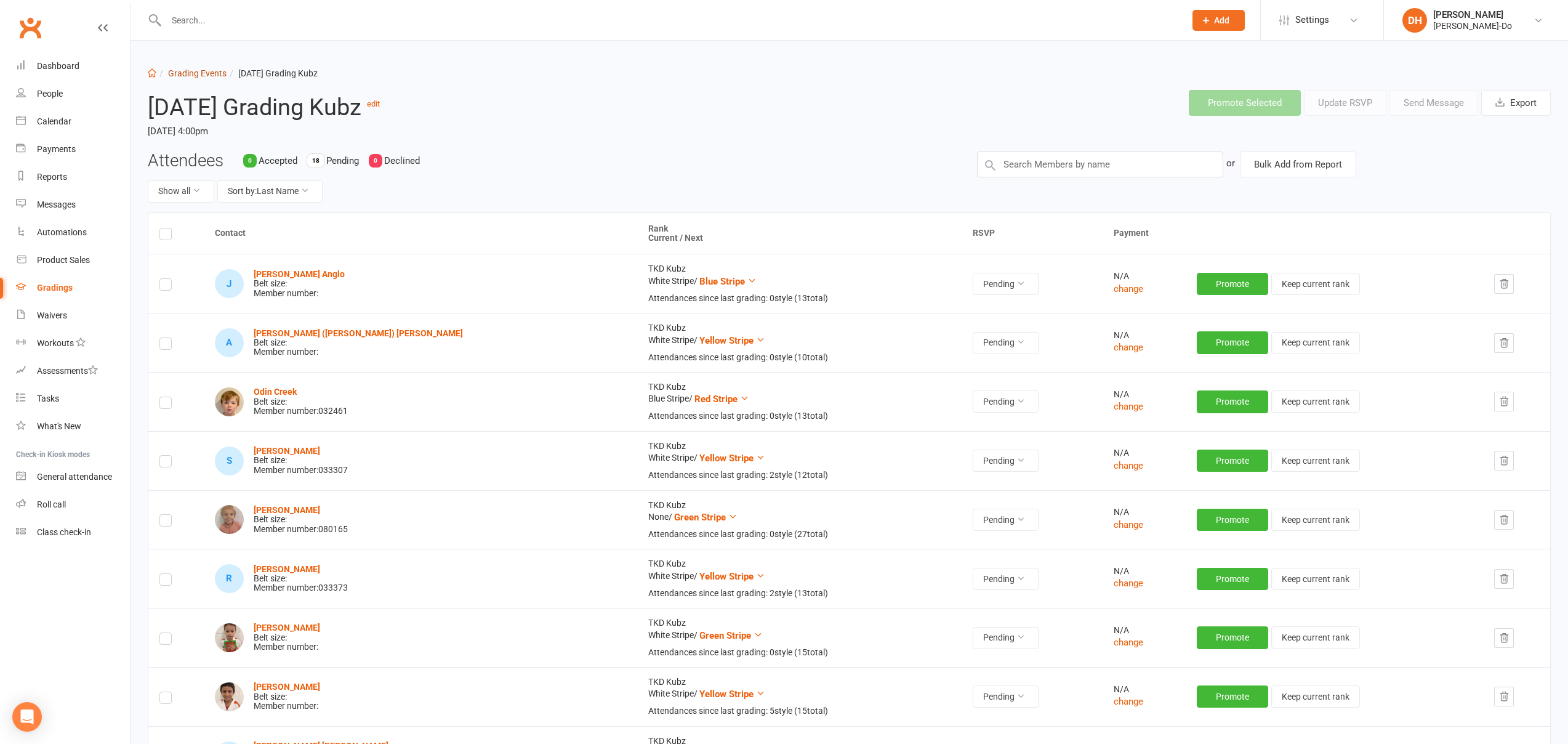
click at [189, 77] on link "Grading Events" at bounding box center [197, 73] width 59 height 10
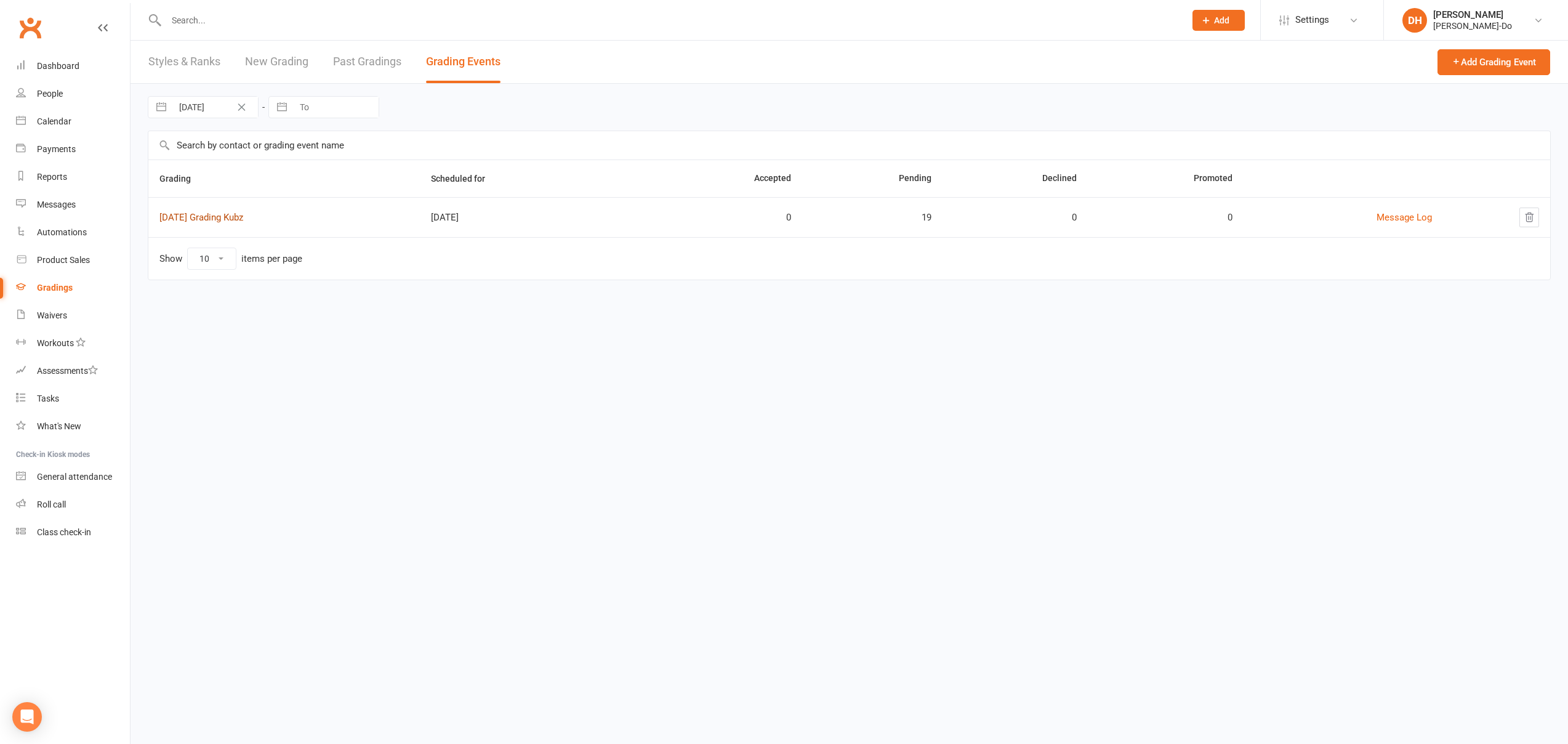
click at [191, 218] on link "[DATE] Grading Kubz" at bounding box center [201, 217] width 84 height 11
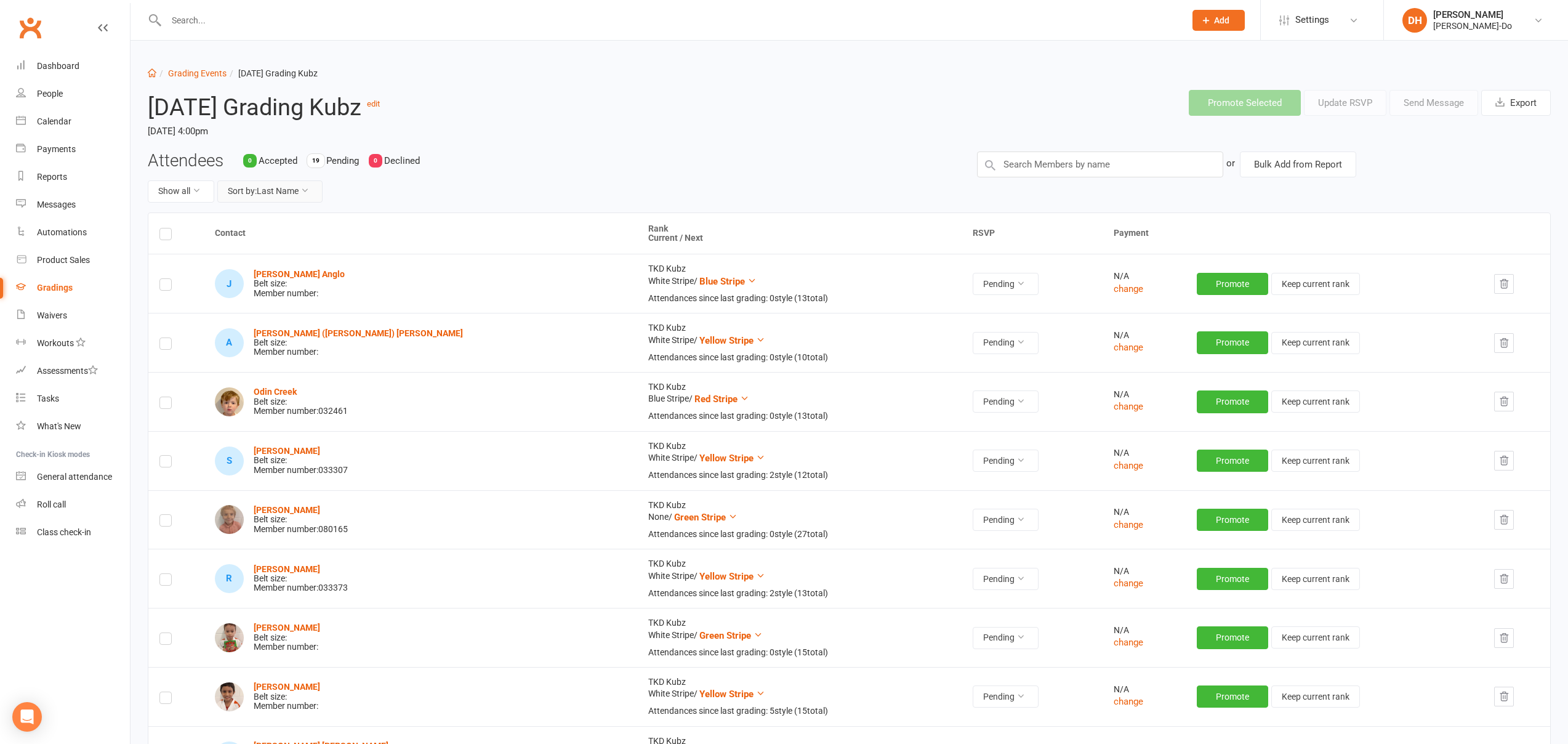
click at [264, 196] on button "Sort by: Last Name" at bounding box center [270, 191] width 105 height 22
click at [239, 300] on link "Next Rank" at bounding box center [263, 293] width 121 height 24
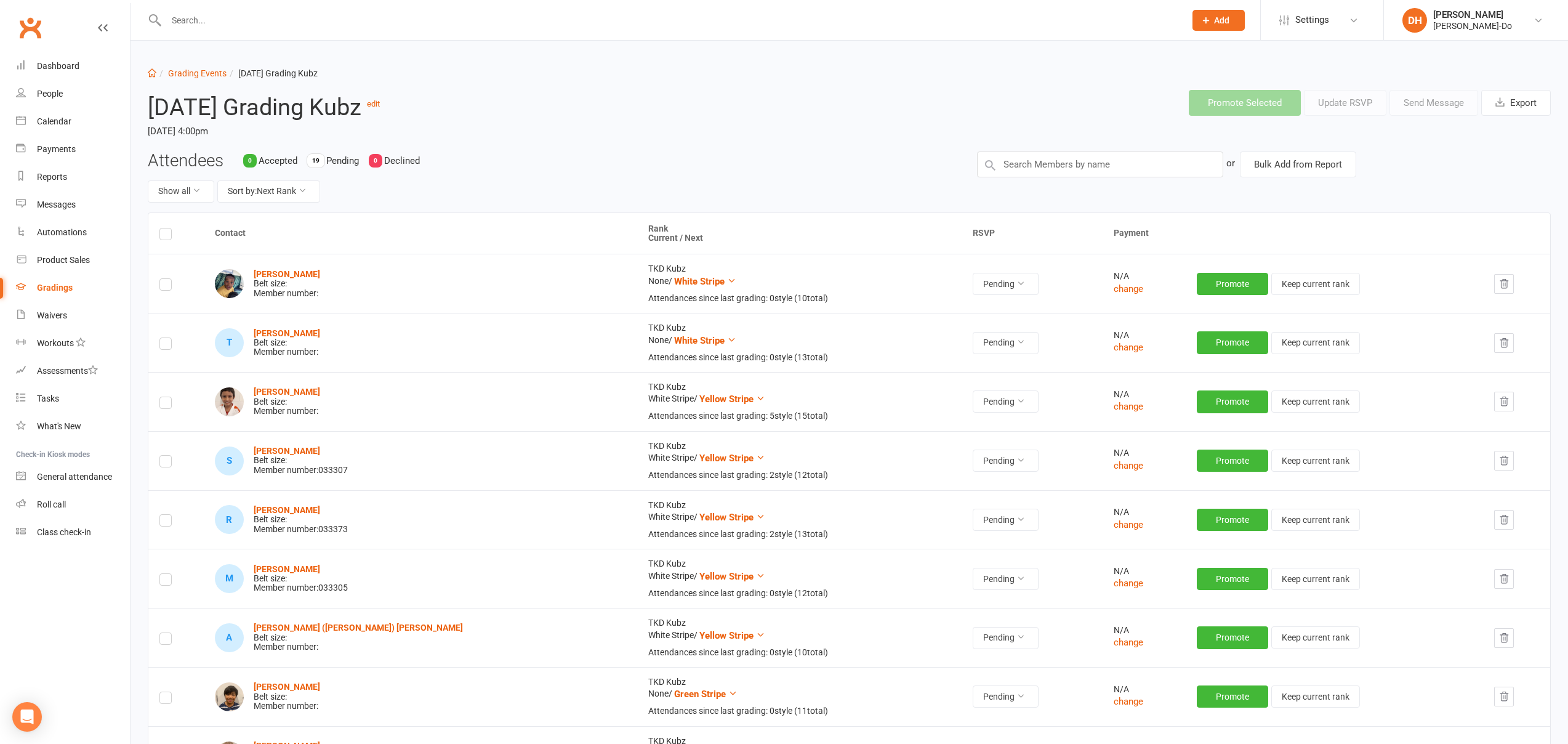
click at [165, 236] on label at bounding box center [165, 236] width 12 height 0
click at [165, 228] on input "checkbox" at bounding box center [165, 228] width 12 height 0
click at [1439, 105] on button "Send Message" at bounding box center [1433, 103] width 88 height 26
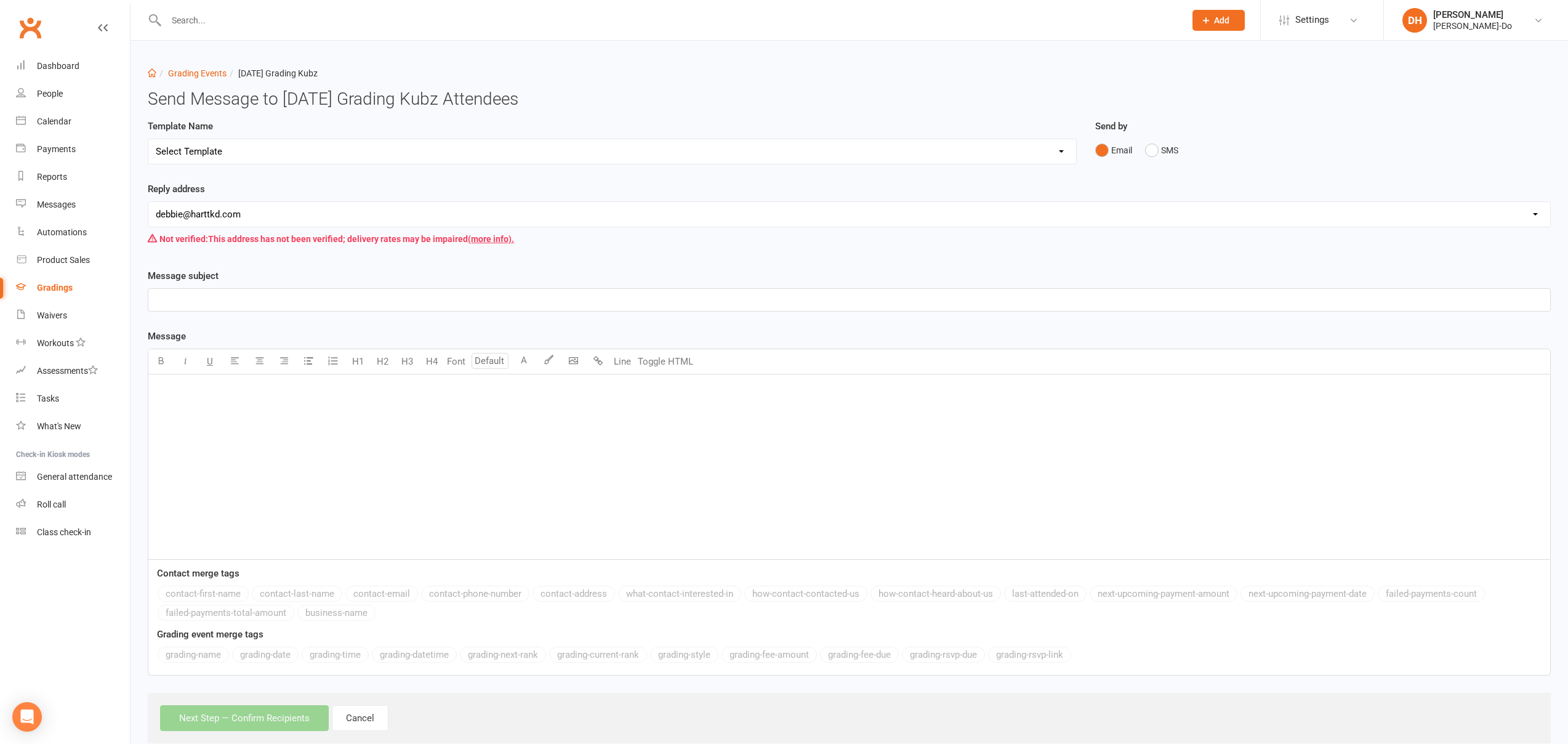
click at [201, 151] on select "Select Template [Email] Grading Application Gup [Email] Invitation to Grading E…" at bounding box center [613, 151] width 928 height 24
select select "3"
click at [149, 139] on select "Select Template [Email] Grading Application Gup [Email] Invitation to Grading E…" at bounding box center [613, 151] width 928 height 24
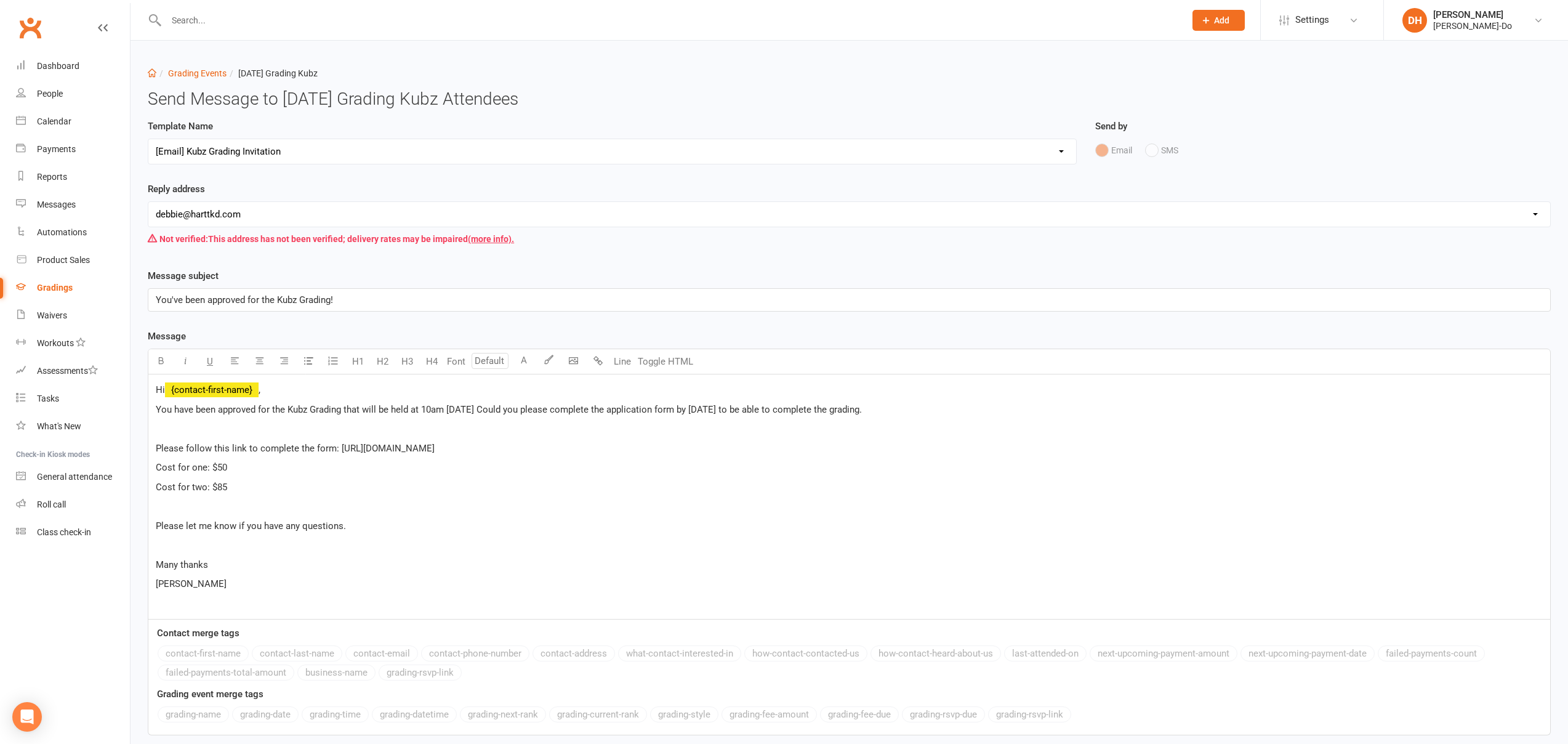
click at [193, 437] on div "Hi ﻿ {contact-first-name} , You have been approved for the Kubz Grading that wi…" at bounding box center [850, 497] width 1402 height 245
drag, startPoint x: 528, startPoint y: 407, endPoint x: 412, endPoint y: 404, distance: 116.0
click at [412, 404] on span "You have been approved for the Kubz Grading that will be held at 10am [DATE] Co…" at bounding box center [509, 409] width 706 height 11
drag, startPoint x: 980, startPoint y: 407, endPoint x: 1066, endPoint y: 409, distance: 86.0
click at [1003, 409] on span "You have been approved for the Kubz Grading that will be held in your normal cl…" at bounding box center [579, 409] width 847 height 11
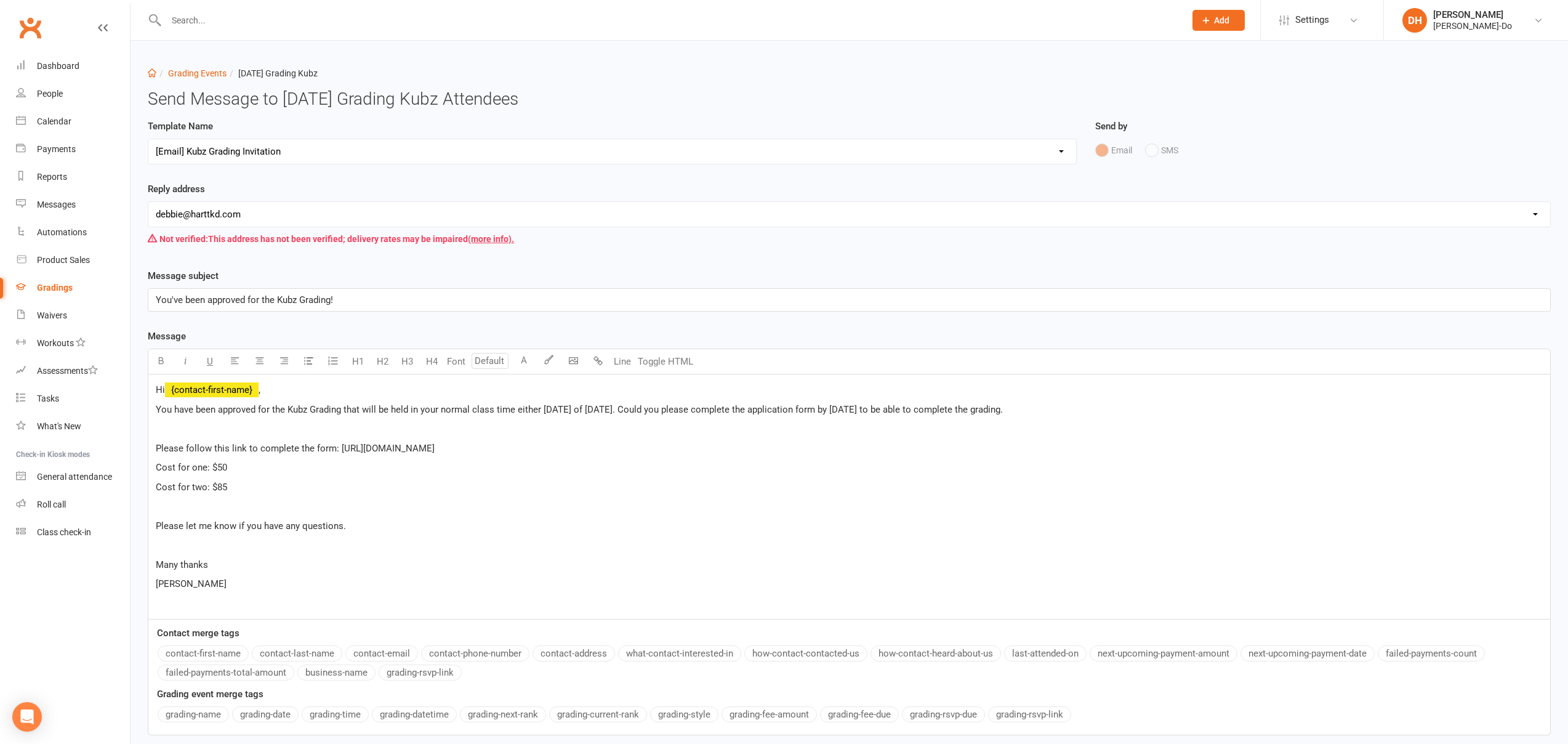
click at [1230, 406] on p "You have been approved for the Kubz Grading that will be held in your normal cl…" at bounding box center [849, 409] width 1387 height 15
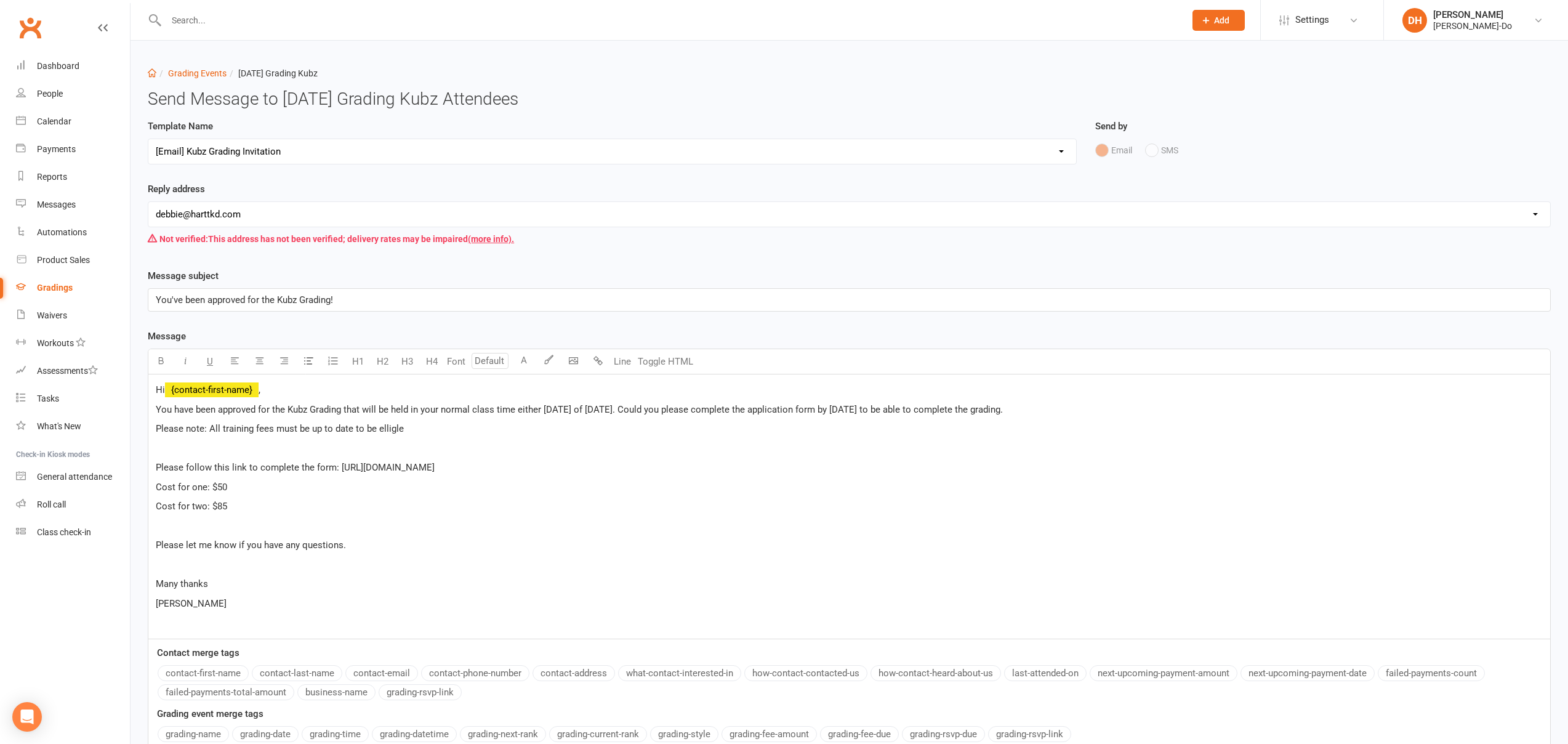
click at [407, 434] on p "Please note: All training fees must be up to date to be elligle" at bounding box center [849, 428] width 1387 height 15
click at [364, 549] on p "Please let me know if you have any questions." at bounding box center [849, 542] width 1387 height 15
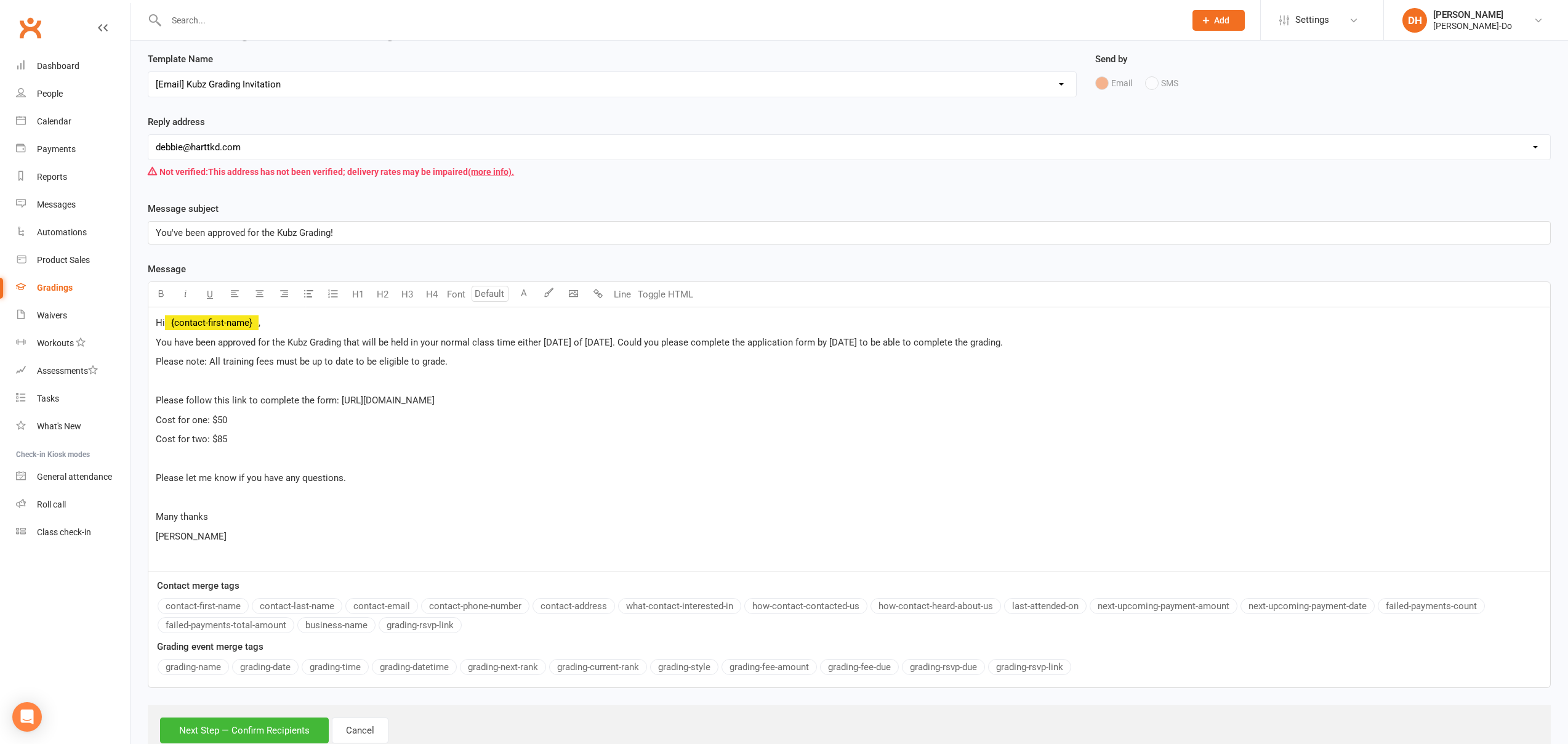
scroll to position [70, 0]
click at [260, 437] on p "Cost for two: $85" at bounding box center [849, 436] width 1387 height 15
click at [472, 360] on p "Please note: All training fees must be up to date to be eligible to grade." at bounding box center [849, 359] width 1387 height 15
click at [156, 456] on span at bounding box center [156, 456] width 3 height 11
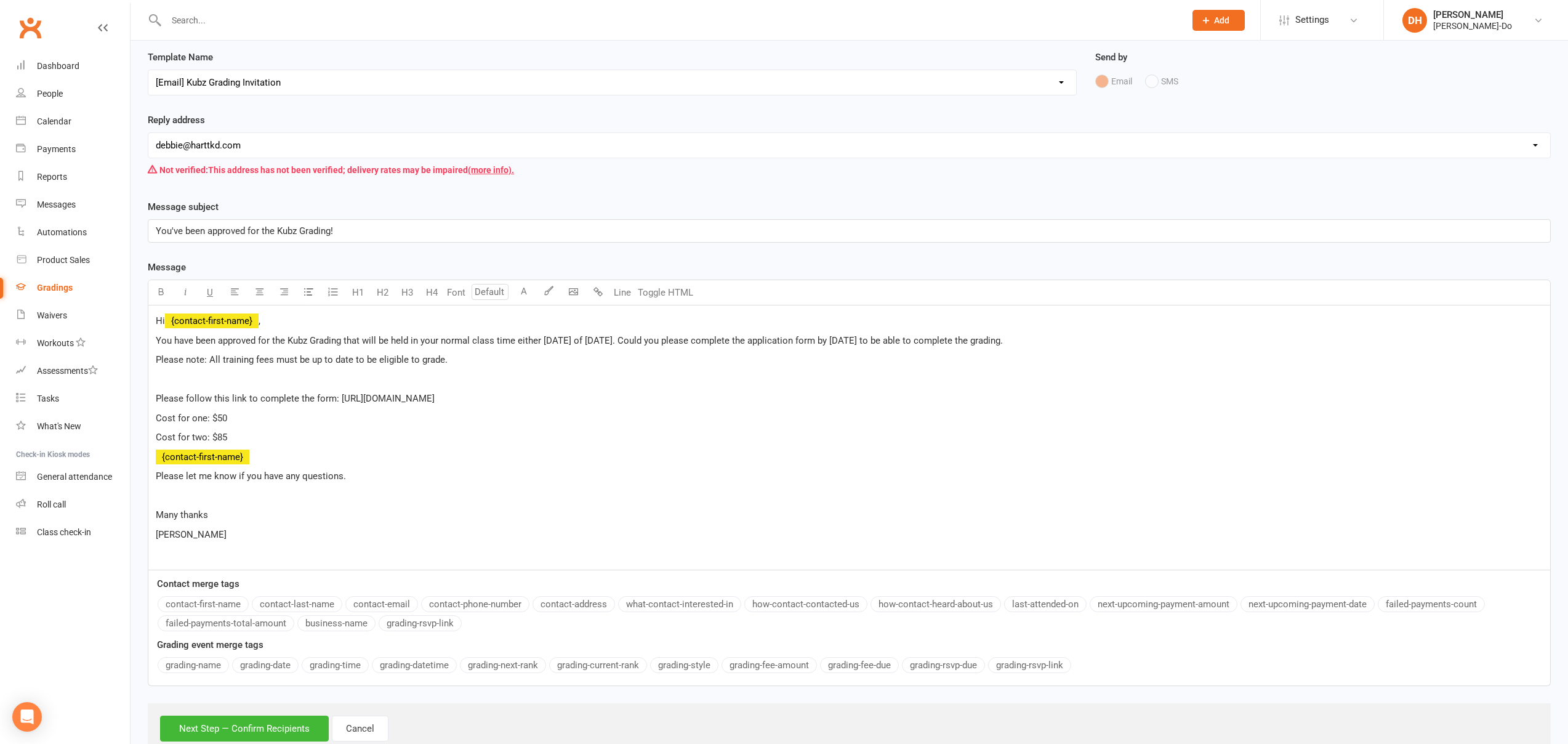
drag, startPoint x: 217, startPoint y: 603, endPoint x: 224, endPoint y: 593, distance: 12.2
click at [217, 603] on button "contact-first-name" at bounding box center [203, 604] width 91 height 16
click at [511, 667] on button "grading-next-rank" at bounding box center [503, 665] width 87 height 16
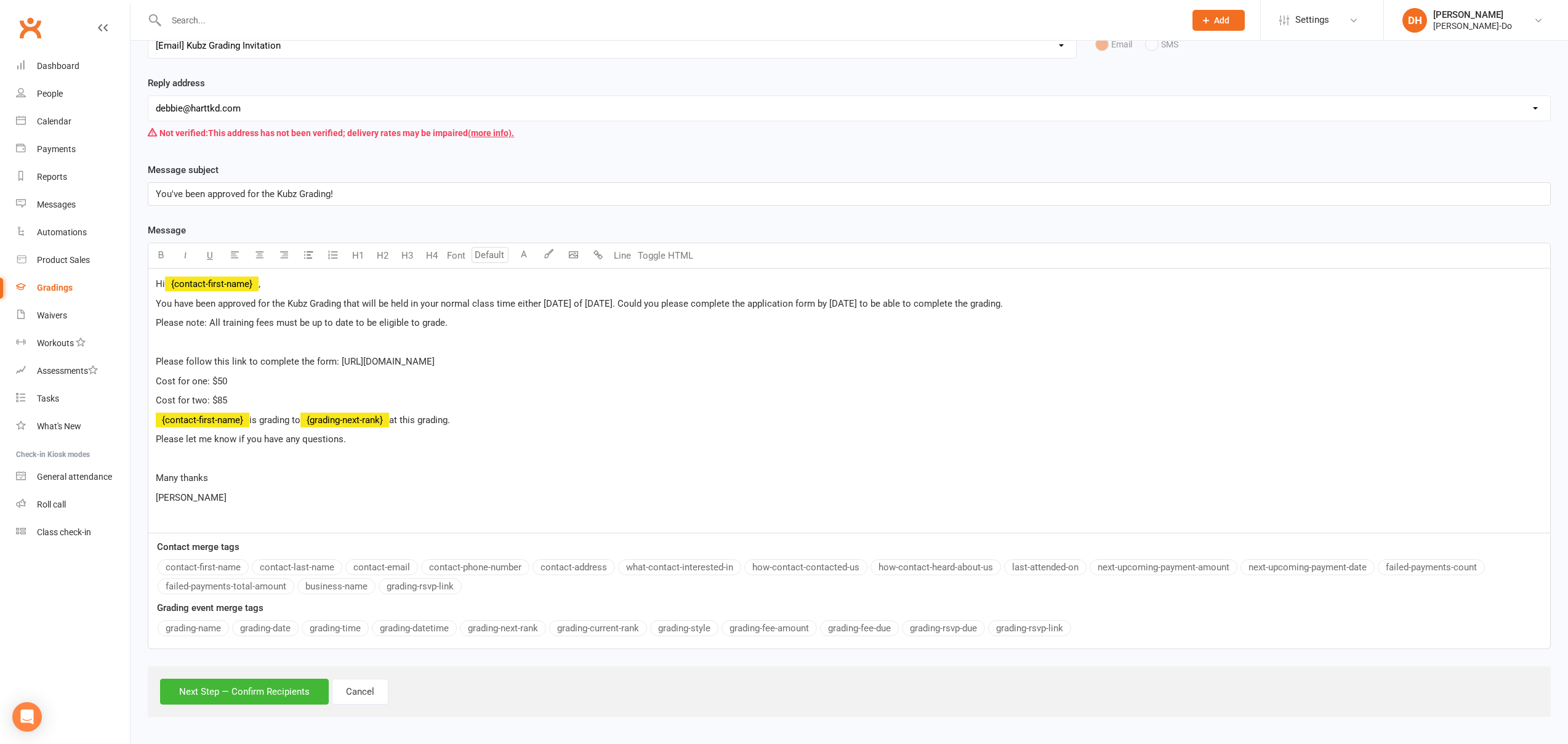
click at [364, 467] on div "Hi ﻿ {contact-first-name} , You have been approved for the Kubz Grading that wi…" at bounding box center [850, 400] width 1402 height 264
click at [267, 691] on button "Next Step — Confirm Recipients" at bounding box center [244, 692] width 169 height 26
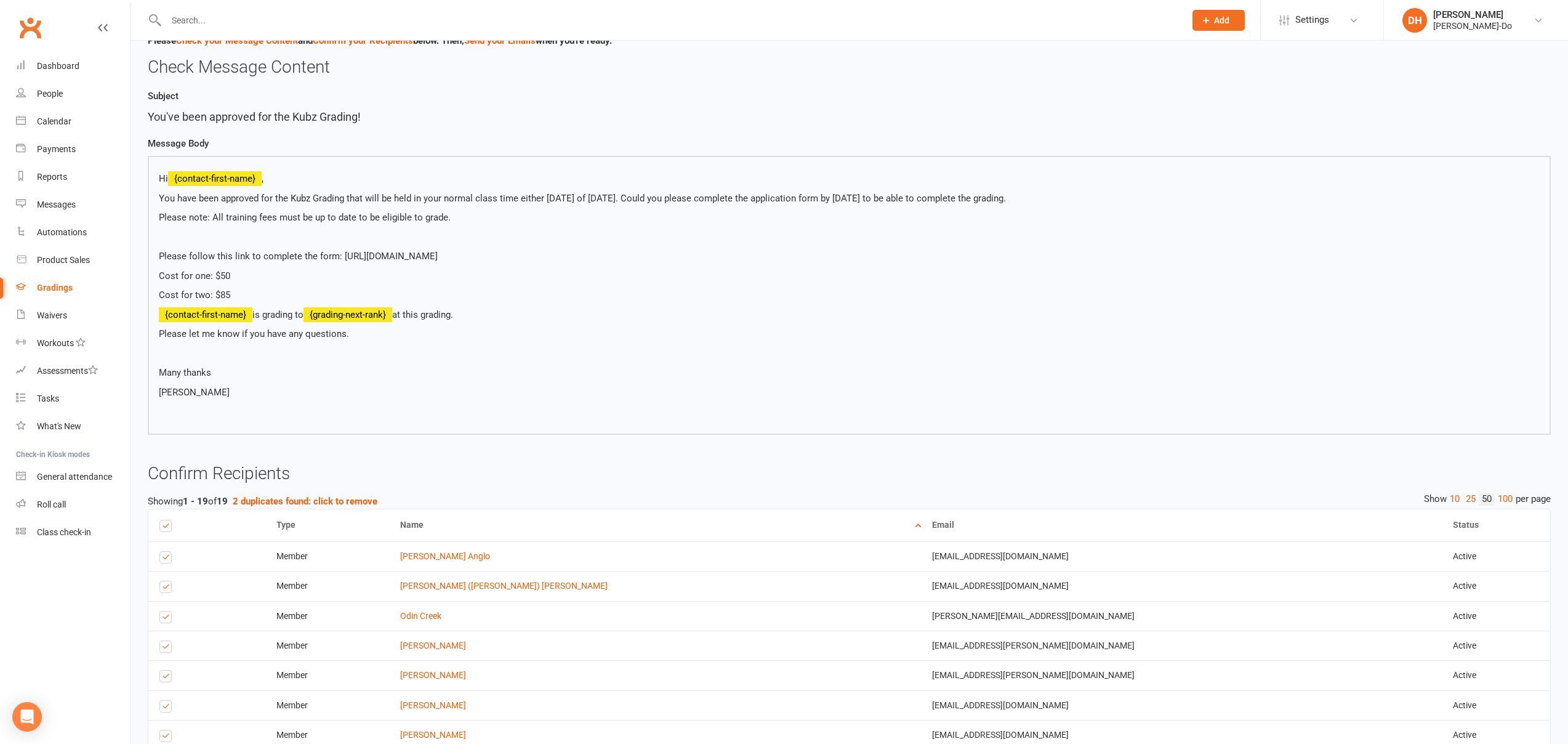
scroll to position [112, 0]
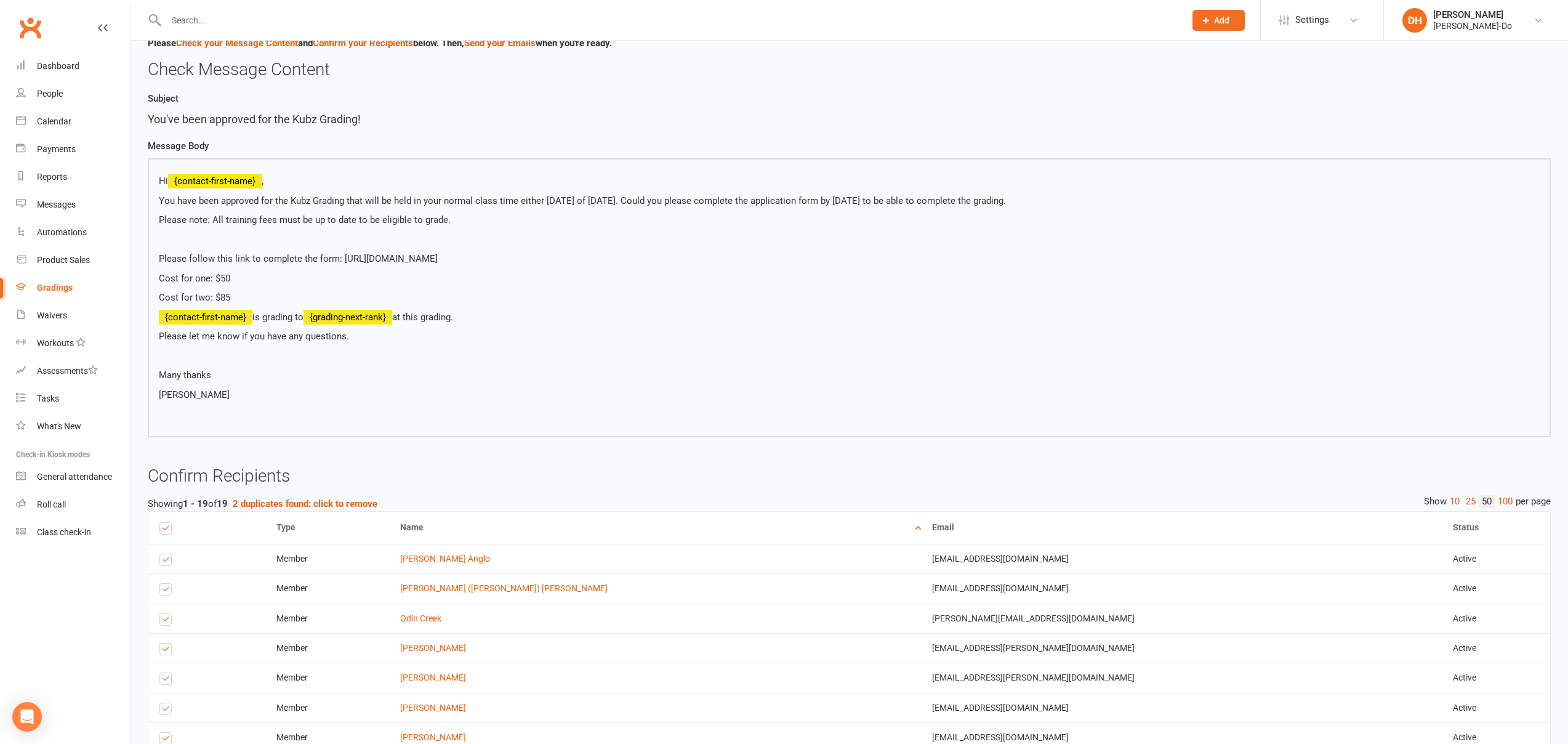
click at [161, 278] on p "Cost for one: $50" at bounding box center [850, 278] width 1381 height 15
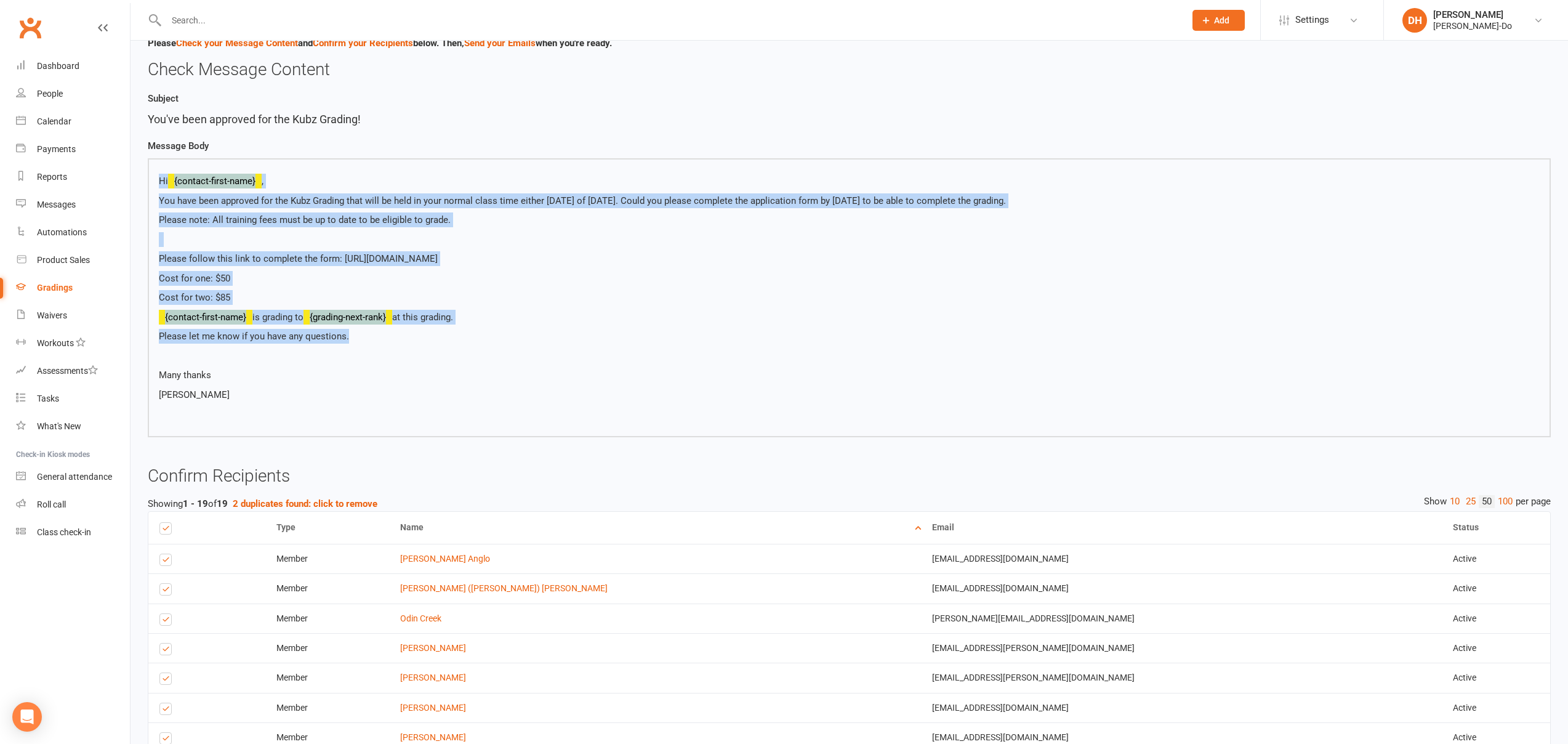
drag, startPoint x: 385, startPoint y: 335, endPoint x: 130, endPoint y: 178, distance: 299.5
click at [142, 175] on div "Dashboard Grading Events [DATE] Grading Kubz Send Message to [DATE] Grading Kub…" at bounding box center [849, 560] width 1438 height 1264
copy div "Hi {contact-first-name} , You have been approved for the Kubz Grading that will…"
click at [61, 203] on div "Messages" at bounding box center [56, 204] width 38 height 10
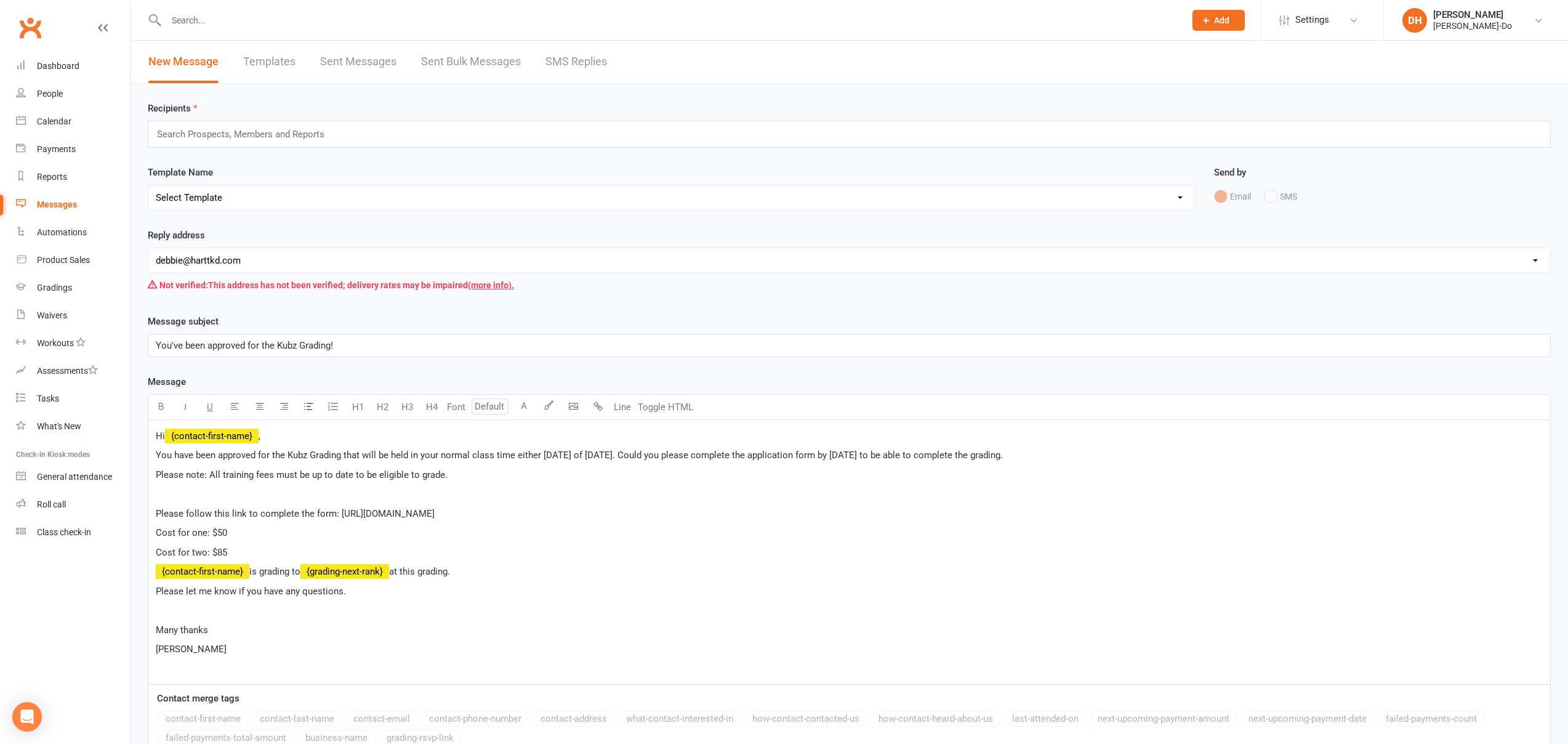
drag, startPoint x: 302, startPoint y: 512, endPoint x: 246, endPoint y: 513, distance: 56.0
click at [302, 512] on span "Please follow this link to complete the form: [URL][DOMAIN_NAME]" at bounding box center [295, 513] width 279 height 11
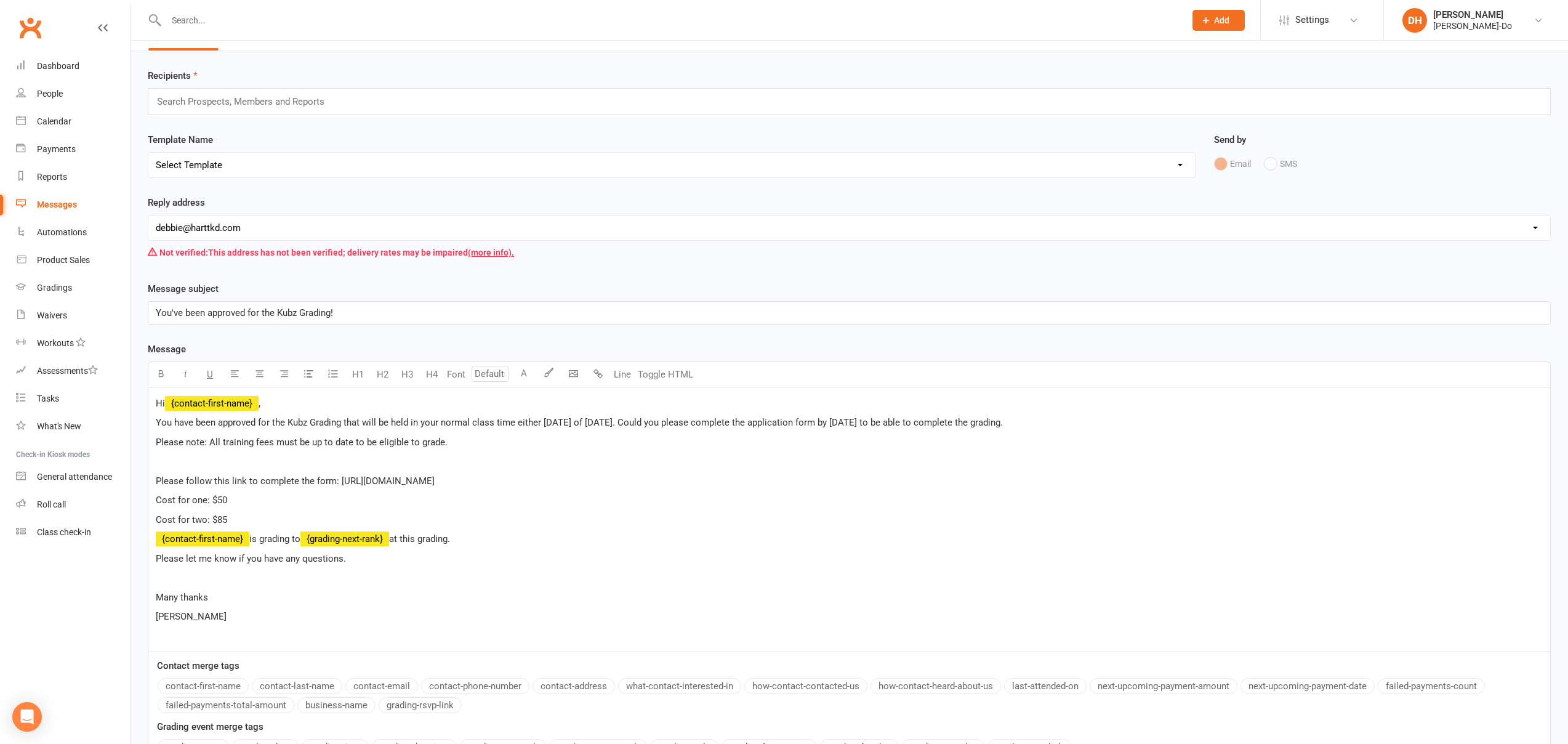
scroll to position [45, 0]
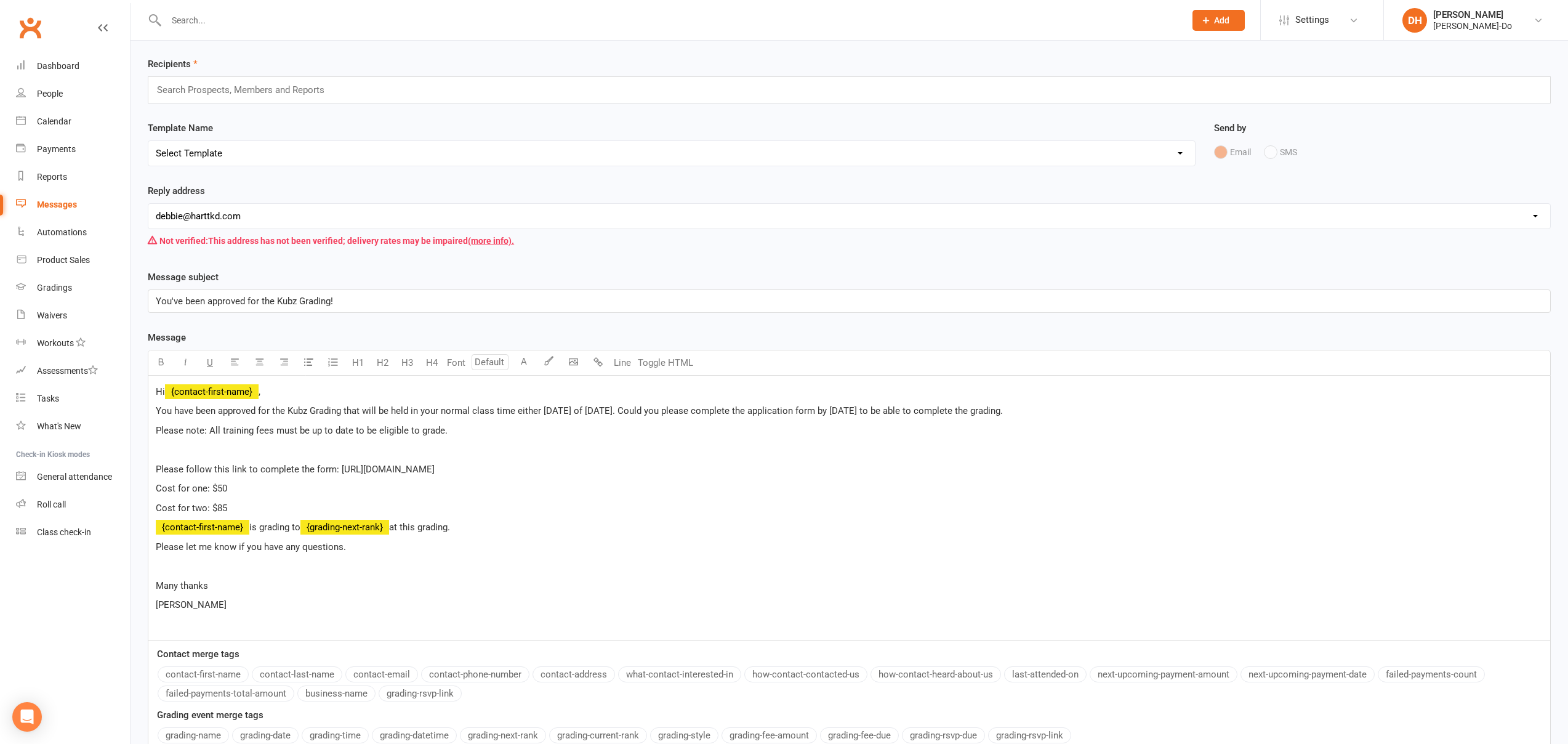
click at [156, 488] on span "Cost for one: $50" at bounding box center [191, 488] width 72 height 11
click at [265, 510] on p "Cost for two: $85" at bounding box center [849, 508] width 1387 height 15
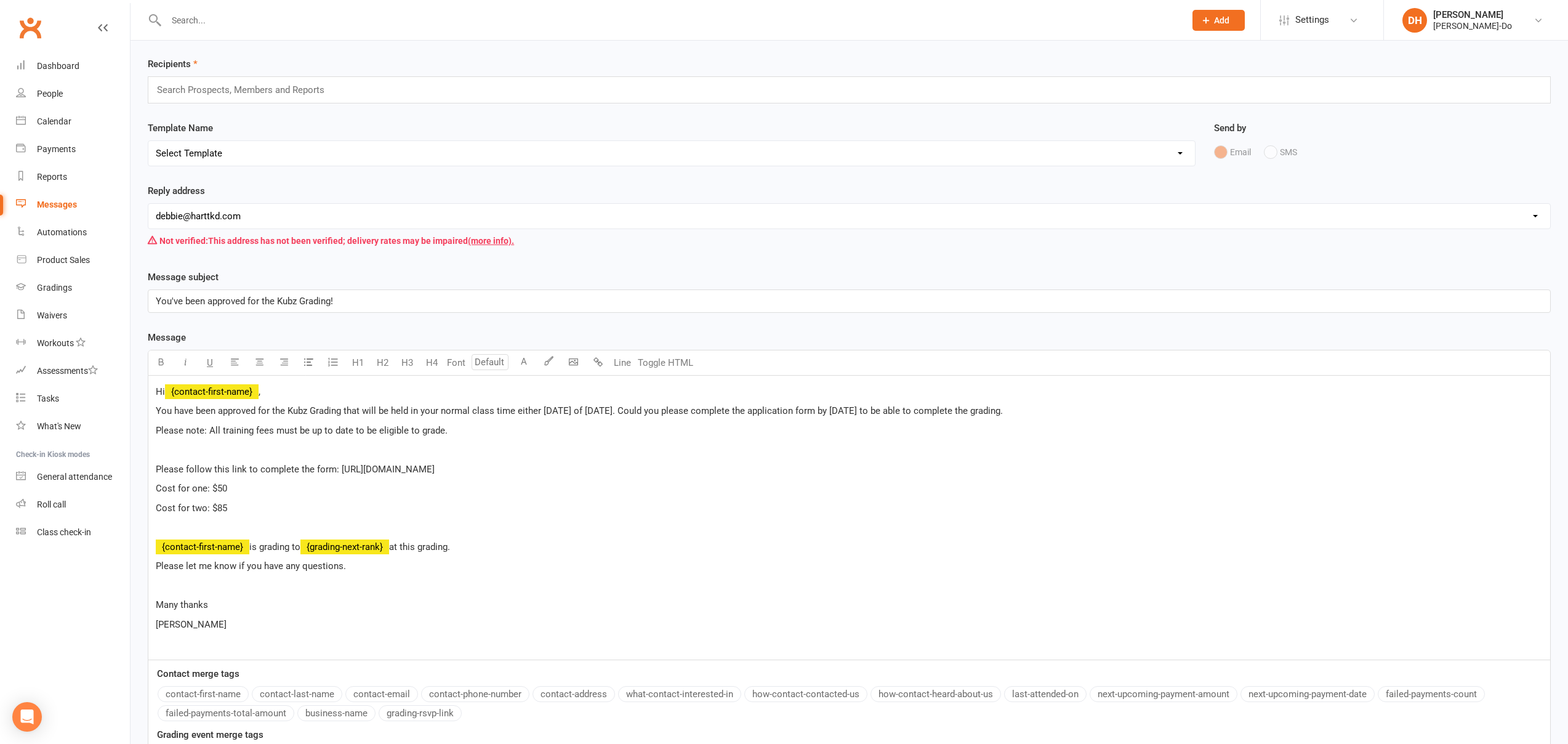
drag, startPoint x: 203, startPoint y: 489, endPoint x: 501, endPoint y: 506, distance: 298.5
click at [203, 489] on span "Cost for one: $50" at bounding box center [191, 488] width 72 height 11
click at [157, 486] on span "Cost for one: $50" at bounding box center [191, 488] width 72 height 11
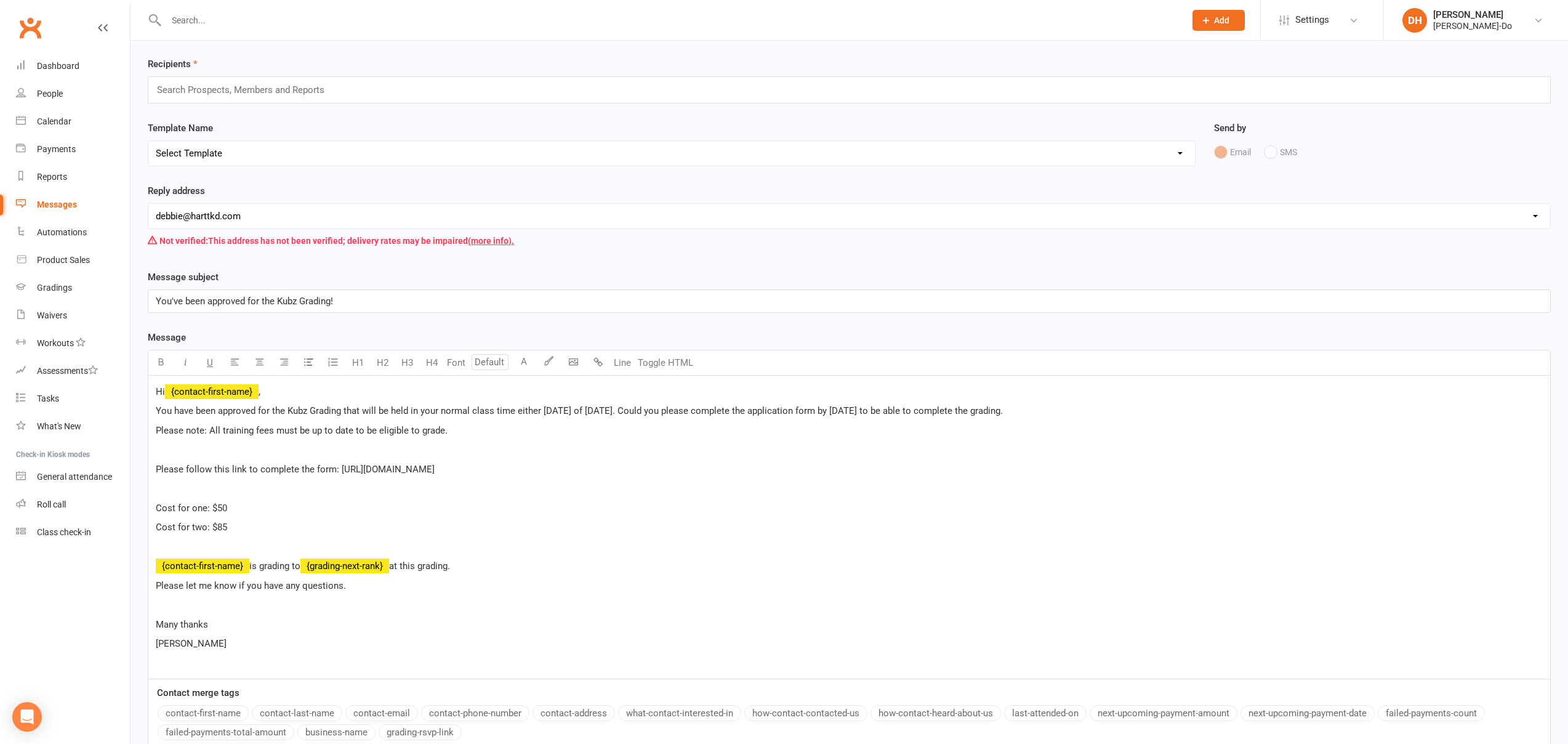
drag, startPoint x: 209, startPoint y: 507, endPoint x: 254, endPoint y: 503, distance: 45.2
click at [218, 505] on span "Cost for one: $50" at bounding box center [191, 508] width 72 height 11
drag, startPoint x: 193, startPoint y: 508, endPoint x: 204, endPoint y: 505, distance: 11.4
click at [205, 507] on span "Cost for one Kubz in a family: $50" at bounding box center [225, 508] width 139 height 11
click at [163, 362] on icon "button" at bounding box center [161, 362] width 10 height 10
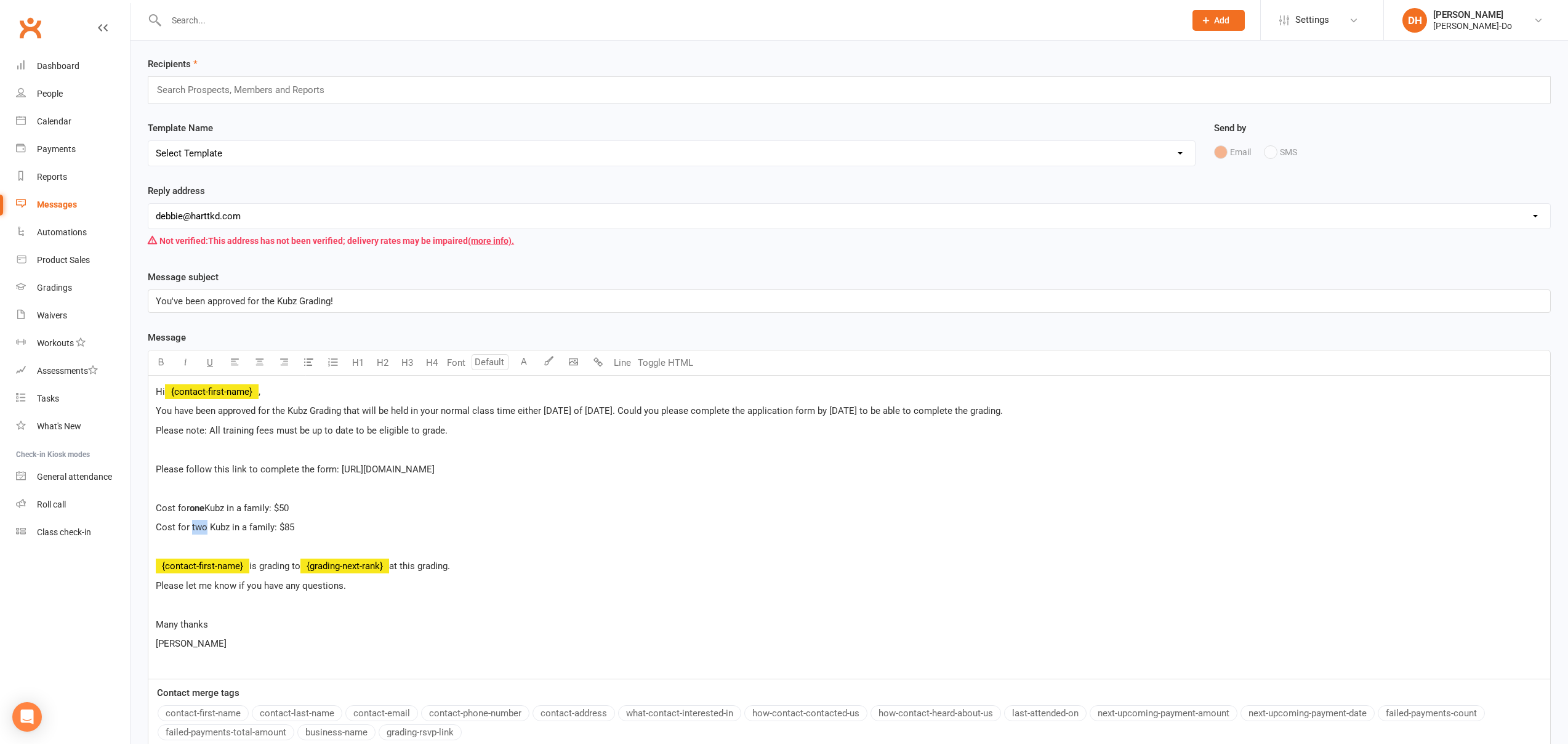
drag, startPoint x: 205, startPoint y: 527, endPoint x: 203, endPoint y: 573, distance: 46.0
click at [191, 526] on span "Cost for two Kubz in a family: $85" at bounding box center [225, 527] width 139 height 11
click at [163, 359] on icon "button" at bounding box center [161, 362] width 10 height 10
click at [479, 568] on p "﻿ {contact-first-name} is grading to ﻿ {grading-next-rank} at this grading." at bounding box center [849, 566] width 1387 height 15
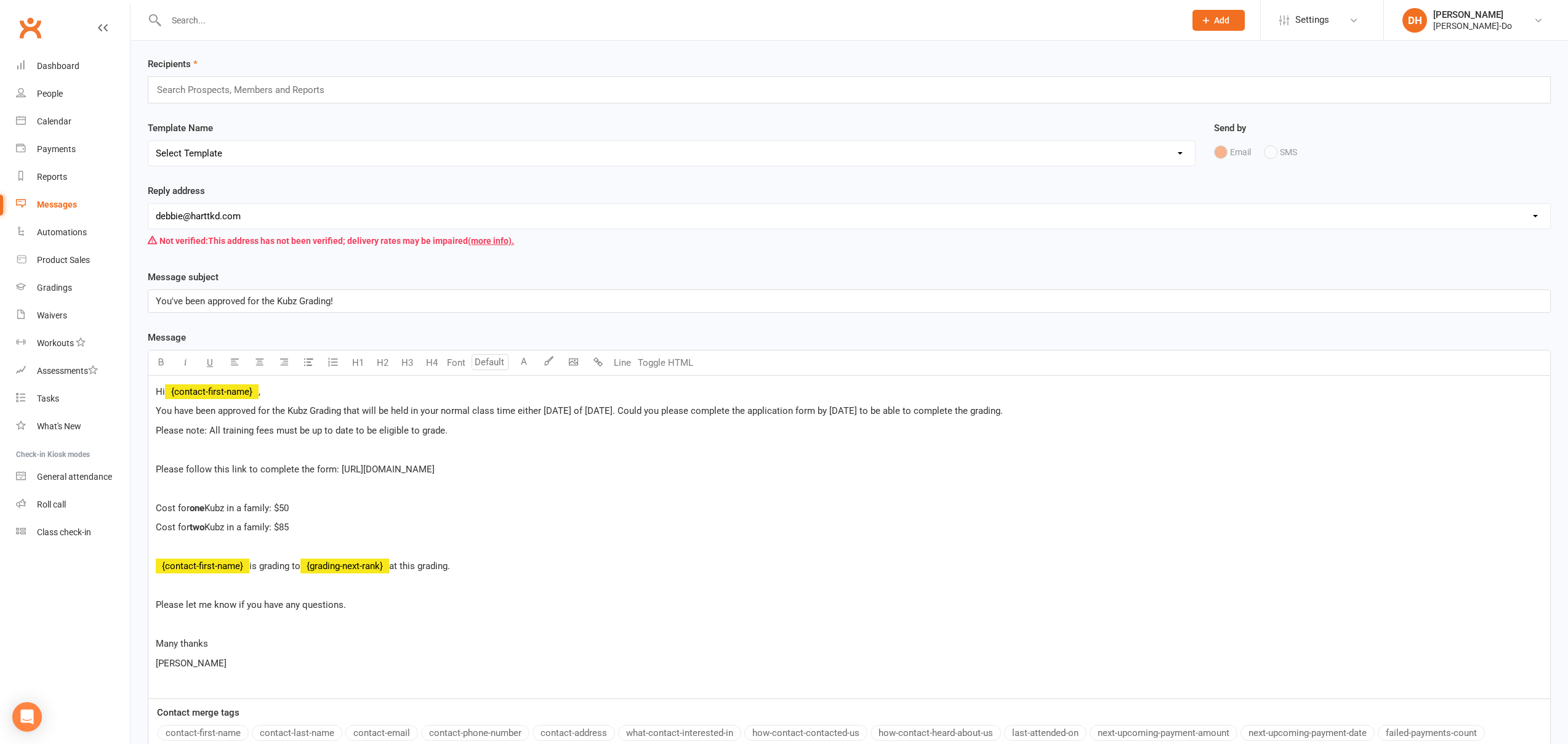
click at [291, 394] on p "Hi ﻿ {contact-first-name} ," at bounding box center [849, 392] width 1387 height 15
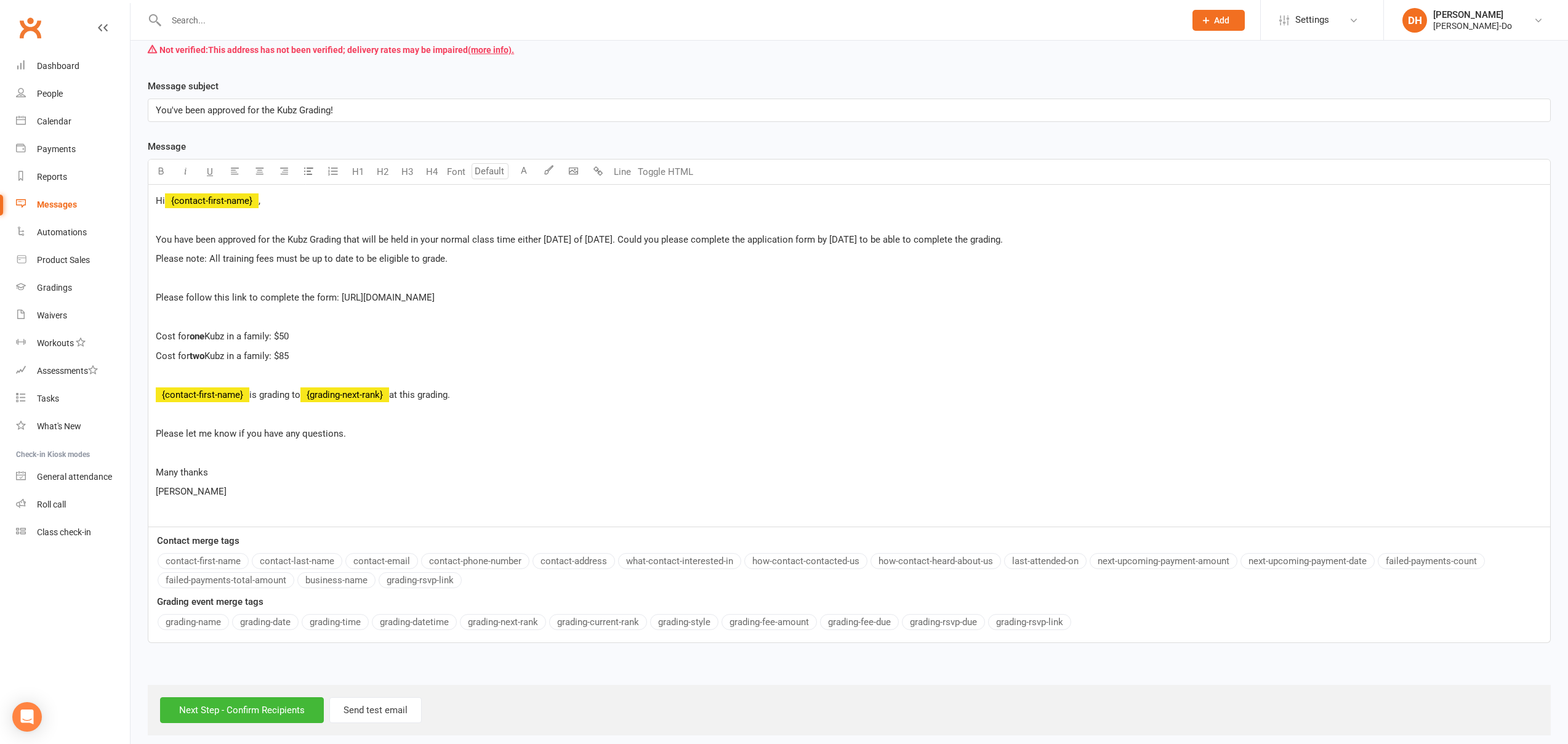
scroll to position [241, 0]
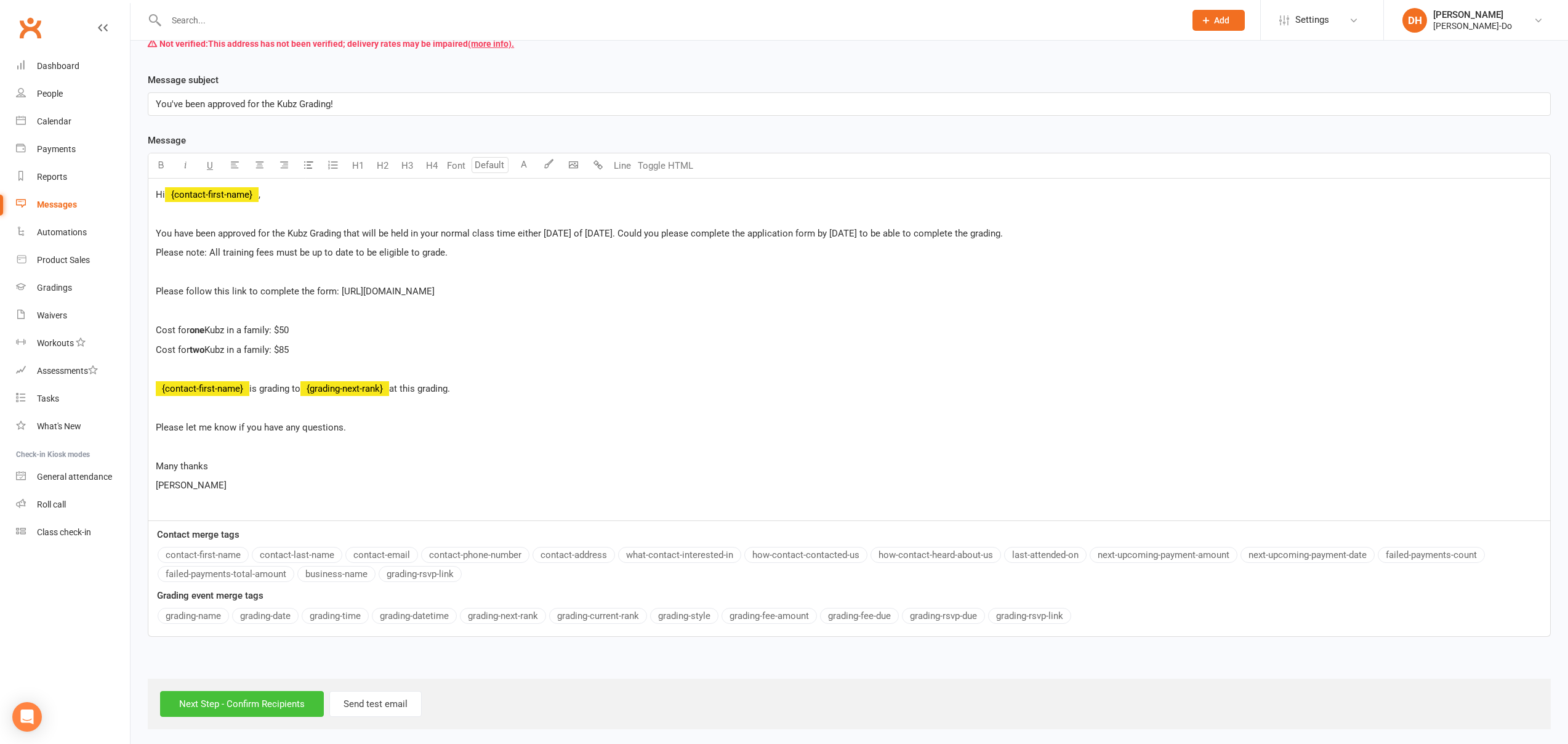
click at [229, 703] on input "Next Step - Confirm Recipients" at bounding box center [241, 704] width 163 height 26
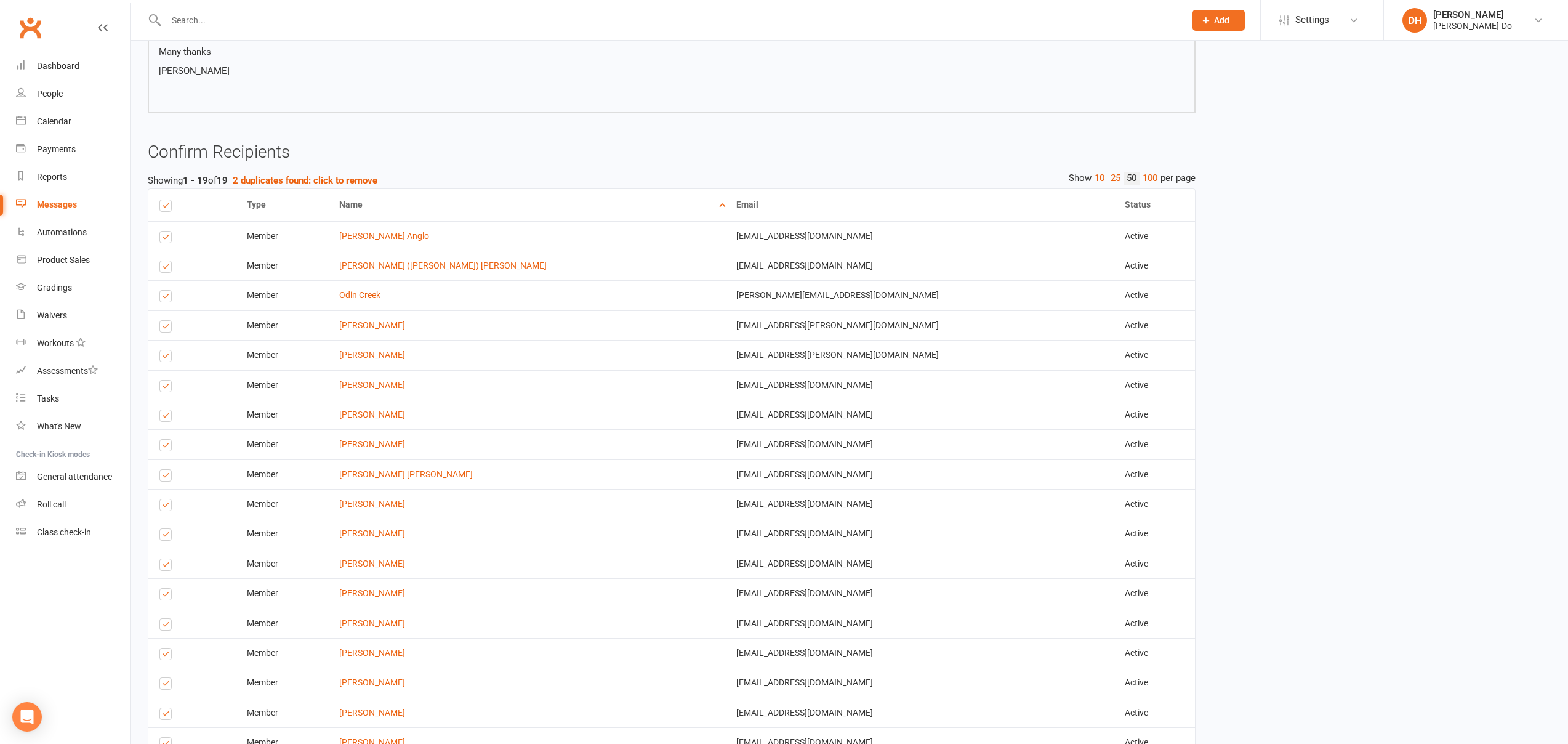
scroll to position [610, 0]
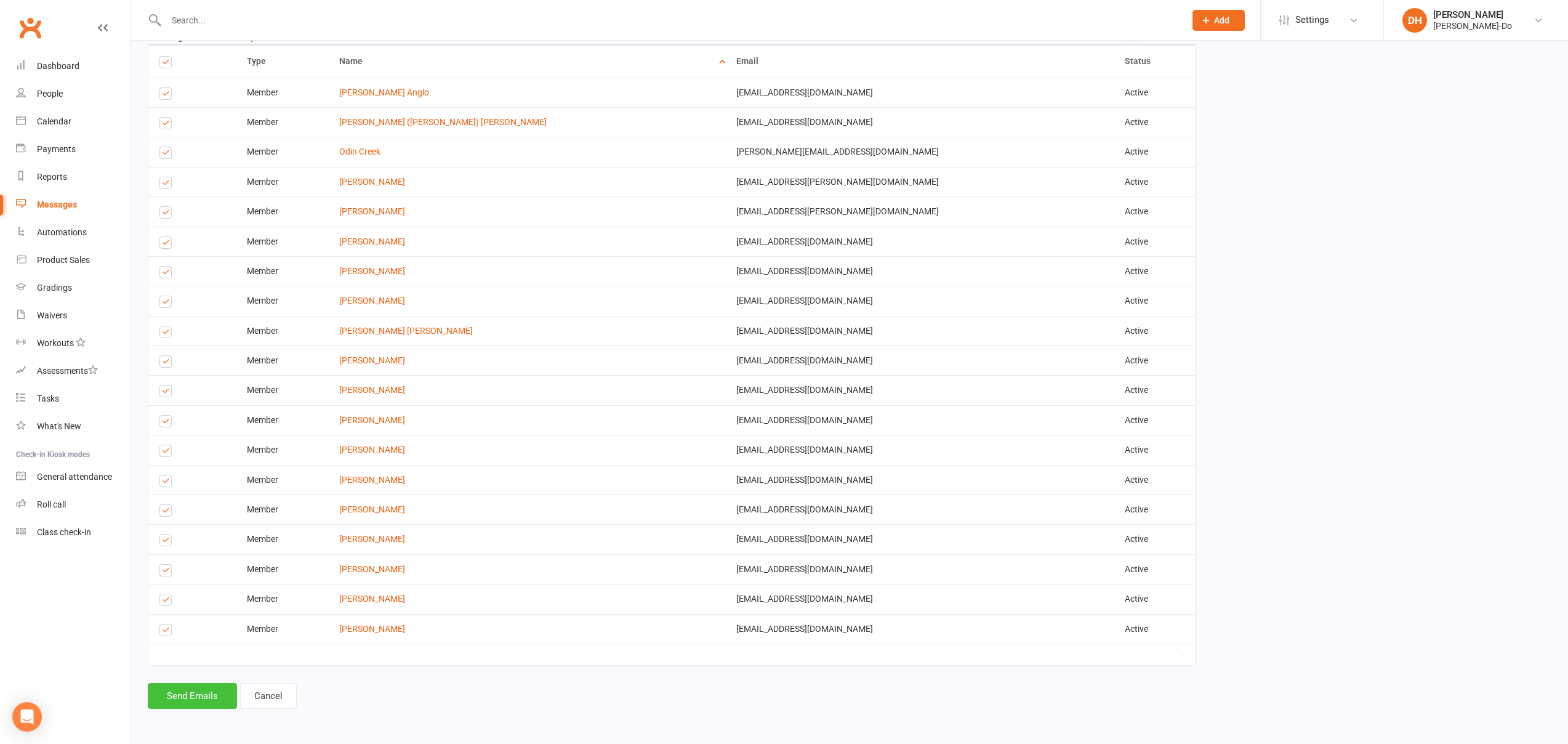
click at [183, 693] on button "Send Emails" at bounding box center [192, 696] width 89 height 26
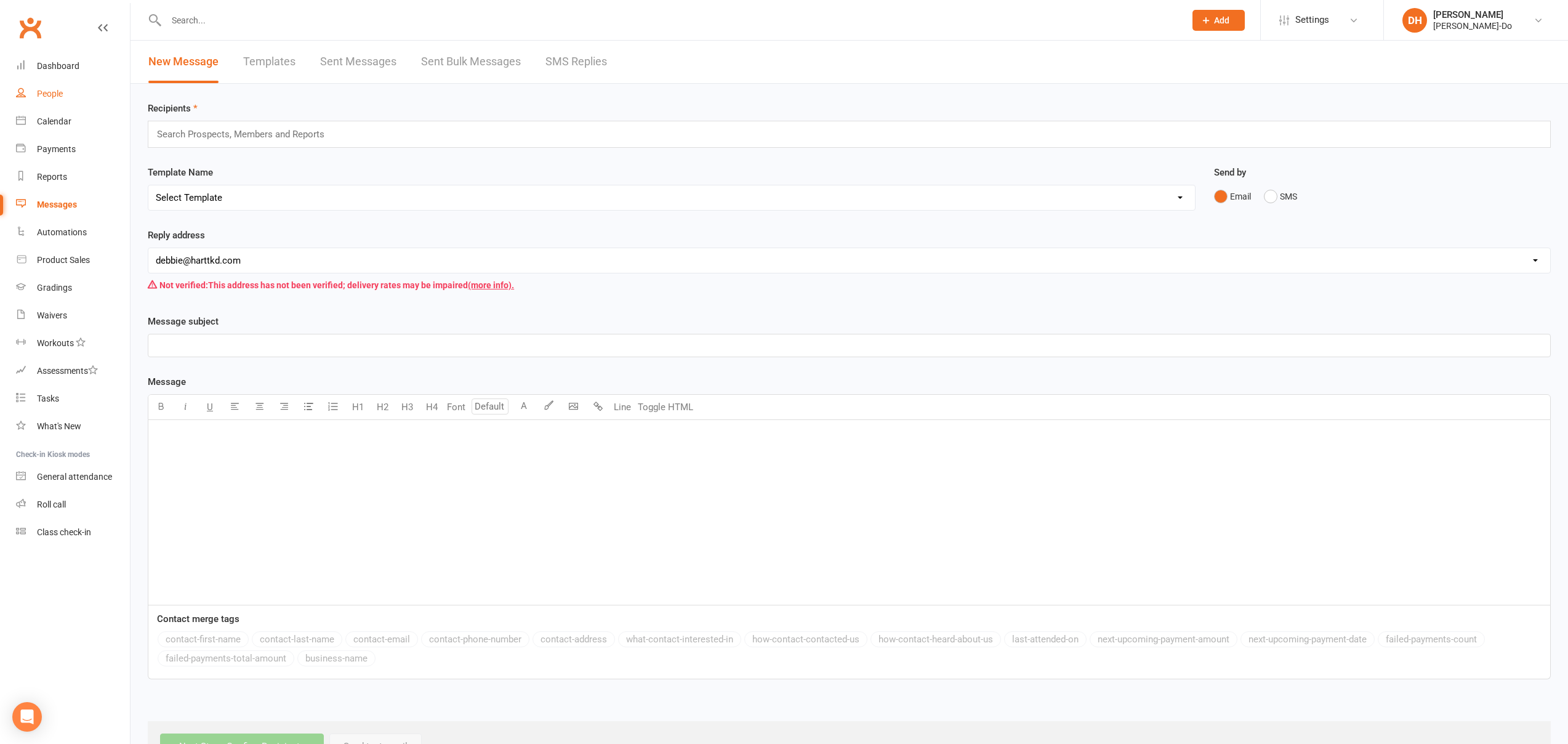
click at [54, 93] on div "People" at bounding box center [50, 93] width 26 height 10
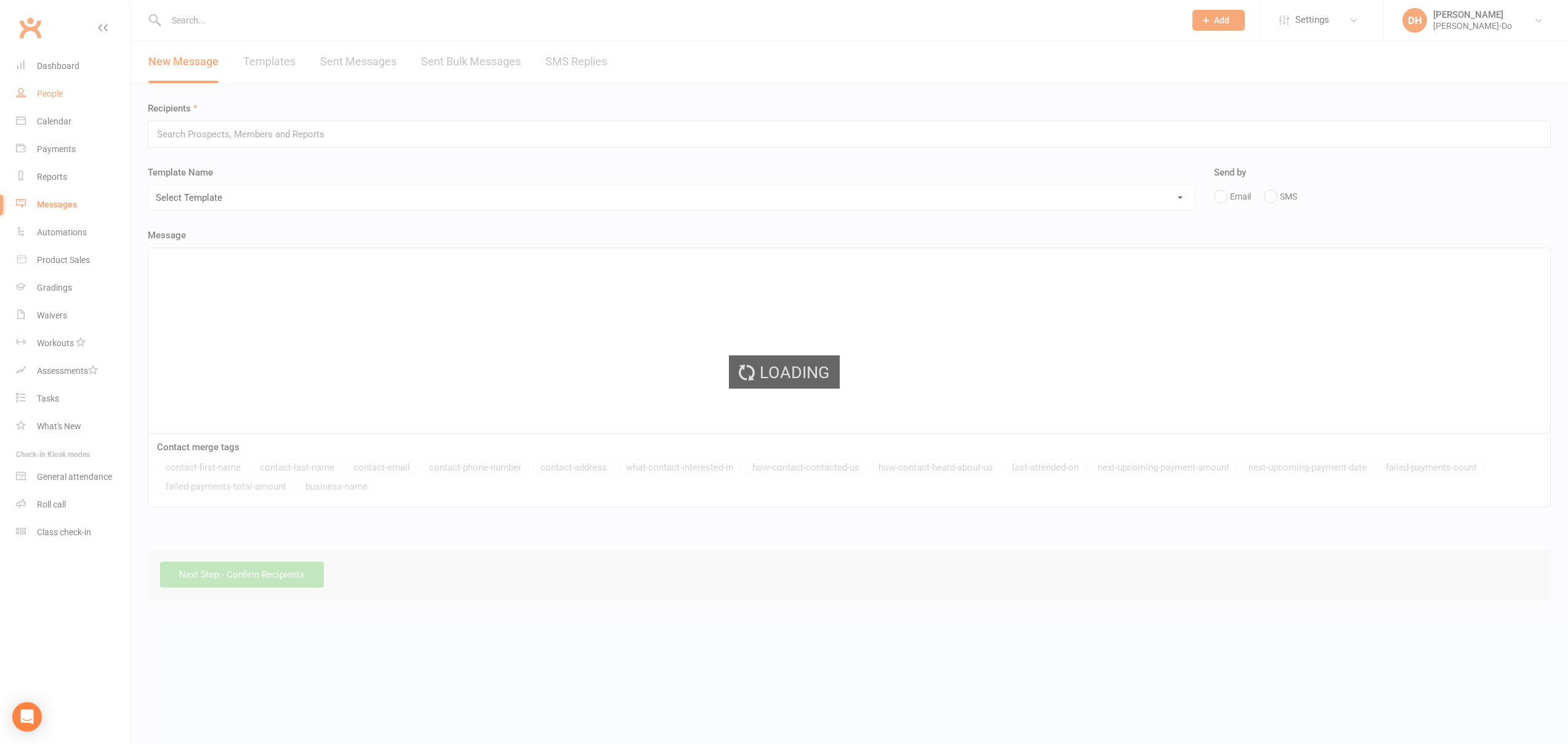
select select "100"
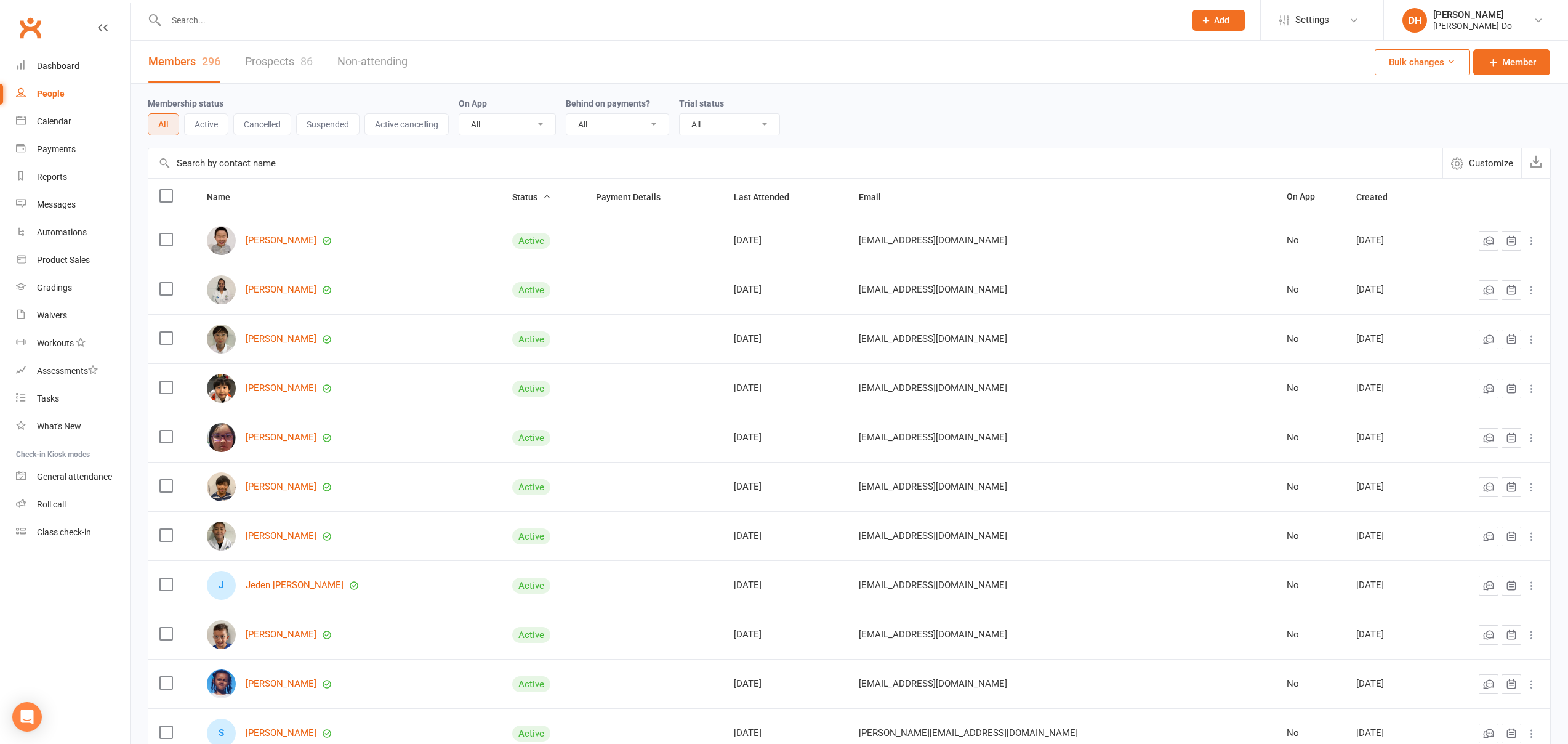
click at [237, 16] on input "text" at bounding box center [670, 20] width 1014 height 17
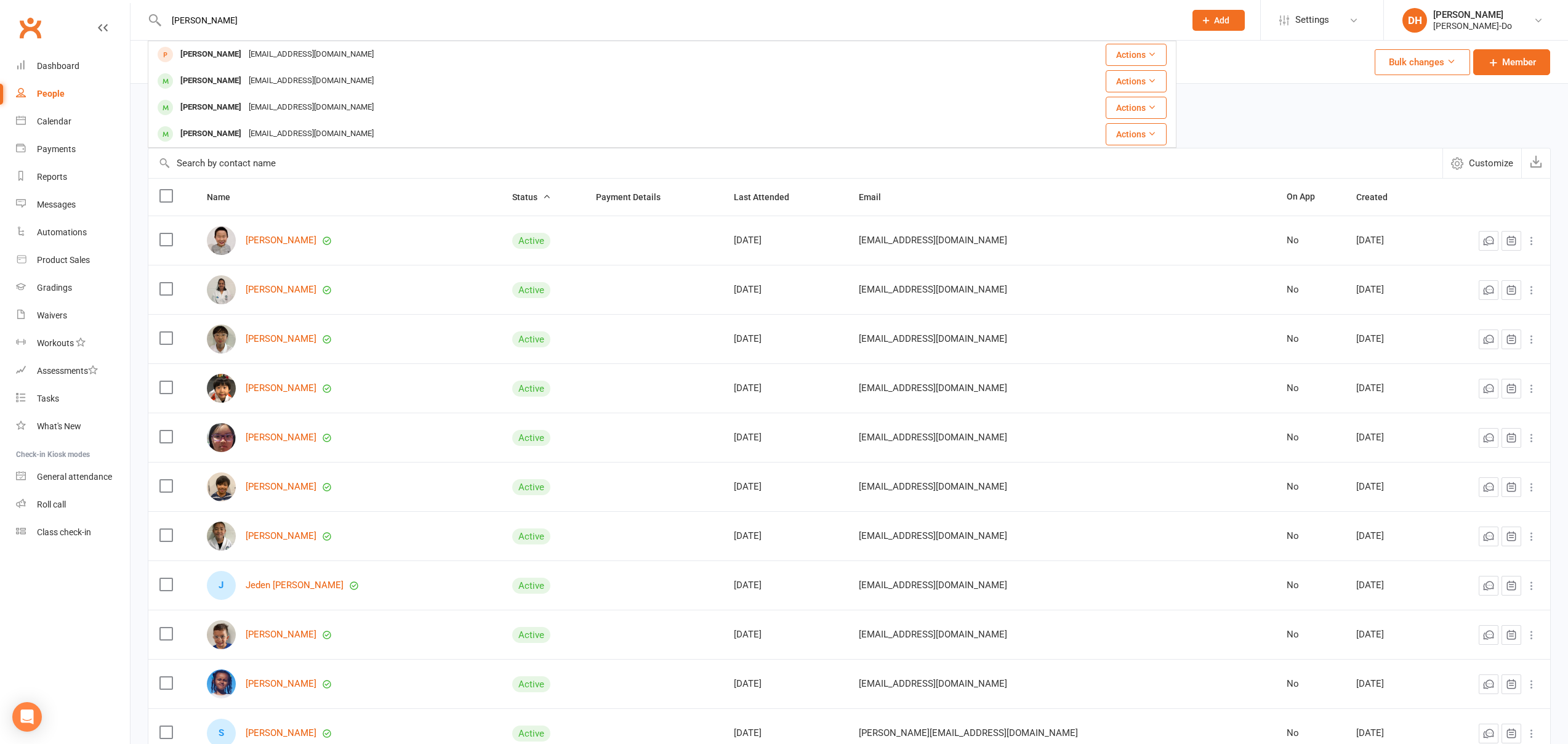
type input "[PERSON_NAME]"
click at [216, 134] on div "[PERSON_NAME]" at bounding box center [211, 134] width 68 height 17
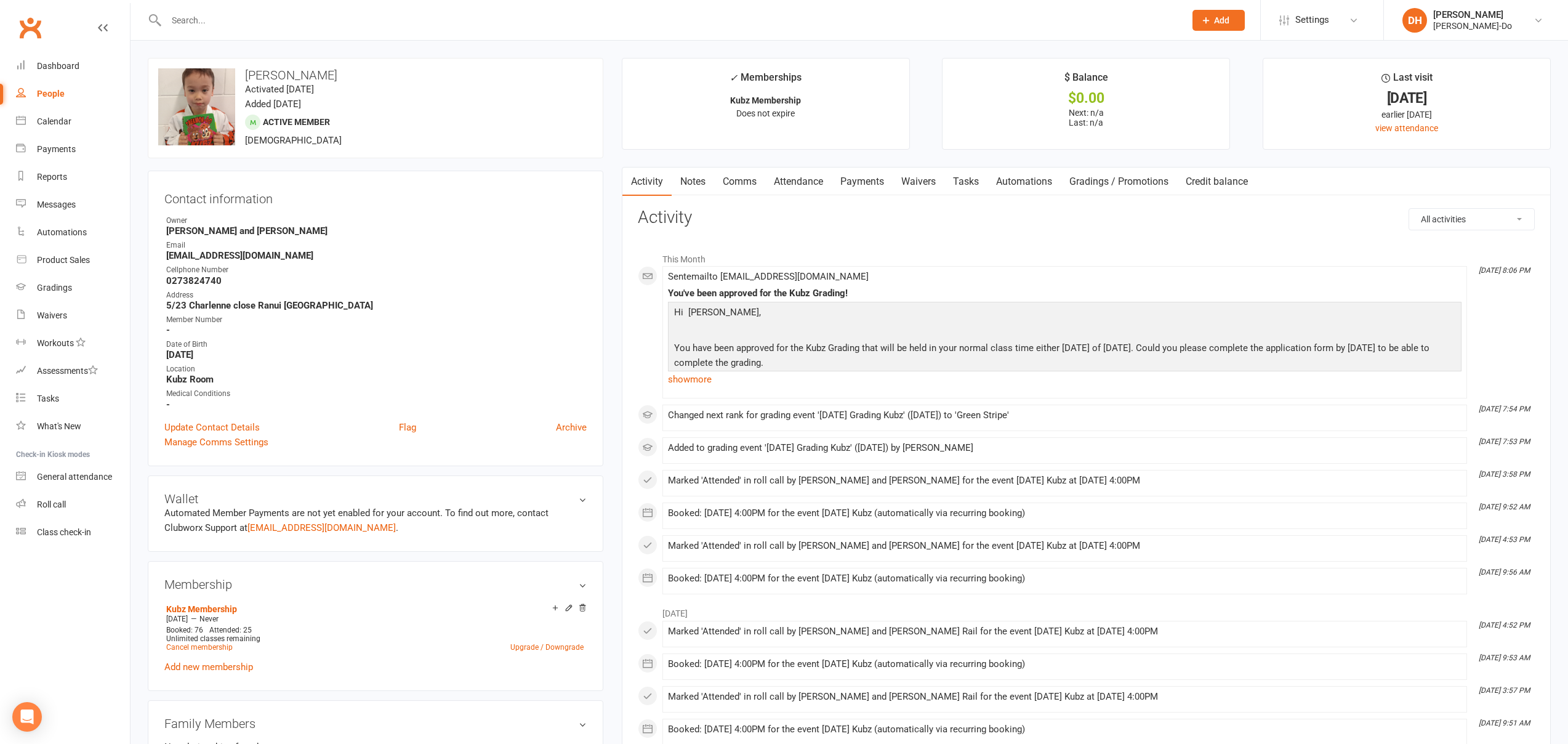
click at [899, 332] on p at bounding box center [1065, 331] width 787 height 17
click at [692, 379] on link "show more" at bounding box center [1065, 379] width 794 height 17
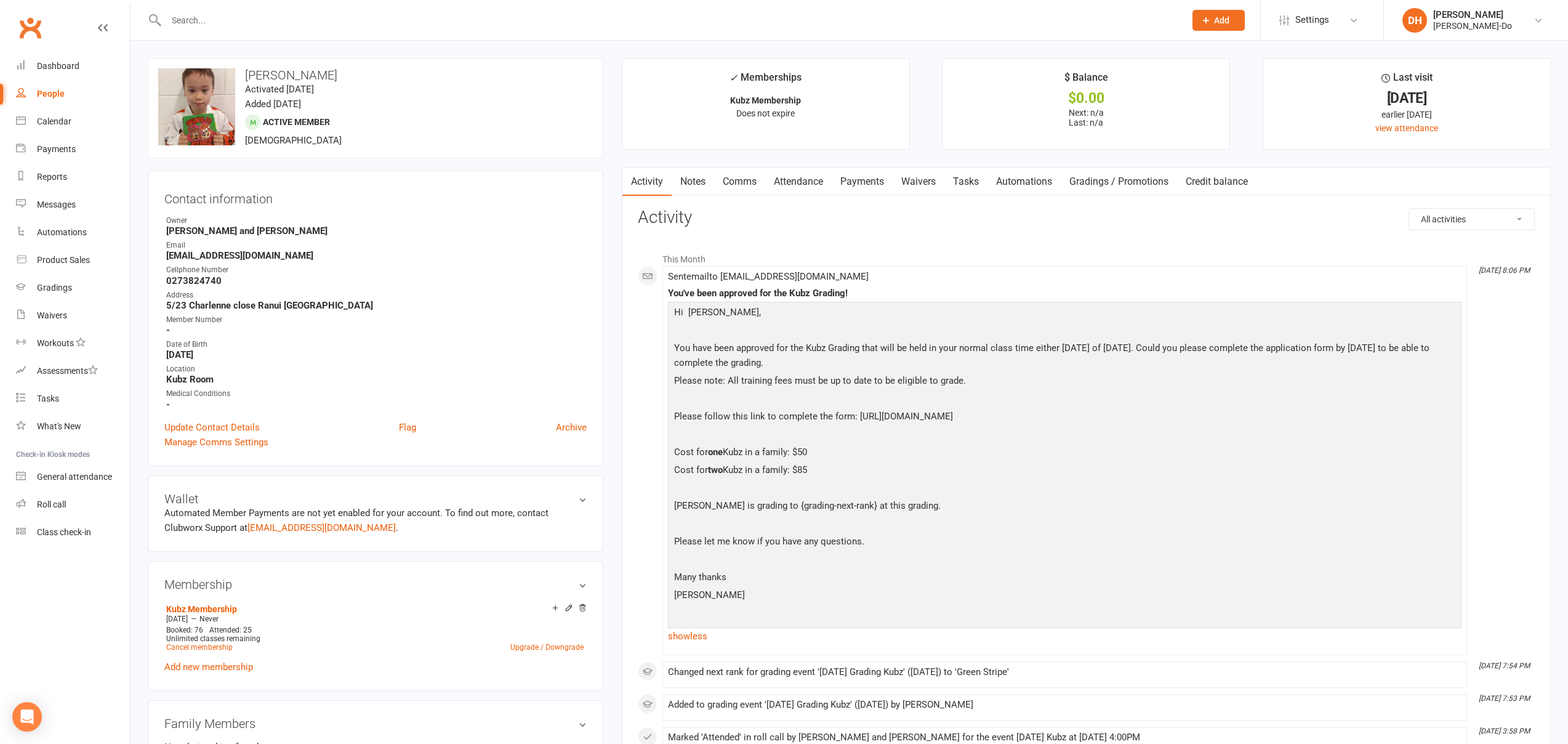
click at [779, 508] on p "[PERSON_NAME] is grading to {grading-next-rank} at this grading." at bounding box center [1065, 507] width 787 height 17
drag, startPoint x: 844, startPoint y: 504, endPoint x: 745, endPoint y: 204, distance: 315.9
click at [768, 504] on p "[PERSON_NAME] is grading to {grading-next-rank} at this grading." at bounding box center [1065, 507] width 787 height 17
click at [53, 206] on div "Messages" at bounding box center [56, 204] width 38 height 10
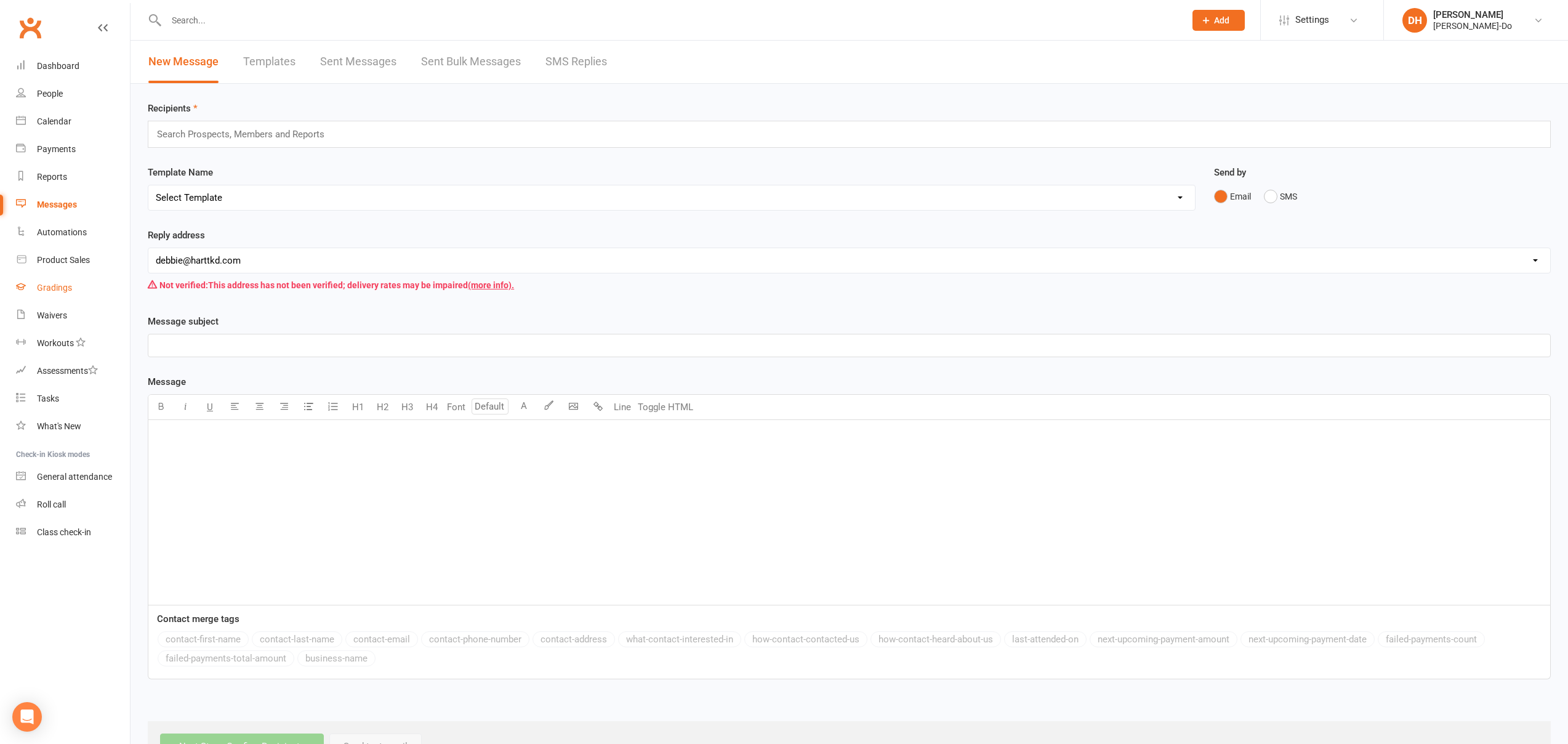
click at [55, 292] on div "Gradings" at bounding box center [54, 287] width 35 height 10
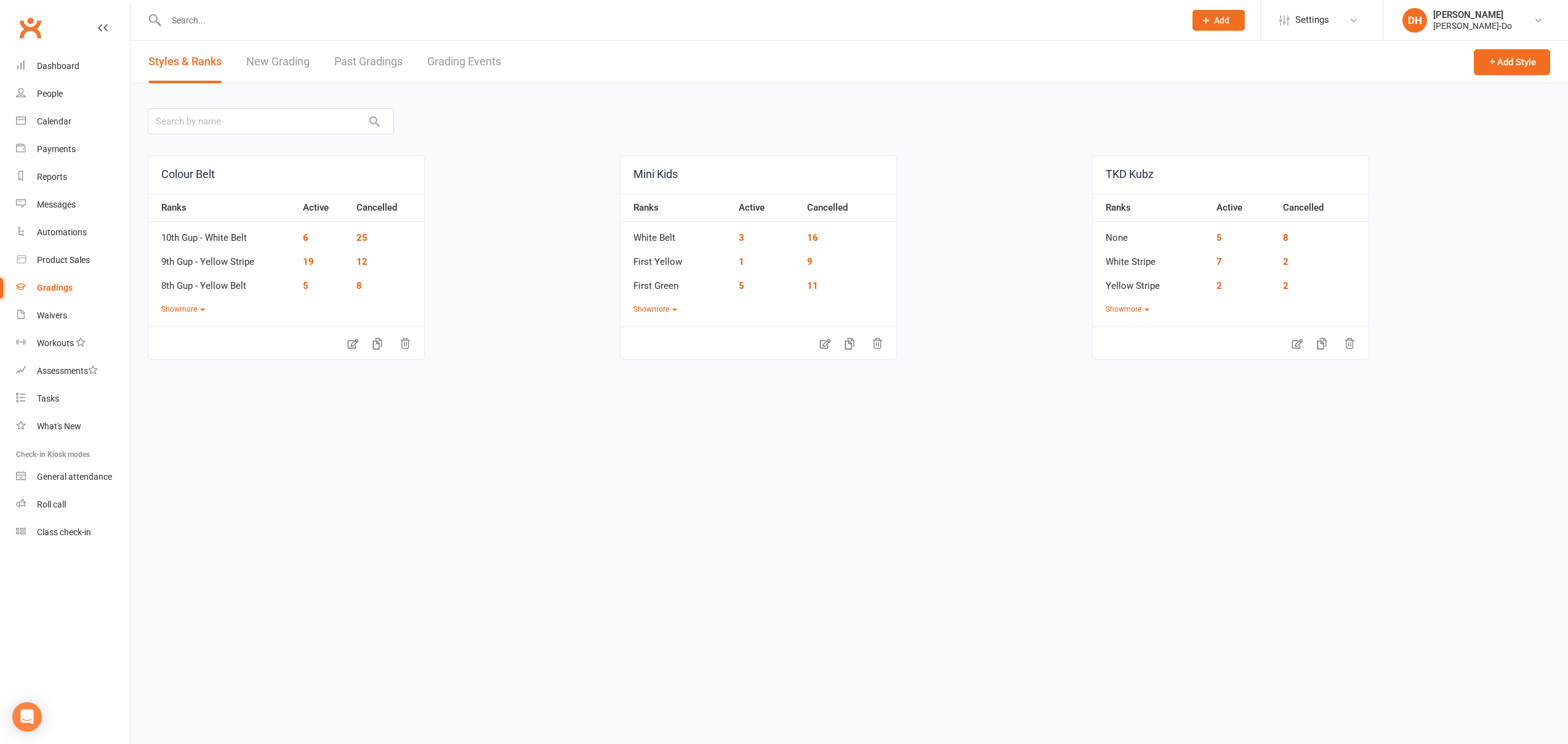
click at [482, 60] on link "Grading Events" at bounding box center [464, 61] width 74 height 43
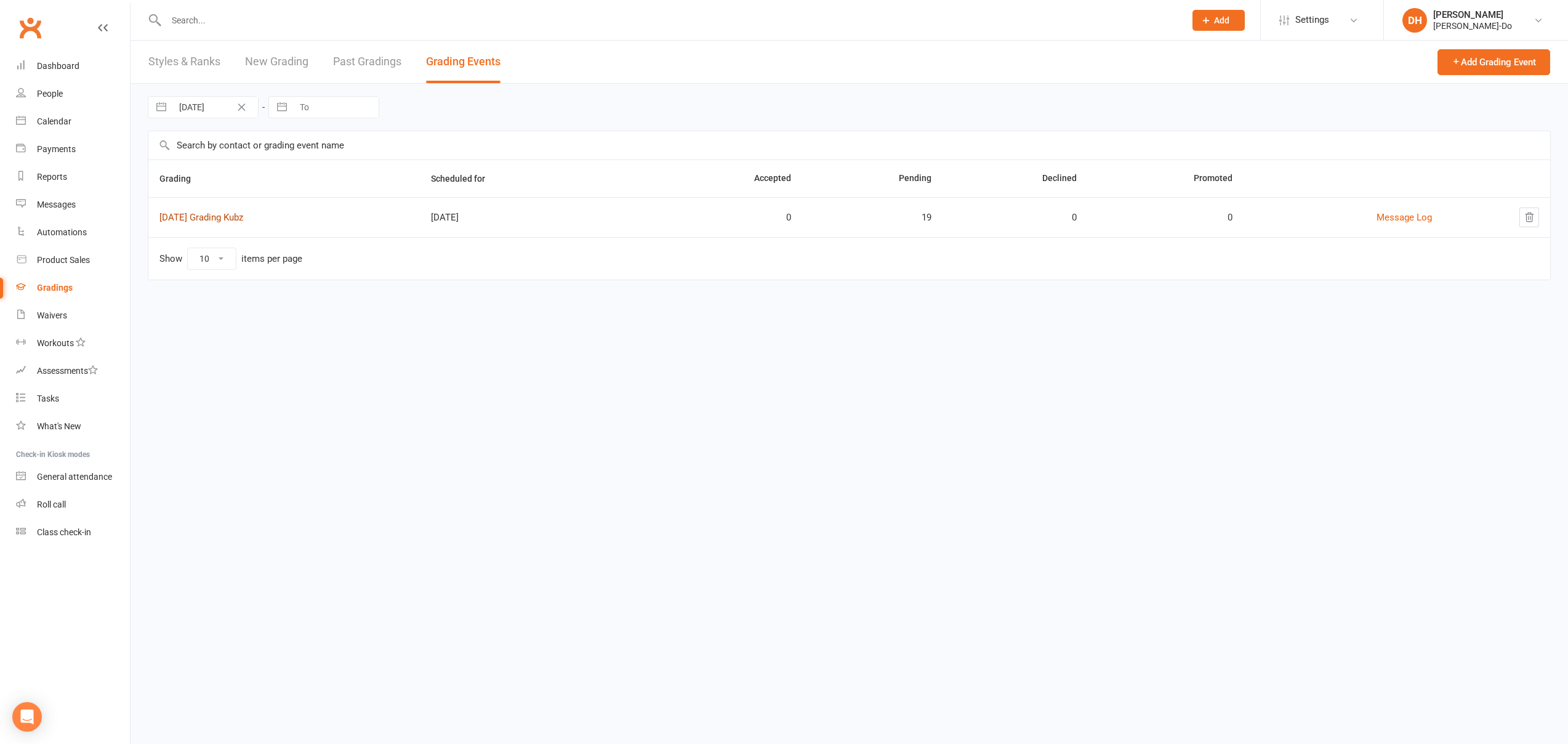
click at [187, 217] on link "[DATE] Grading Kubz" at bounding box center [201, 217] width 84 height 11
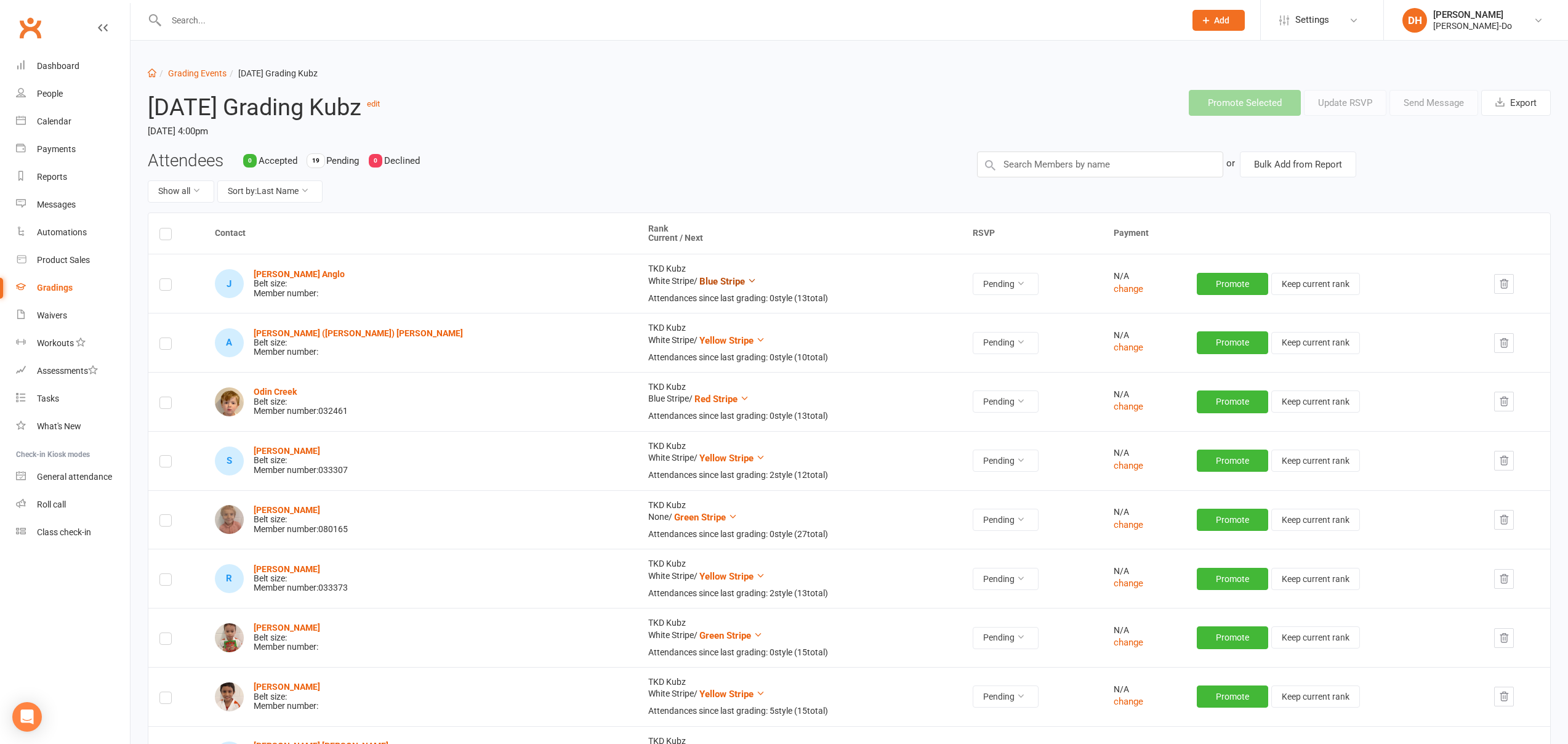
click at [699, 283] on span "Blue Stripe" at bounding box center [722, 282] width 45 height 11
click at [194, 74] on link "Grading Events" at bounding box center [197, 73] width 59 height 10
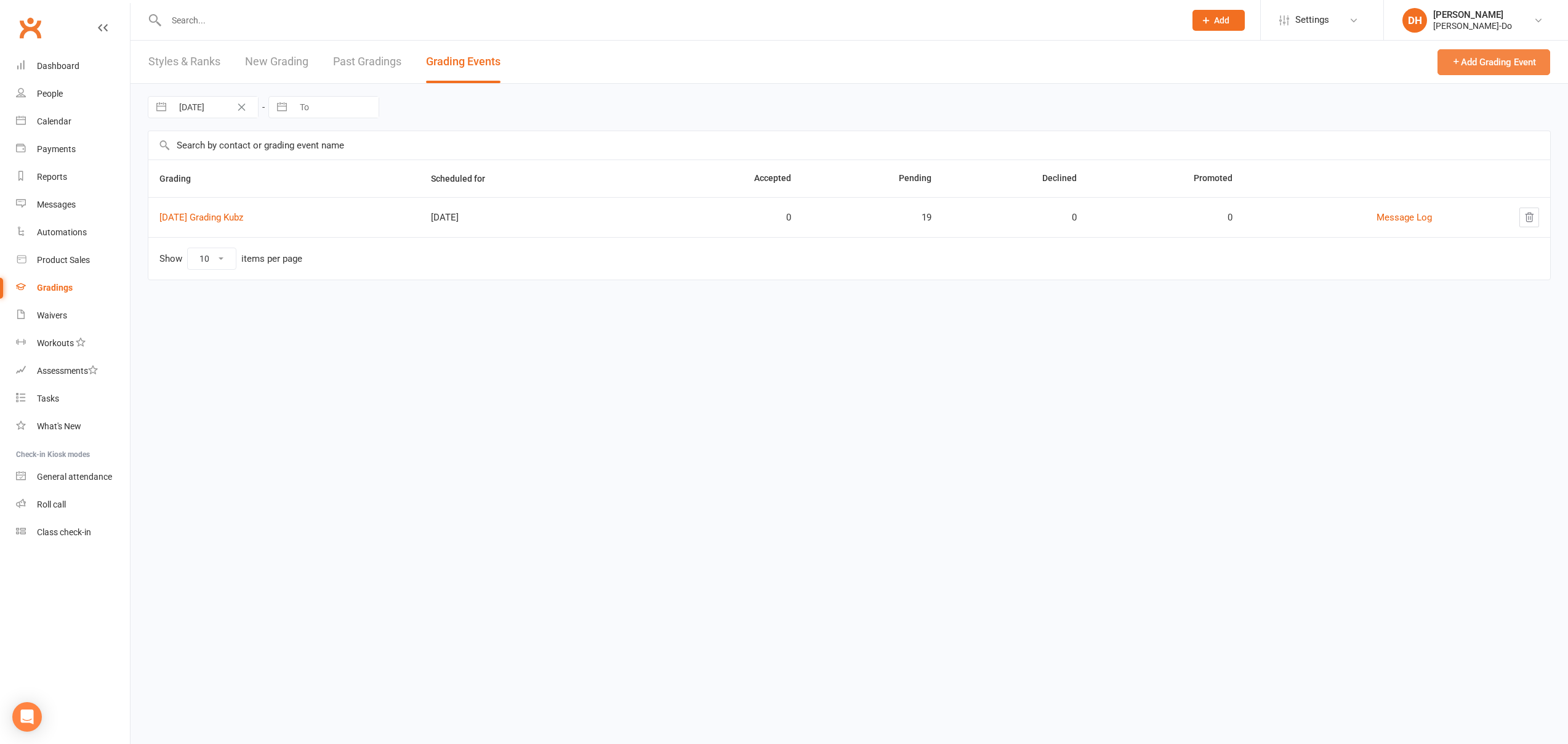
click at [1474, 63] on button "Add Grading Event" at bounding box center [1494, 62] width 113 height 26
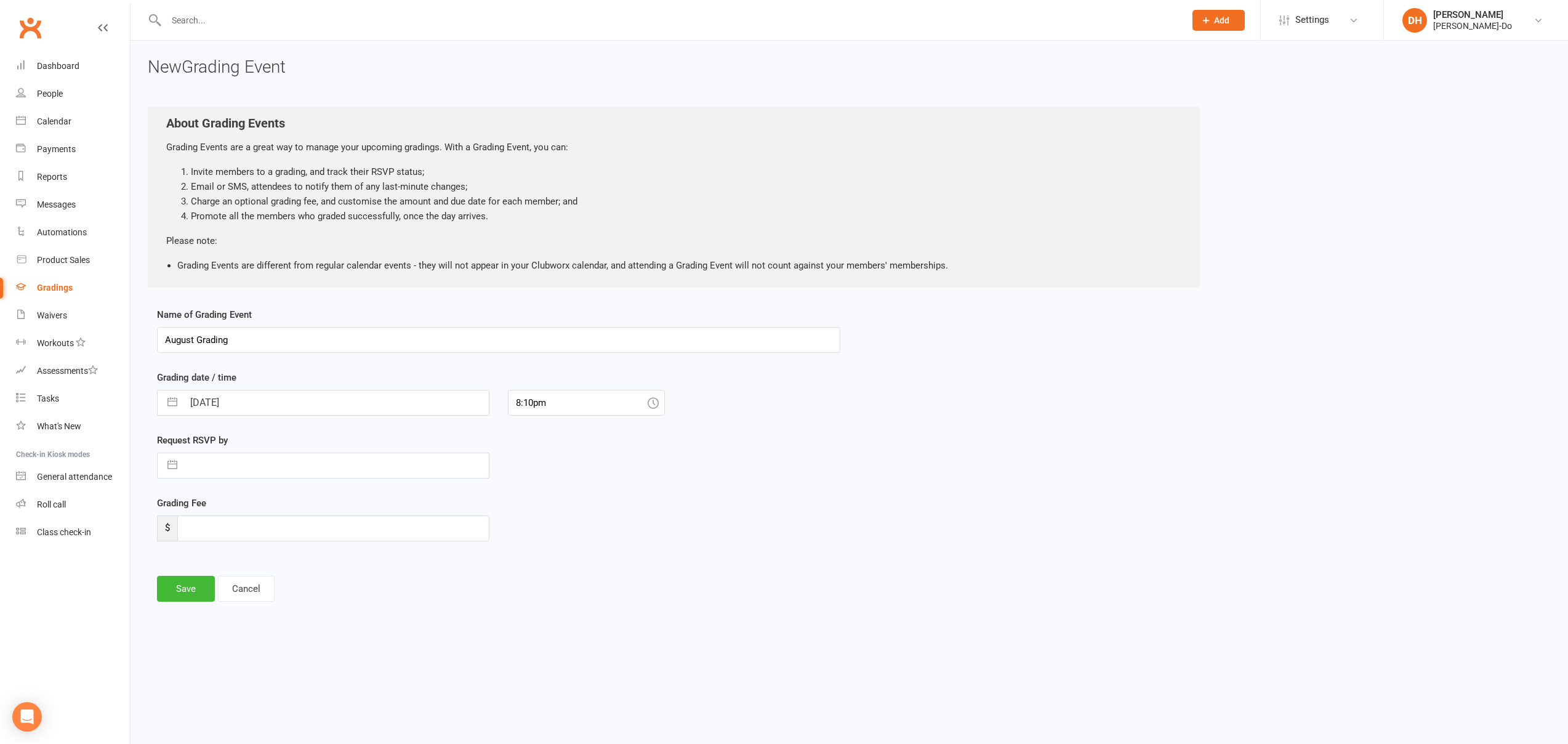
drag, startPoint x: 193, startPoint y: 338, endPoint x: 592, endPoint y: 326, distance: 399.2
click at [198, 338] on input "August Grading" at bounding box center [499, 340] width 683 height 26
click at [348, 337] on input "[DATE] Grading" at bounding box center [499, 340] width 683 height 26
type input "[DATE] Grading - Minikids"
click at [316, 401] on input "[DATE]" at bounding box center [336, 403] width 305 height 24
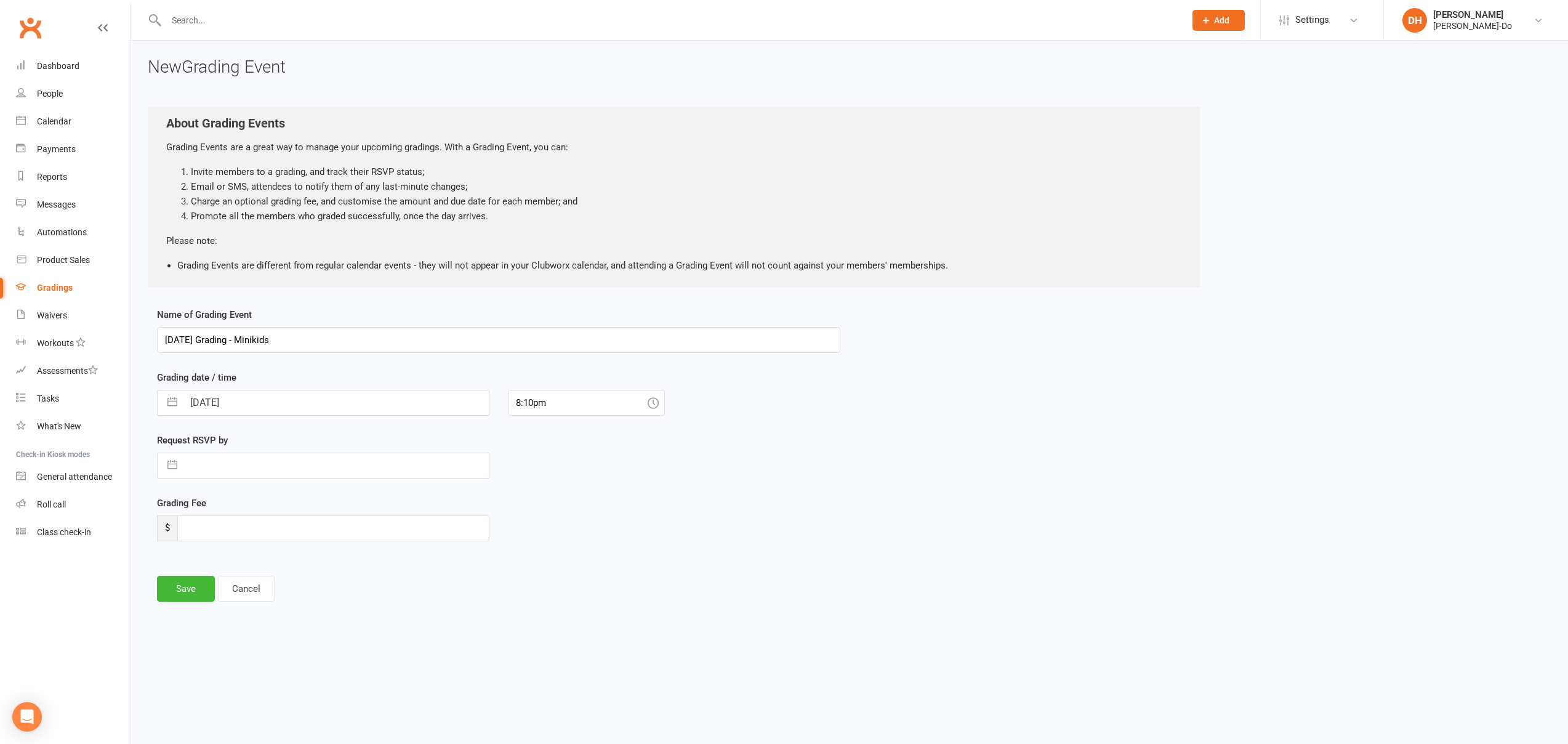
select select "6"
select select "2025"
select select "7"
select select "2025"
select select "8"
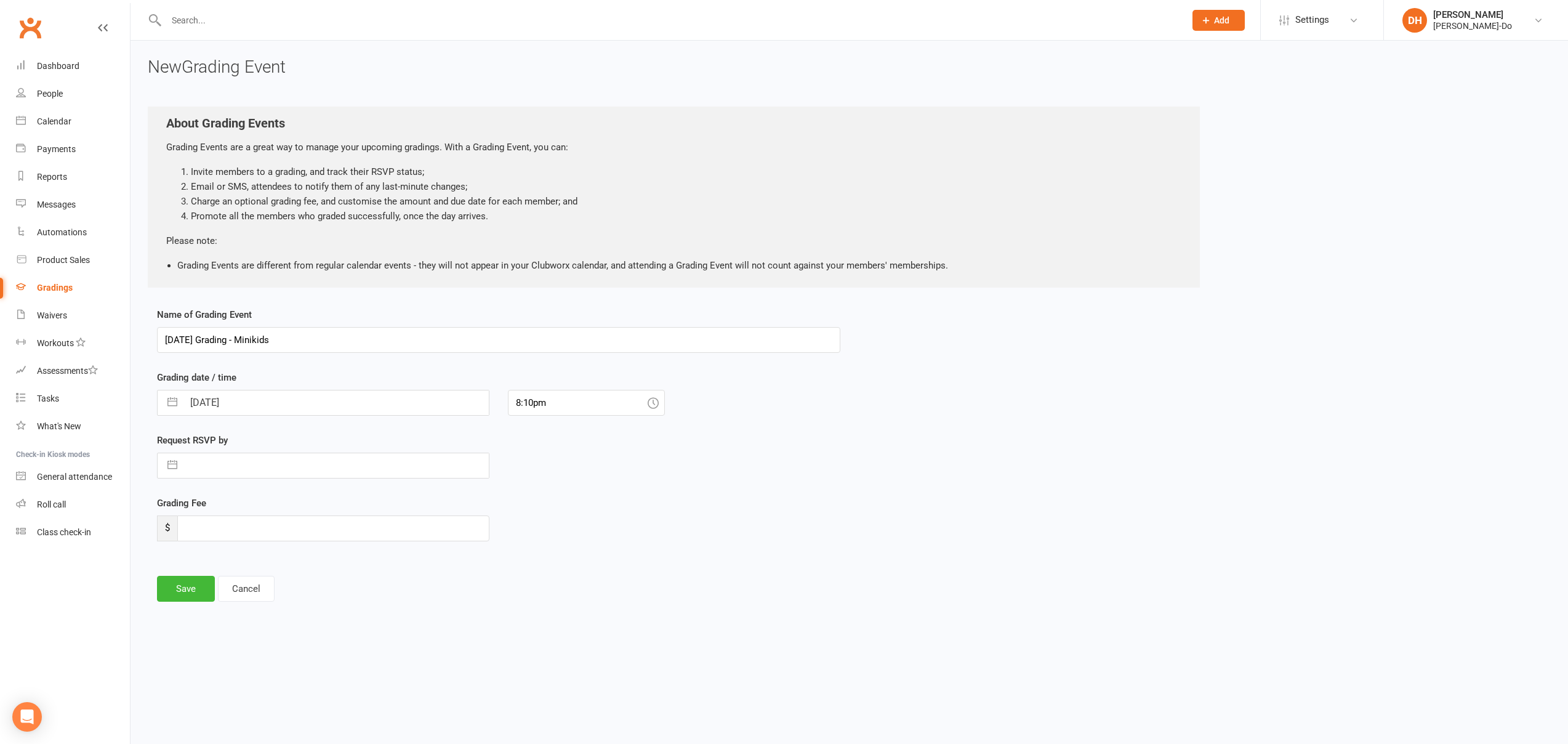
select select "2025"
click at [308, 591] on td "29" at bounding box center [302, 590] width 24 height 24
type input "[DATE]"
click at [573, 405] on input "8:10pm" at bounding box center [586, 403] width 157 height 26
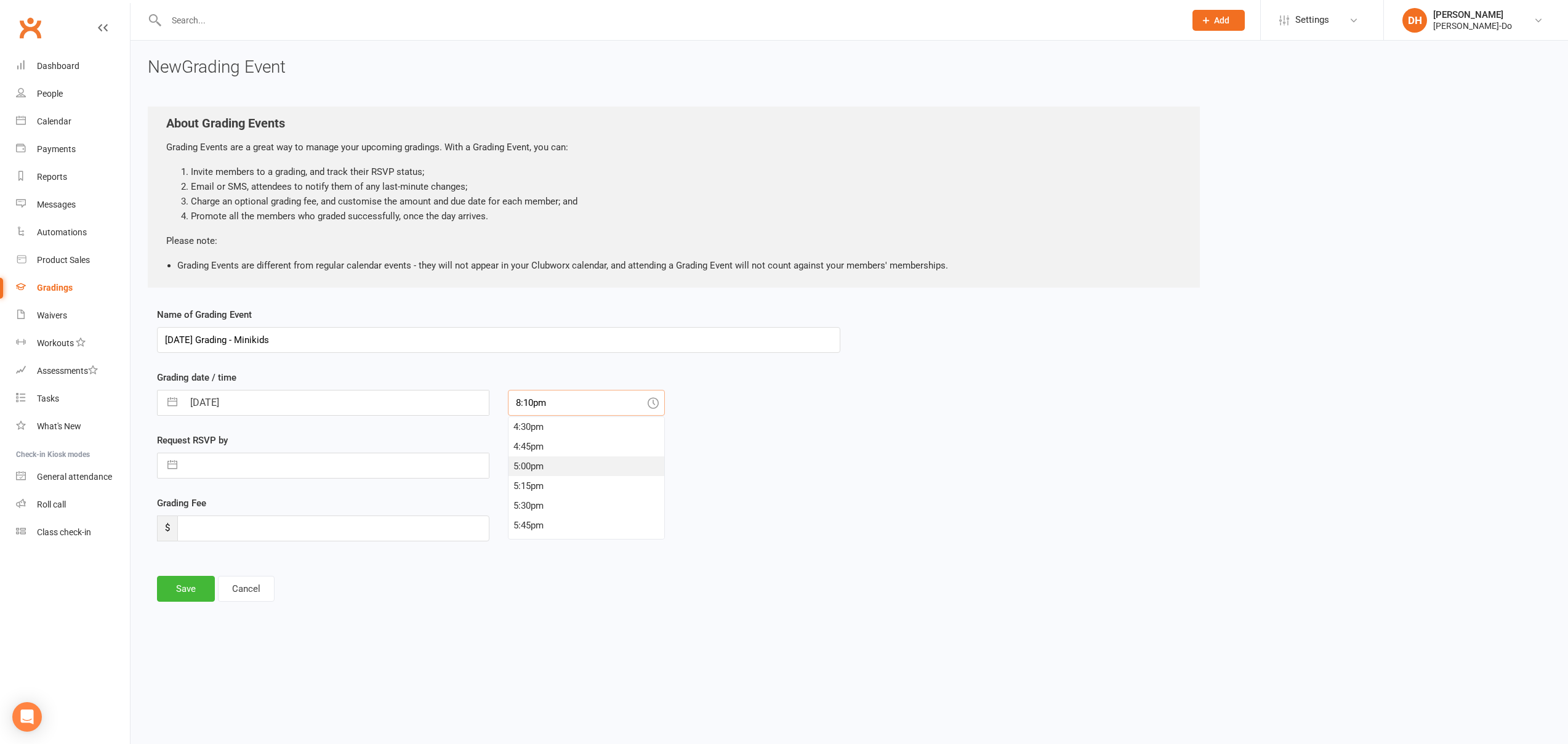
click at [518, 462] on div "5:00pm" at bounding box center [586, 466] width 156 height 20
type input "5:00pm"
click at [191, 591] on button "Save" at bounding box center [186, 589] width 58 height 26
